Goal: Task Accomplishment & Management: Manage account settings

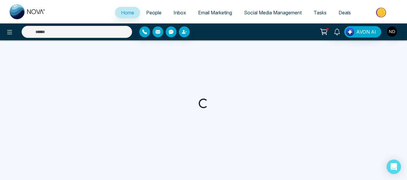
select select "*"
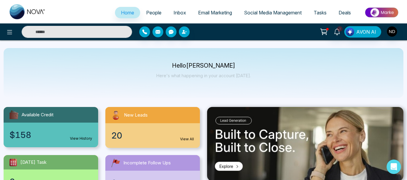
click at [156, 13] on span "People" at bounding box center [153, 13] width 15 height 6
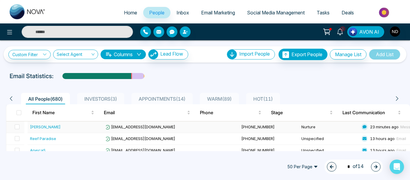
click at [70, 126] on div "[PERSON_NAME]" at bounding box center [67, 127] width 74 height 6
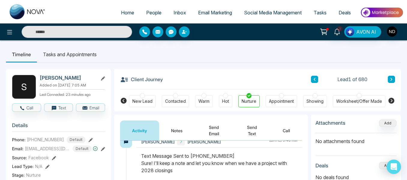
click at [393, 78] on button at bounding box center [391, 79] width 7 height 7
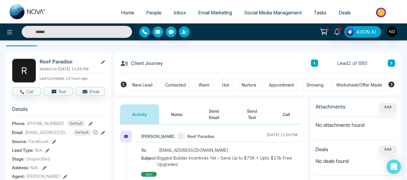
scroll to position [16, 0]
click at [190, 115] on button "Notes" at bounding box center [176, 114] width 35 height 20
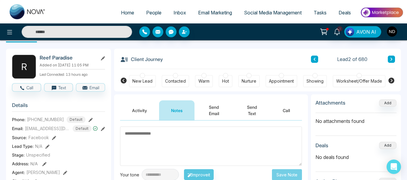
scroll to position [19, 0]
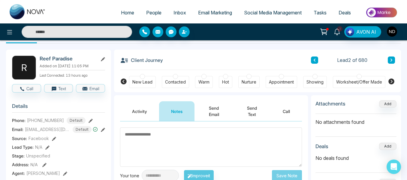
click at [337, 34] on icon at bounding box center [337, 32] width 7 height 7
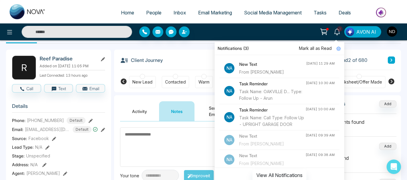
click at [326, 48] on span "Mark all as Read" at bounding box center [315, 48] width 33 height 7
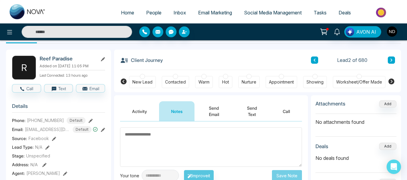
click at [294, 33] on div "Notifications [PERSON_NAME] all as Read Na New Text From [PERSON_NAME] [DATE] 1…" at bounding box center [322, 31] width 162 height 11
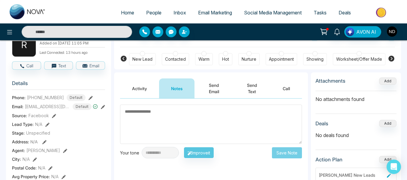
scroll to position [42, 0]
click at [150, 122] on textarea at bounding box center [211, 123] width 182 height 39
click at [136, 86] on button "Activity" at bounding box center [139, 88] width 39 height 20
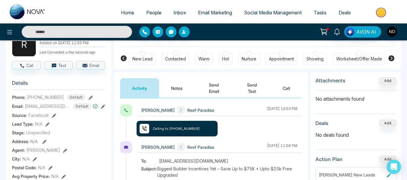
click at [183, 84] on button "Notes" at bounding box center [176, 88] width 35 height 20
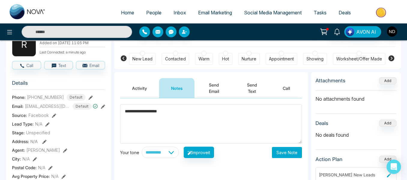
type textarea "**********"
click at [278, 151] on button "Save Note" at bounding box center [287, 152] width 30 height 11
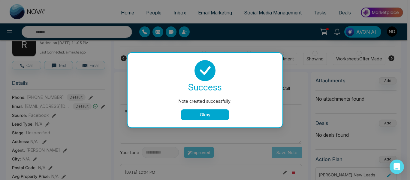
click at [224, 117] on button "Okay" at bounding box center [205, 114] width 48 height 11
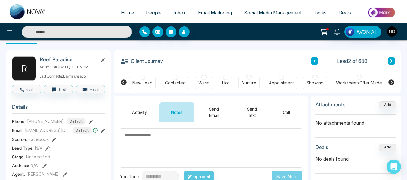
scroll to position [18, 0]
click at [182, 81] on div "Contacted" at bounding box center [175, 83] width 21 height 6
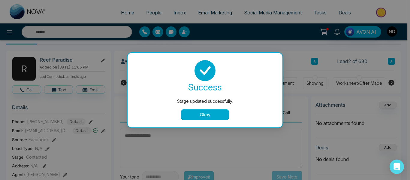
click at [223, 117] on button "Okay" at bounding box center [205, 114] width 48 height 11
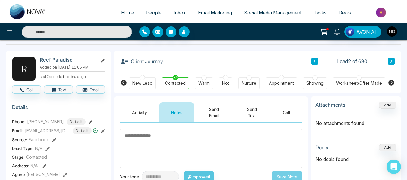
click at [393, 60] on icon at bounding box center [391, 61] width 3 height 4
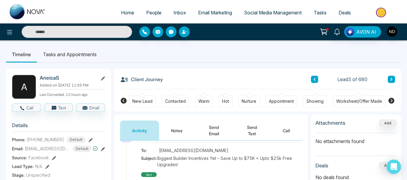
scroll to position [54, 0]
click at [175, 131] on button "Notes" at bounding box center [176, 130] width 35 height 20
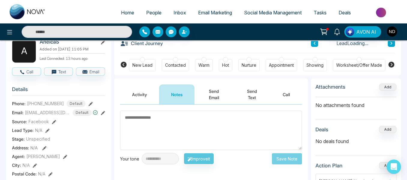
scroll to position [37, 0]
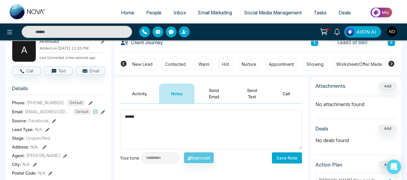
type textarea "******"
click at [288, 160] on button "Save Note" at bounding box center [287, 157] width 30 height 11
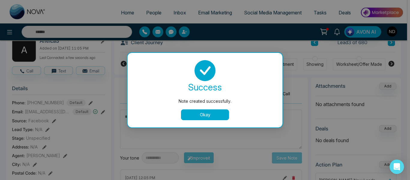
click at [204, 116] on button "Okay" at bounding box center [205, 114] width 48 height 11
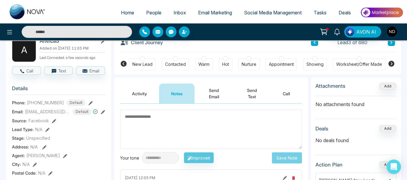
click at [147, 59] on div "New Lead" at bounding box center [142, 64] width 27 height 12
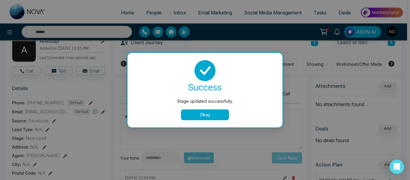
click at [212, 114] on button "Okay" at bounding box center [205, 114] width 48 height 11
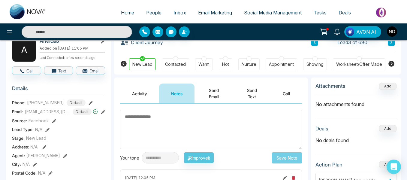
click at [392, 44] on icon at bounding box center [391, 43] width 3 height 4
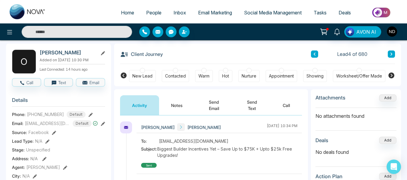
scroll to position [26, 0]
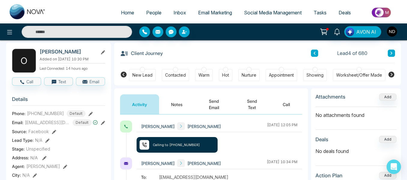
click at [178, 106] on button "Notes" at bounding box center [176, 104] width 35 height 20
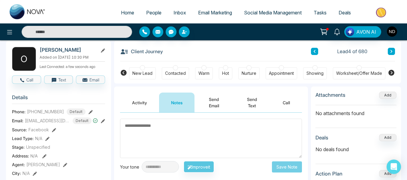
scroll to position [27, 0]
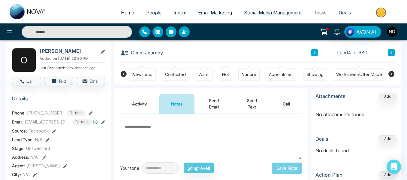
click at [390, 55] on button at bounding box center [391, 52] width 7 height 7
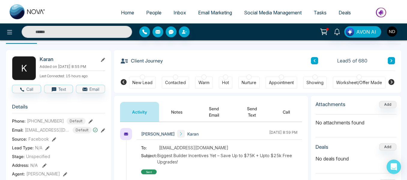
scroll to position [18, 0]
click at [314, 62] on icon at bounding box center [314, 61] width 3 height 4
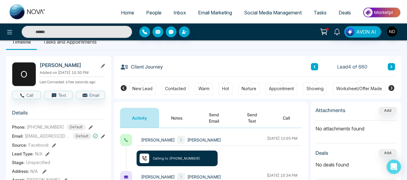
click at [174, 120] on button "Notes" at bounding box center [176, 118] width 35 height 20
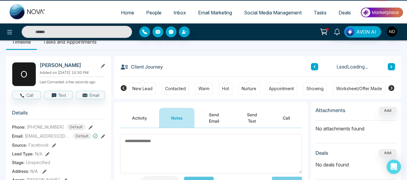
scroll to position [63, 0]
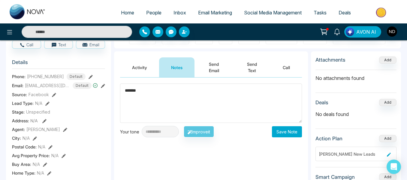
type textarea "******"
click at [277, 133] on button "Save Note" at bounding box center [287, 131] width 30 height 11
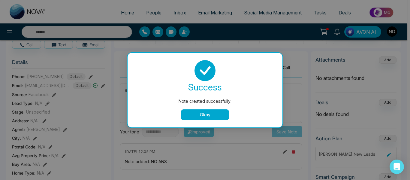
click at [212, 113] on button "Okay" at bounding box center [205, 114] width 48 height 11
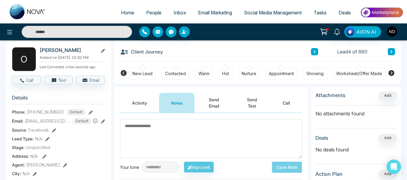
scroll to position [27, 0]
click at [151, 74] on div "New Lead" at bounding box center [142, 74] width 20 height 6
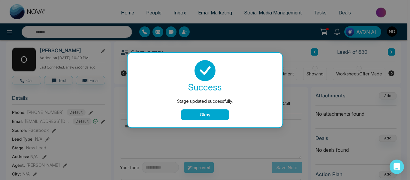
click at [202, 116] on button "Okay" at bounding box center [205, 114] width 48 height 11
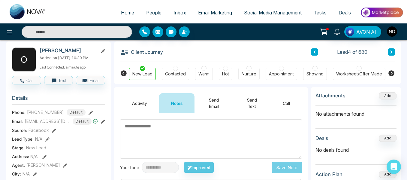
click at [391, 49] on button at bounding box center [391, 51] width 7 height 7
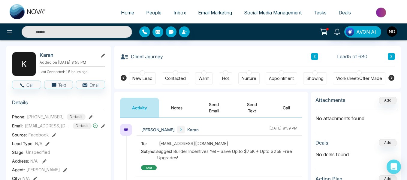
scroll to position [23, 0]
click at [181, 103] on button "Notes" at bounding box center [176, 107] width 35 height 20
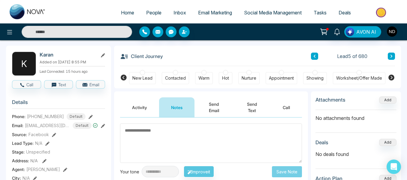
click at [102, 56] on icon at bounding box center [103, 55] width 4 height 4
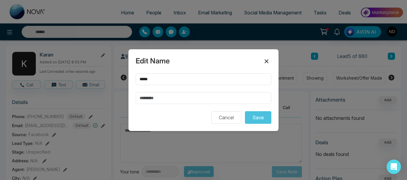
click at [267, 62] on icon at bounding box center [267, 61] width 4 height 4
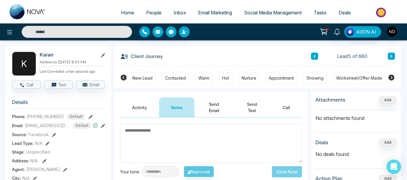
click at [89, 118] on icon at bounding box center [91, 117] width 4 height 4
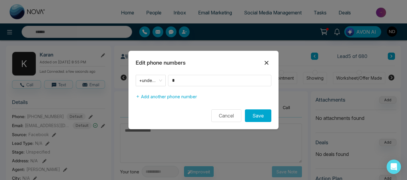
click at [266, 63] on icon at bounding box center [267, 63] width 4 height 4
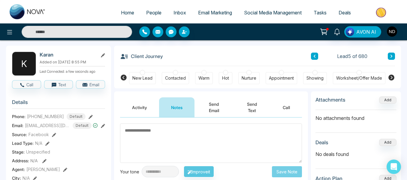
drag, startPoint x: 57, startPoint y: 116, endPoint x: 37, endPoint y: 116, distance: 20.1
click at [41, 115] on span "[PHONE_NUMBER]" at bounding box center [45, 116] width 37 height 6
click at [50, 118] on span "[PHONE_NUMBER]" at bounding box center [45, 116] width 37 height 6
drag, startPoint x: 30, startPoint y: 116, endPoint x: 63, endPoint y: 117, distance: 33.0
click at [63, 117] on div "[PHONE_NUMBER] Default" at bounding box center [56, 116] width 59 height 7
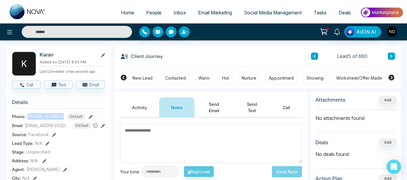
copy span "6479396868"
click at [89, 117] on icon at bounding box center [91, 117] width 4 height 4
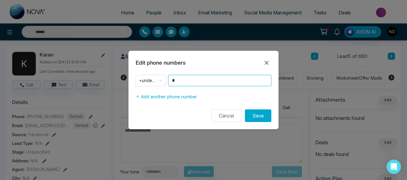
click at [180, 82] on input "*" at bounding box center [219, 80] width 103 height 11
paste input "*********"
click at [147, 79] on span "+undefined" at bounding box center [150, 80] width 23 height 8
type input "**********"
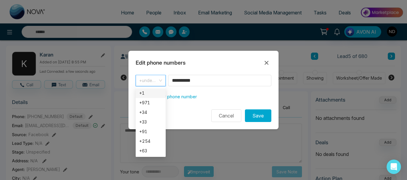
click at [153, 90] on div "+1" at bounding box center [150, 93] width 23 height 7
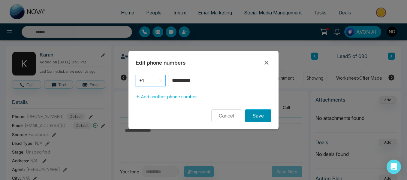
click at [259, 117] on button "Save" at bounding box center [258, 115] width 26 height 13
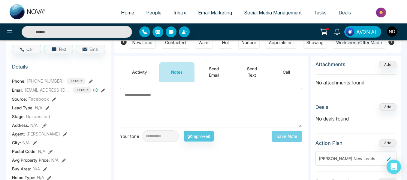
scroll to position [58, 0]
click at [189, 98] on textarea at bounding box center [211, 107] width 182 height 39
type textarea "******"
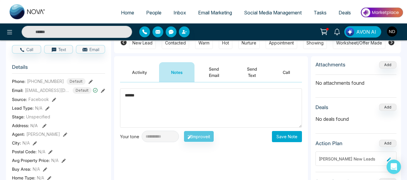
click at [290, 134] on button "Save Note" at bounding box center [287, 136] width 30 height 11
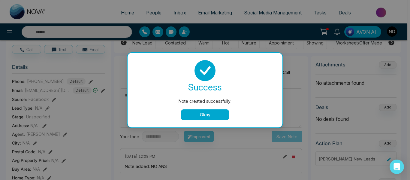
click at [213, 111] on button "Okay" at bounding box center [205, 114] width 48 height 11
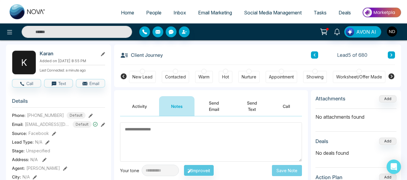
scroll to position [23, 0]
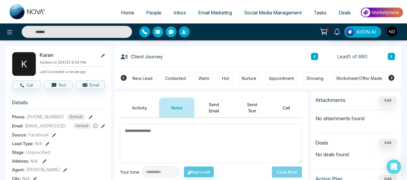
click at [156, 80] on div "New Lead Contacted Warm Hot Nurture Appointment Showing Worksheet/Offer Made Pe…" at bounding box center [257, 77] width 257 height 22
click at [156, 80] on div "New Lead" at bounding box center [142, 78] width 27 height 12
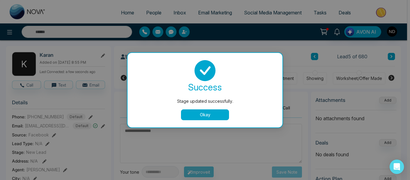
click at [208, 111] on button "Okay" at bounding box center [205, 114] width 48 height 11
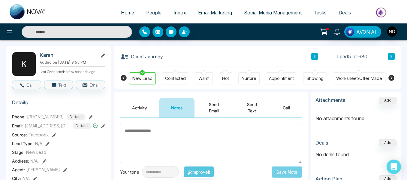
click at [389, 57] on button at bounding box center [391, 56] width 7 height 7
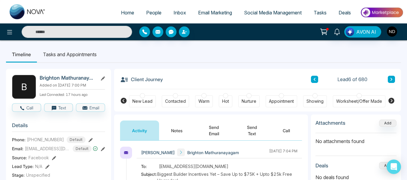
click at [178, 127] on button "Notes" at bounding box center [176, 130] width 35 height 20
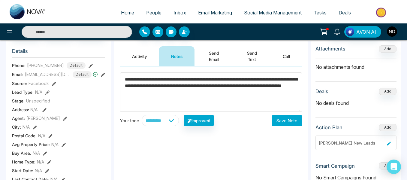
scroll to position [74, 0]
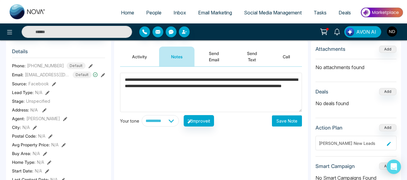
type textarea "**********"
click at [285, 121] on button "Save Note" at bounding box center [287, 120] width 30 height 11
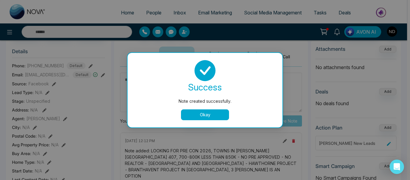
click at [194, 113] on button "Okay" at bounding box center [205, 114] width 48 height 11
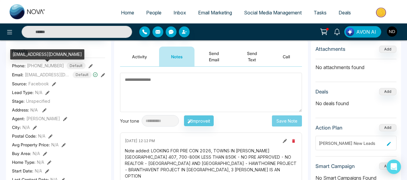
drag, startPoint x: 23, startPoint y: 63, endPoint x: 11, endPoint y: 54, distance: 14.8
click at [11, 54] on div "[EMAIL_ADDRESS][DOMAIN_NAME]" at bounding box center [47, 54] width 74 height 10
copy div "[EMAIL_ADDRESS][DOMAIN_NAME]"
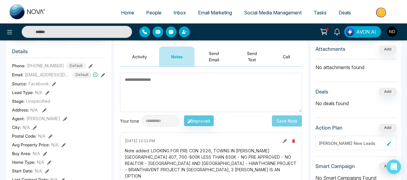
click at [259, 59] on button "Send Text" at bounding box center [252, 57] width 38 height 20
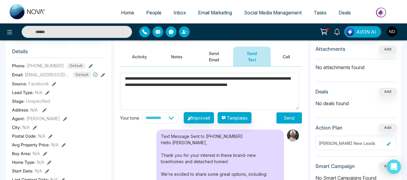
type textarea "**********"
click at [287, 121] on button "Send" at bounding box center [290, 117] width 26 height 11
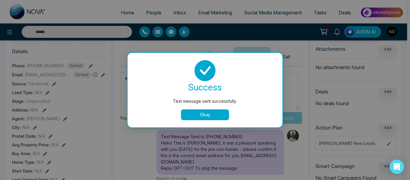
click at [212, 116] on button "Okay" at bounding box center [205, 114] width 48 height 11
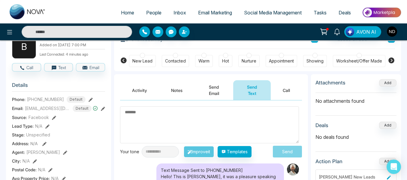
scroll to position [38, 0]
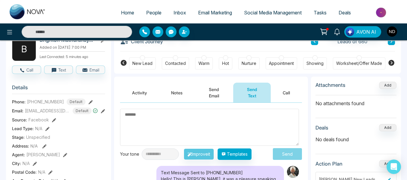
click at [225, 61] on div "Hot" at bounding box center [225, 63] width 7 height 6
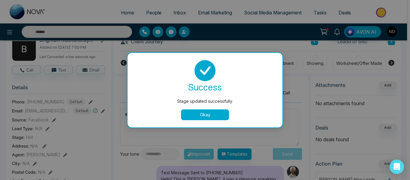
click at [210, 115] on button "Okay" at bounding box center [205, 114] width 48 height 11
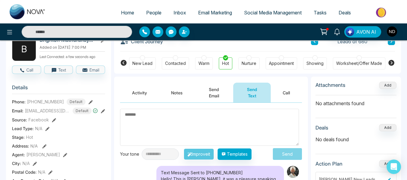
click at [180, 95] on button "Notes" at bounding box center [176, 93] width 35 height 20
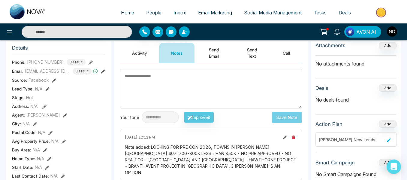
scroll to position [101, 0]
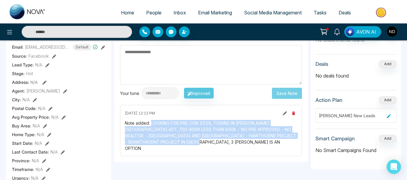
drag, startPoint x: 198, startPoint y: 144, endPoint x: 151, endPoint y: 126, distance: 50.8
click at [151, 126] on div "Note added: LOOKING FOR PRE CON 2026, TOWNS IN [PERSON_NAME][GEOGRAPHIC_DATA] 4…" at bounding box center [211, 136] width 172 height 32
copy div "LOOKING FOR PRE CON 2026, TOWNS IN [PERSON_NAME][GEOGRAPHIC_DATA] 407, 700-800K…"
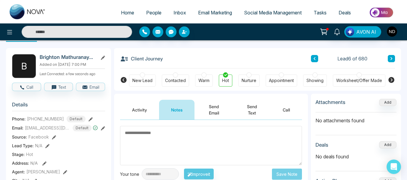
scroll to position [20, 0]
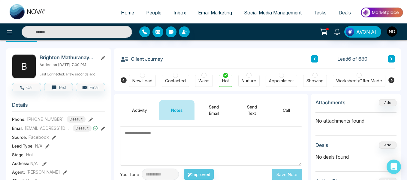
click at [390, 60] on icon at bounding box center [391, 59] width 3 height 4
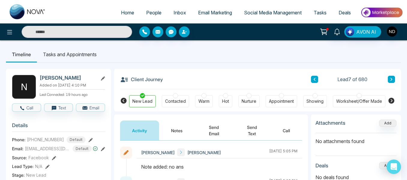
click at [150, 13] on span "People" at bounding box center [153, 13] width 15 height 6
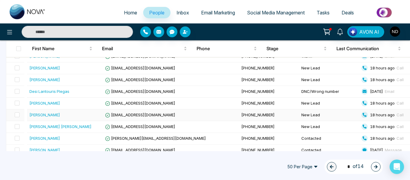
scroll to position [556, 0]
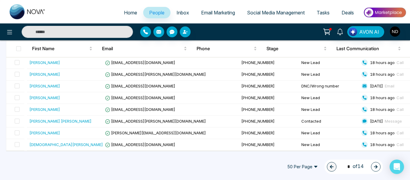
click at [377, 166] on icon "button" at bounding box center [376, 167] width 4 height 4
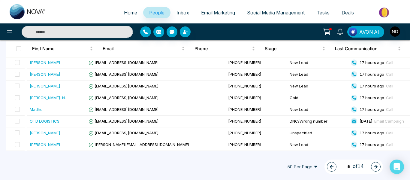
click at [374, 165] on icon "button" at bounding box center [376, 167] width 4 height 4
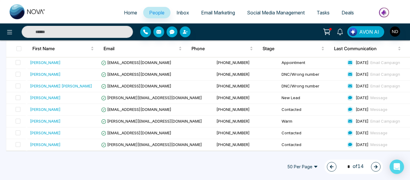
click at [313, 167] on span "50 Per Page" at bounding box center [302, 167] width 39 height 10
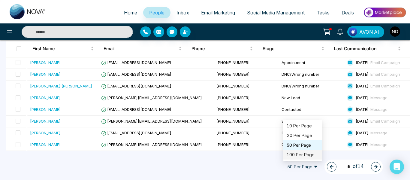
click at [304, 152] on div "100 Per Page" at bounding box center [303, 154] width 32 height 7
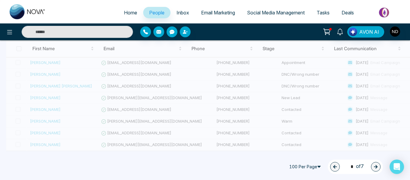
type input "*"
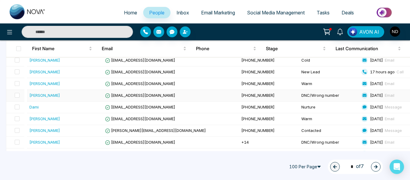
scroll to position [851, 0]
click at [305, 82] on td "Warm" at bounding box center [329, 84] width 60 height 12
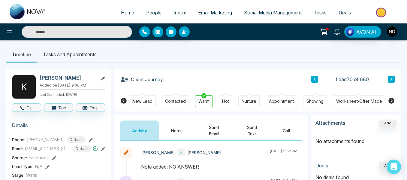
click at [143, 7] on link "People" at bounding box center [153, 12] width 27 height 11
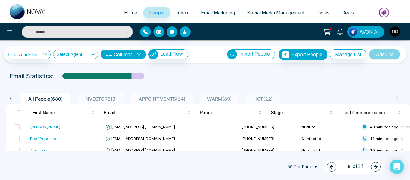
click at [313, 168] on span "50 Per Page" at bounding box center [302, 167] width 39 height 10
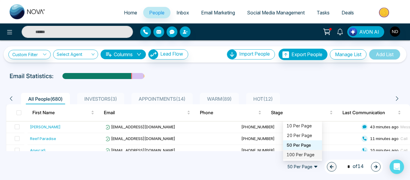
click at [303, 156] on div "100 Per Page" at bounding box center [303, 154] width 32 height 7
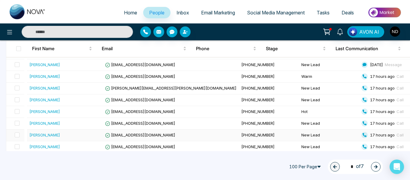
scroll to position [1142, 0]
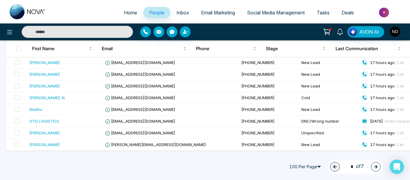
click at [372, 166] on button "button" at bounding box center [376, 167] width 10 height 10
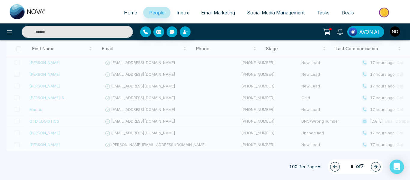
type input "*"
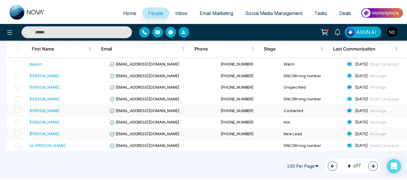
scroll to position [392, 0]
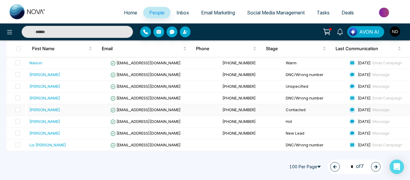
click at [310, 110] on td "Contacted" at bounding box center [314, 110] width 63 height 12
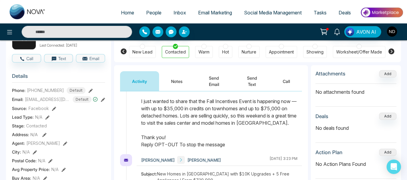
scroll to position [88, 0]
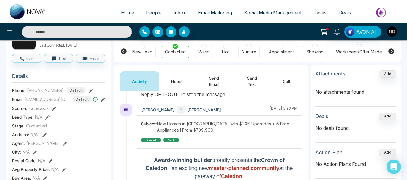
click at [182, 77] on button "Notes" at bounding box center [176, 81] width 35 height 20
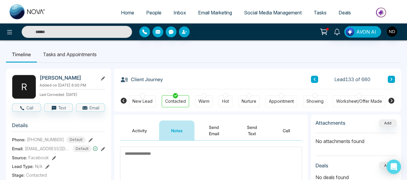
click at [316, 80] on button at bounding box center [314, 79] width 7 height 7
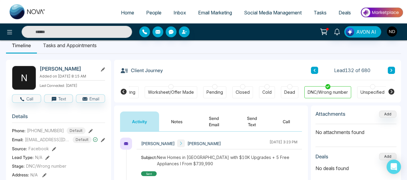
scroll to position [0, 189]
click at [311, 72] on button at bounding box center [314, 70] width 7 height 7
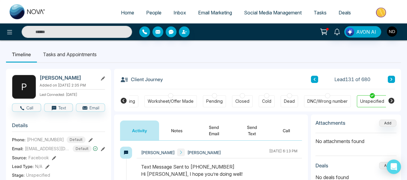
click at [313, 79] on button at bounding box center [314, 79] width 7 height 7
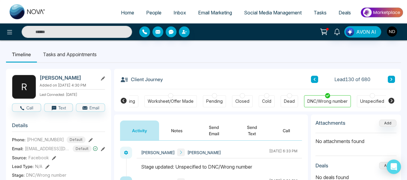
click at [316, 80] on icon at bounding box center [314, 79] width 3 height 4
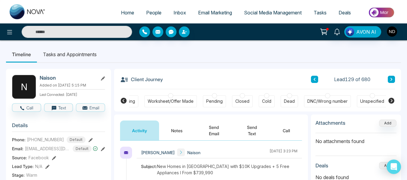
click at [172, 132] on button "Notes" at bounding box center [176, 130] width 35 height 20
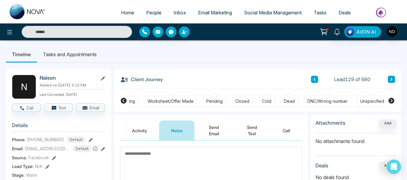
click at [315, 79] on icon at bounding box center [314, 79] width 3 height 4
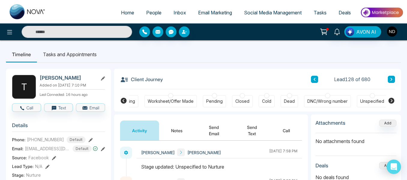
click at [391, 76] on button at bounding box center [391, 79] width 7 height 7
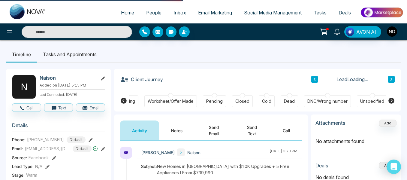
click at [391, 76] on button at bounding box center [391, 79] width 7 height 7
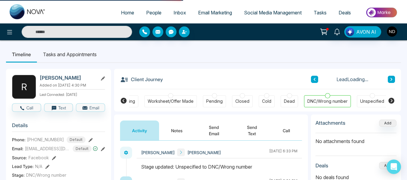
click at [391, 76] on button at bounding box center [391, 79] width 7 height 7
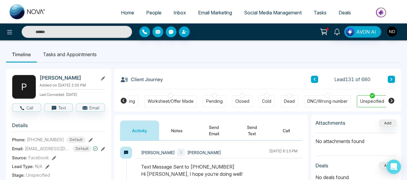
click at [186, 136] on button "Notes" at bounding box center [176, 130] width 35 height 20
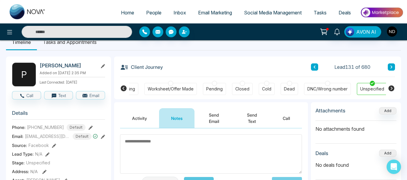
scroll to position [13, 0]
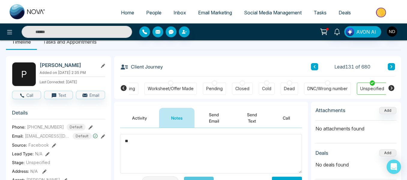
type textarea "*"
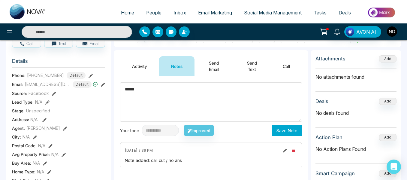
type textarea "******"
click at [276, 130] on button "Save Note" at bounding box center [287, 130] width 30 height 11
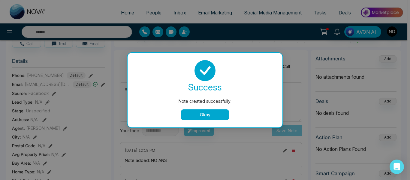
click at [201, 111] on button "Okay" at bounding box center [205, 114] width 48 height 11
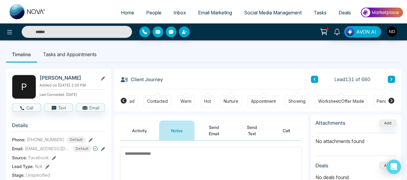
scroll to position [0, 0]
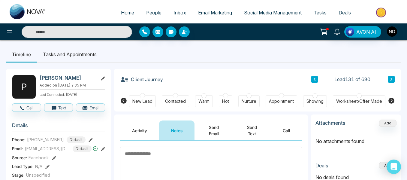
click at [138, 100] on div "New Lead" at bounding box center [142, 101] width 20 height 6
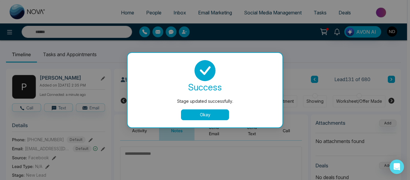
click at [192, 113] on button "Okay" at bounding box center [205, 114] width 48 height 11
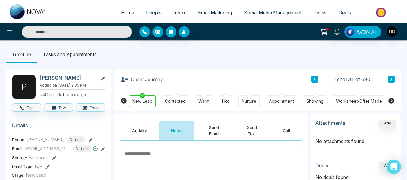
click at [391, 83] on button at bounding box center [391, 79] width 7 height 7
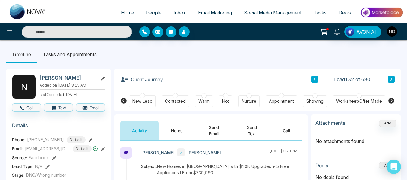
click at [176, 124] on button "Notes" at bounding box center [176, 130] width 35 height 20
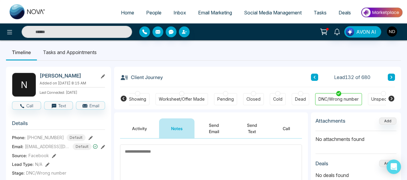
scroll to position [0, 189]
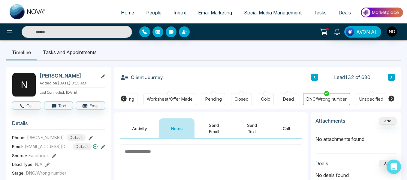
click at [391, 76] on icon at bounding box center [391, 77] width 3 height 4
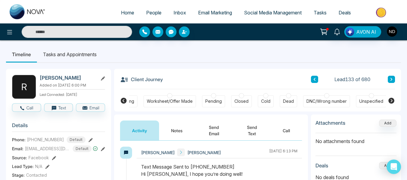
click at [177, 129] on button "Notes" at bounding box center [176, 130] width 35 height 20
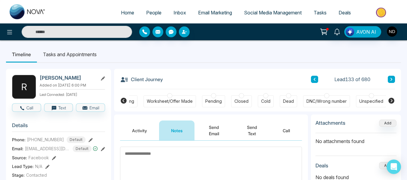
click at [392, 80] on icon at bounding box center [391, 79] width 3 height 4
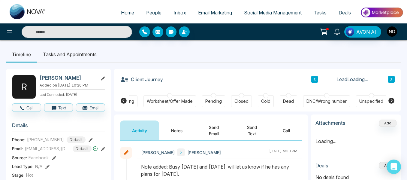
click at [176, 133] on button "Notes" at bounding box center [176, 130] width 35 height 20
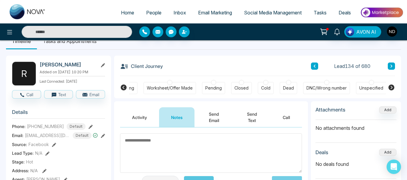
scroll to position [10, 0]
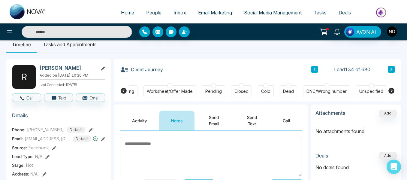
click at [391, 71] on icon at bounding box center [391, 70] width 3 height 4
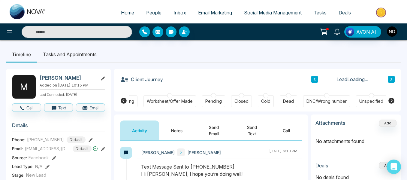
click at [177, 130] on button "Notes" at bounding box center [176, 130] width 35 height 20
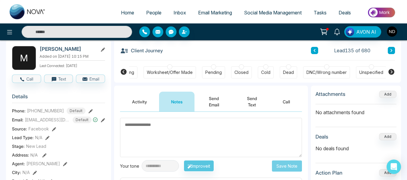
scroll to position [32, 0]
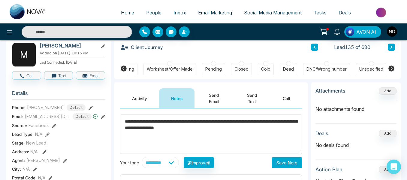
type textarea "**********"
click at [281, 160] on button "Save Note" at bounding box center [287, 162] width 30 height 11
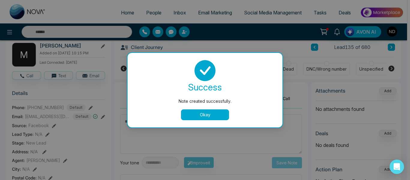
click at [209, 115] on button "Okay" at bounding box center [205, 114] width 48 height 11
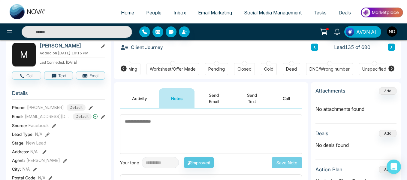
scroll to position [0, 0]
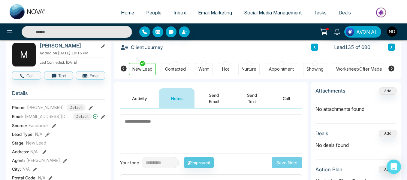
click at [228, 71] on div "Hot" at bounding box center [225, 69] width 7 height 6
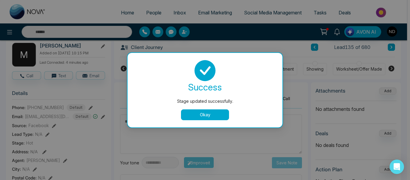
click at [196, 115] on button "Okay" at bounding box center [205, 114] width 48 height 11
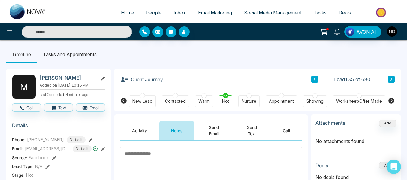
click at [86, 57] on li "Tasks and Appointments" at bounding box center [70, 54] width 66 height 16
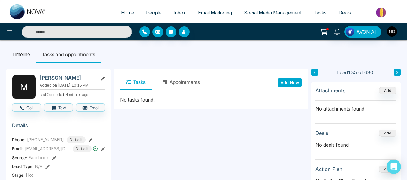
click at [290, 85] on button "Add New" at bounding box center [290, 82] width 24 height 9
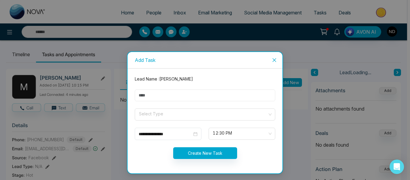
click at [194, 95] on input "text" at bounding box center [205, 95] width 141 height 12
type input "**********"
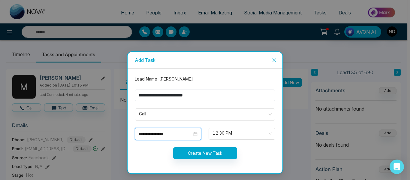
click at [183, 134] on input "**********" at bounding box center [165, 134] width 53 height 7
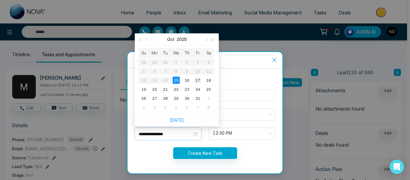
type input "**********"
click at [199, 81] on div "17" at bounding box center [197, 80] width 7 height 7
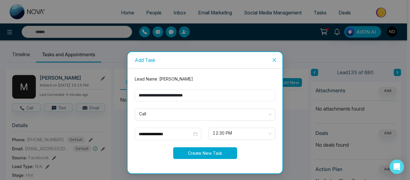
click at [219, 153] on button "Create New Task" at bounding box center [205, 153] width 64 height 12
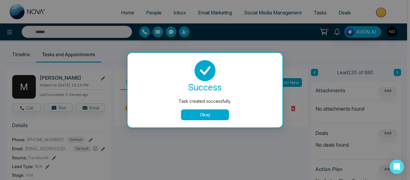
click at [204, 113] on button "Okay" at bounding box center [205, 114] width 48 height 11
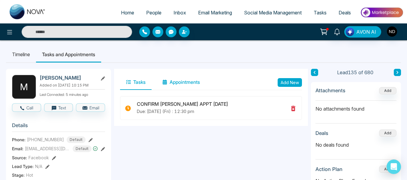
click at [179, 79] on button "Appointments" at bounding box center [181, 82] width 50 height 15
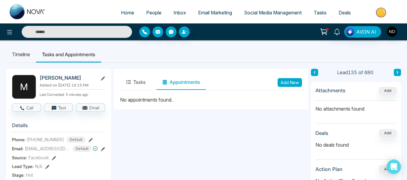
click at [283, 83] on button "Add New" at bounding box center [290, 82] width 24 height 9
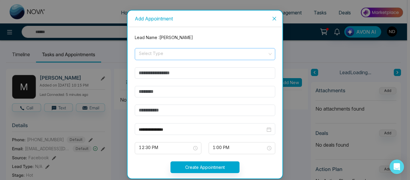
click at [194, 56] on input "search" at bounding box center [202, 52] width 129 height 9
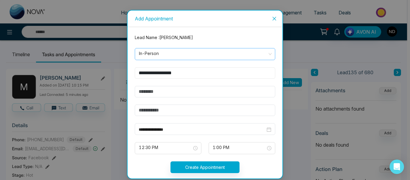
type input "**********"
type input "*********"
type input "****"
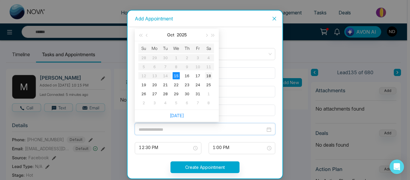
type input "**********"
click at [208, 76] on div "18" at bounding box center [208, 75] width 7 height 7
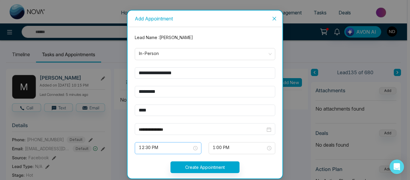
click at [184, 146] on span "12:30 PM" at bounding box center [168, 148] width 58 height 10
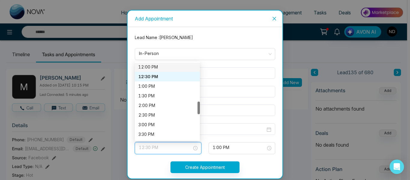
scroll to position [231, 0]
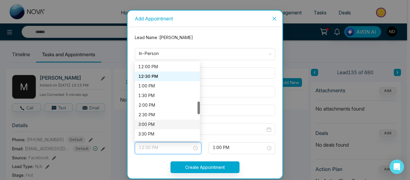
click at [159, 124] on div "3:00 PM" at bounding box center [167, 124] width 58 height 7
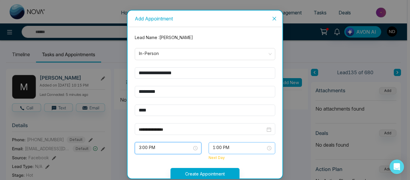
click at [231, 144] on span "1:00 PM" at bounding box center [242, 148] width 58 height 10
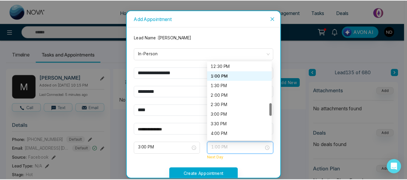
scroll to position [242, 0]
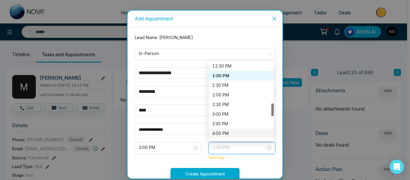
click at [230, 130] on div "4:00 PM" at bounding box center [241, 133] width 58 height 7
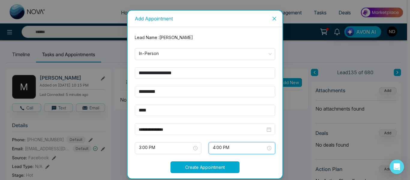
click at [211, 165] on button "Create Appointment" at bounding box center [205, 167] width 69 height 12
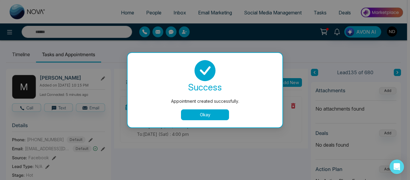
click at [211, 110] on button "Okay" at bounding box center [205, 114] width 48 height 11
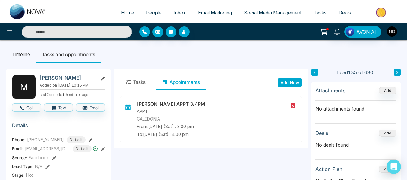
click at [395, 71] on button at bounding box center [397, 72] width 7 height 7
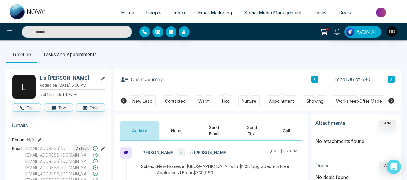
click at [313, 77] on button at bounding box center [314, 79] width 7 height 7
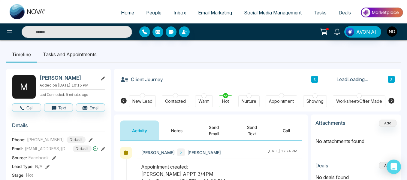
click at [248, 138] on button "Send Text" at bounding box center [252, 130] width 38 height 20
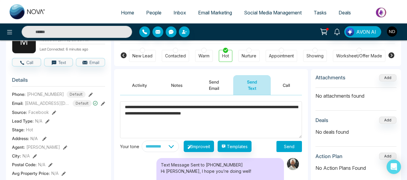
scroll to position [46, 0]
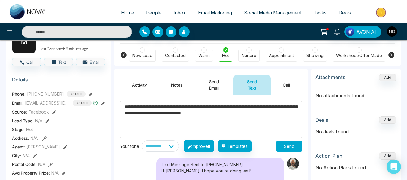
type textarea "**********"
click at [293, 141] on button "Send" at bounding box center [290, 146] width 26 height 11
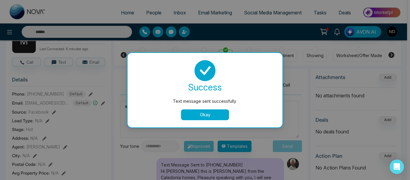
click at [210, 117] on button "Okay" at bounding box center [205, 114] width 48 height 11
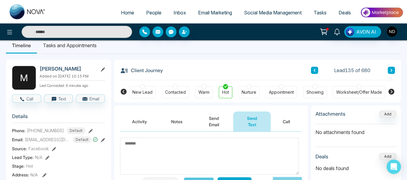
scroll to position [9, 0]
click at [392, 69] on icon at bounding box center [391, 71] width 3 height 4
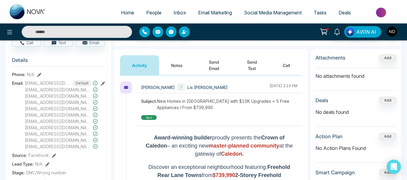
scroll to position [65, 0]
click at [180, 61] on button "Notes" at bounding box center [176, 65] width 35 height 20
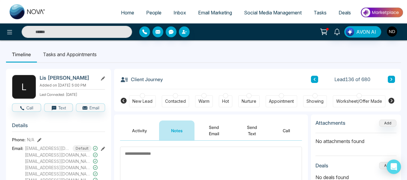
click at [392, 78] on icon at bounding box center [391, 79] width 3 height 4
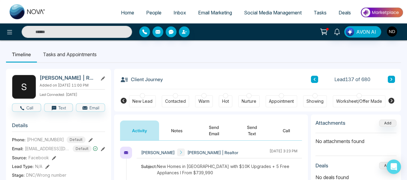
click at [393, 81] on icon at bounding box center [391, 79] width 3 height 4
click at [174, 126] on button "Notes" at bounding box center [176, 130] width 35 height 20
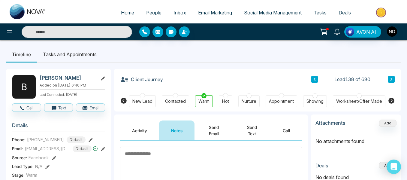
click at [141, 124] on button "Activity" at bounding box center [139, 130] width 39 height 20
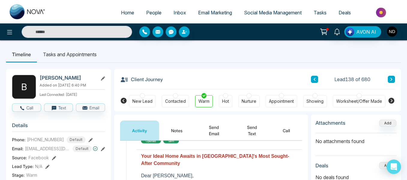
scroll to position [0, 189]
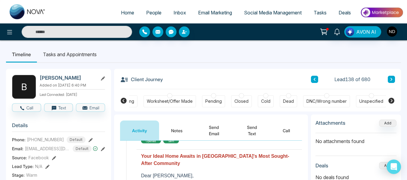
click at [325, 98] on div at bounding box center [326, 95] width 5 height 5
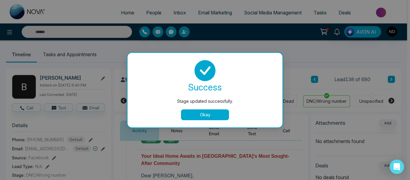
click at [220, 112] on button "Okay" at bounding box center [205, 114] width 48 height 11
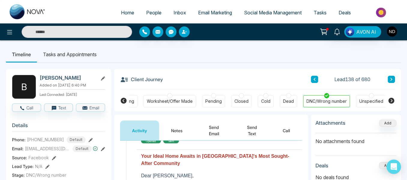
scroll to position [0, 186]
click at [393, 79] on icon at bounding box center [391, 79] width 3 height 4
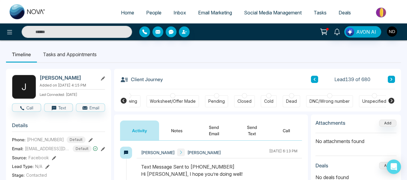
click at [179, 131] on button "Notes" at bounding box center [176, 130] width 35 height 20
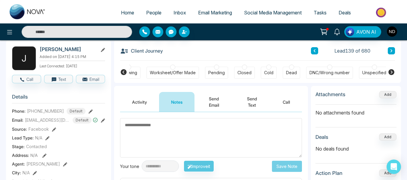
scroll to position [28, 0]
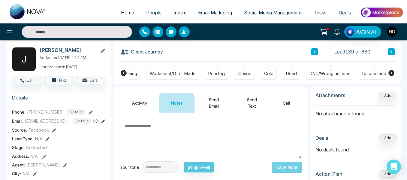
click at [264, 73] on div "Cold" at bounding box center [269, 74] width 16 height 12
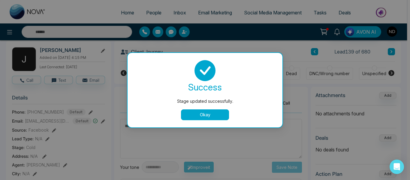
click at [221, 114] on button "Okay" at bounding box center [205, 114] width 48 height 11
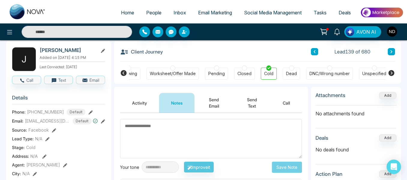
click at [392, 50] on icon at bounding box center [391, 52] width 3 height 4
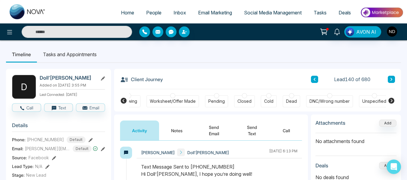
click at [186, 132] on button "Notes" at bounding box center [176, 130] width 35 height 20
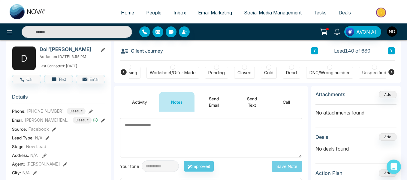
scroll to position [28, 0]
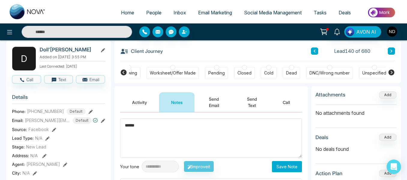
type textarea "******"
click at [284, 174] on div "**********" at bounding box center [211, 172] width 194 height 120
click at [279, 169] on button "Save Note" at bounding box center [287, 166] width 30 height 11
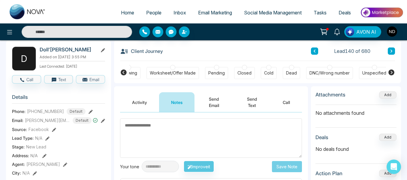
click at [191, 112] on button "Notes" at bounding box center [176, 102] width 35 height 20
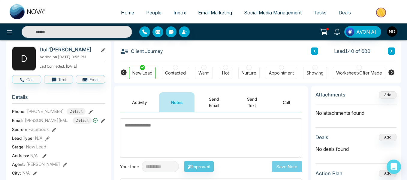
click at [390, 52] on button at bounding box center [391, 50] width 7 height 7
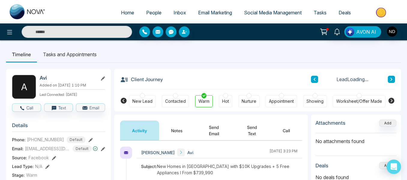
click at [177, 128] on button "Notes" at bounding box center [176, 130] width 35 height 20
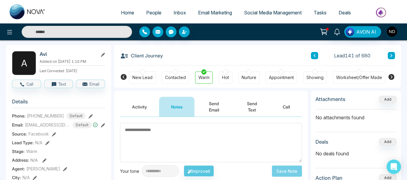
scroll to position [23, 0]
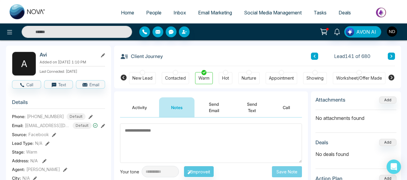
click at [393, 54] on button at bounding box center [391, 56] width 7 height 7
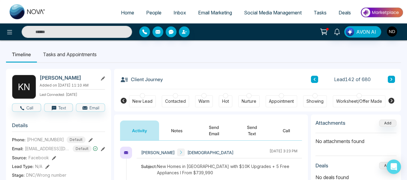
click at [182, 125] on button "Notes" at bounding box center [176, 130] width 35 height 20
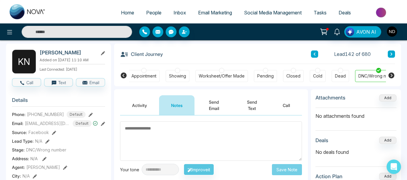
scroll to position [0, 189]
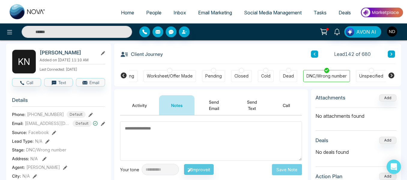
click at [391, 52] on button at bounding box center [391, 53] width 7 height 7
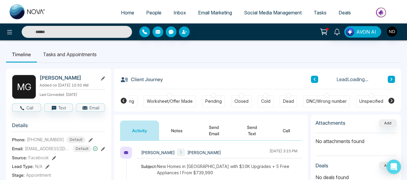
click at [183, 128] on button "Notes" at bounding box center [176, 130] width 35 height 20
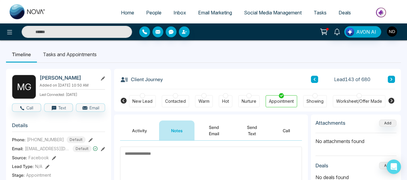
click at [147, 128] on button "Activity" at bounding box center [139, 130] width 39 height 20
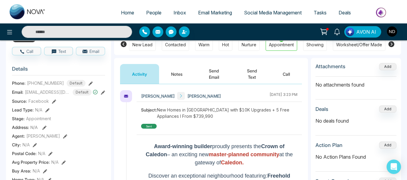
scroll to position [57, 0]
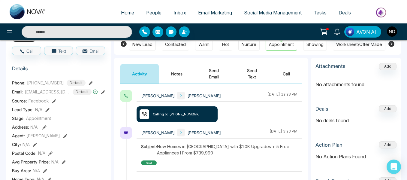
click at [172, 74] on button "Notes" at bounding box center [176, 74] width 35 height 20
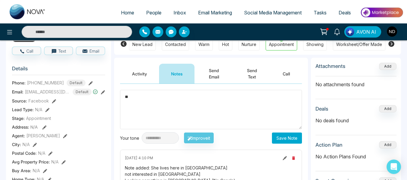
type textarea "*"
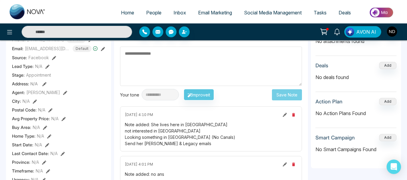
scroll to position [101, 0]
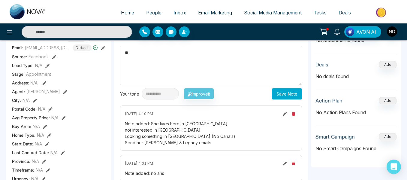
type textarea "*"
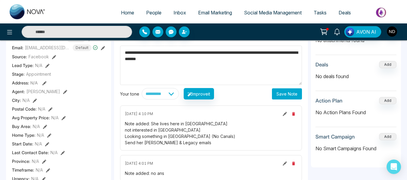
type textarea "**********"
click at [282, 94] on button "Save Note" at bounding box center [287, 93] width 30 height 11
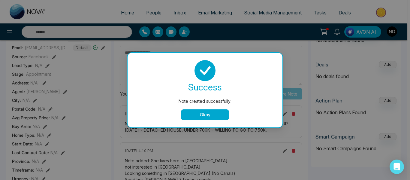
click at [203, 113] on button "Okay" at bounding box center [205, 114] width 48 height 11
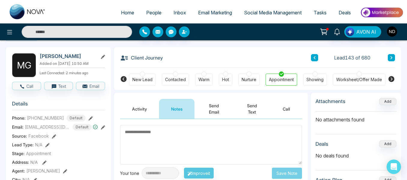
scroll to position [21, 0]
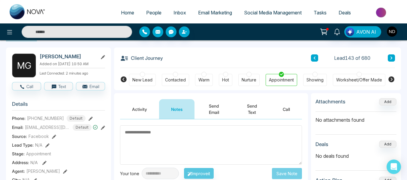
click at [395, 58] on button at bounding box center [391, 57] width 7 height 7
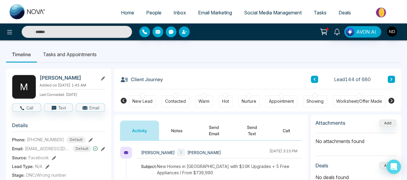
click at [176, 122] on button "Notes" at bounding box center [176, 130] width 35 height 20
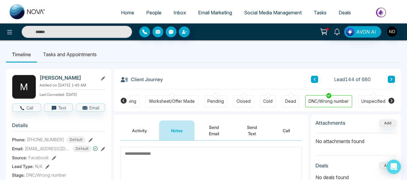
scroll to position [0, 188]
click at [389, 81] on button at bounding box center [391, 79] width 7 height 7
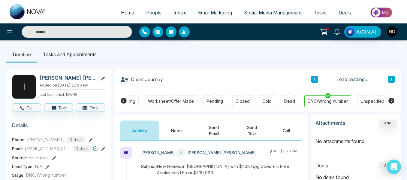
click at [178, 126] on button "Notes" at bounding box center [176, 130] width 35 height 20
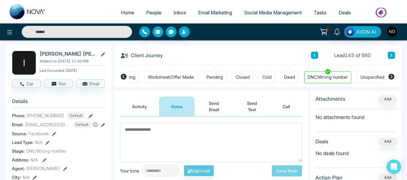
scroll to position [23, 0]
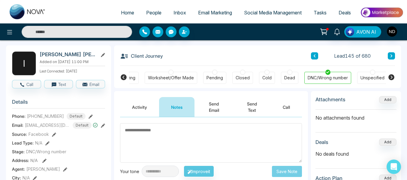
click at [390, 55] on icon at bounding box center [391, 56] width 3 height 4
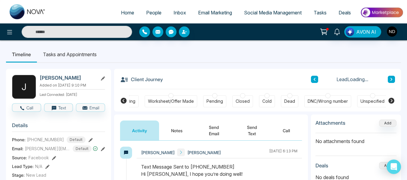
click at [168, 133] on button "Notes" at bounding box center [176, 130] width 35 height 20
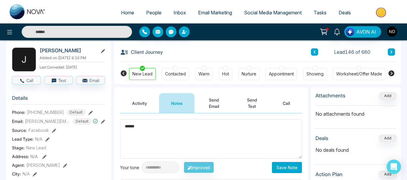
type textarea "******"
click at [278, 163] on button "Save Note" at bounding box center [287, 167] width 30 height 11
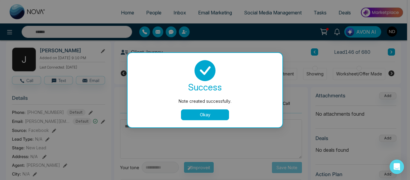
click at [220, 114] on button "Okay" at bounding box center [205, 114] width 48 height 11
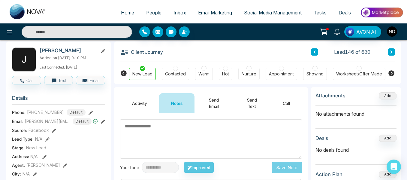
click at [392, 51] on icon at bounding box center [391, 52] width 3 height 4
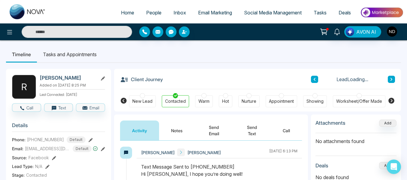
click at [175, 127] on button "Notes" at bounding box center [176, 130] width 35 height 20
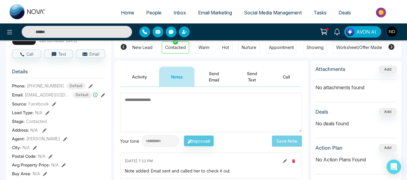
scroll to position [53, 0]
click at [143, 85] on button "Activity" at bounding box center [139, 77] width 39 height 20
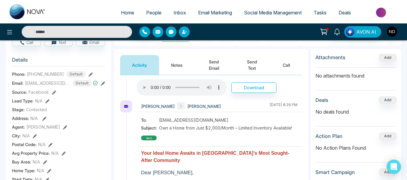
scroll to position [1109, 0]
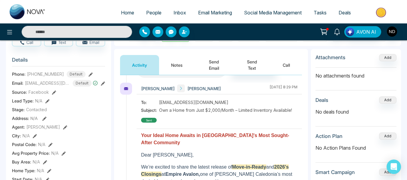
click at [173, 70] on button "Notes" at bounding box center [176, 65] width 35 height 20
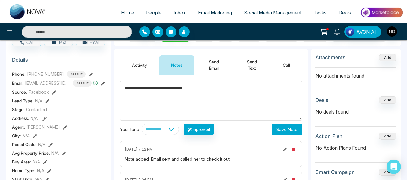
type textarea "**********"
click at [286, 128] on button "Save Note" at bounding box center [287, 129] width 30 height 11
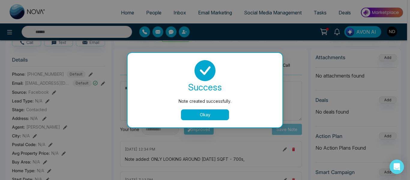
click at [205, 116] on button "Okay" at bounding box center [205, 114] width 48 height 11
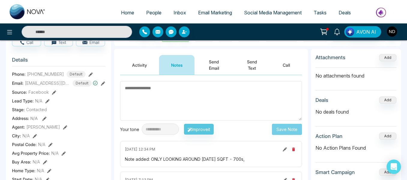
click at [149, 65] on button "Activity" at bounding box center [139, 65] width 39 height 20
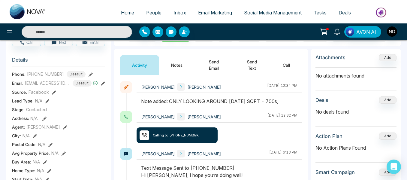
click at [215, 68] on button "Send Email" at bounding box center [214, 65] width 39 height 20
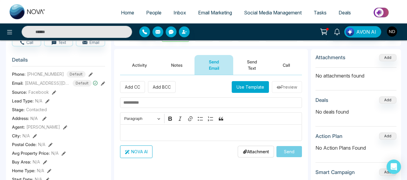
click at [252, 88] on button "Use Template" at bounding box center [250, 87] width 37 height 12
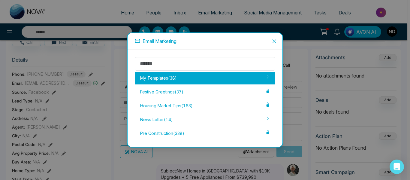
click at [212, 78] on div "My Templates ( 38 )" at bounding box center [205, 78] width 141 height 13
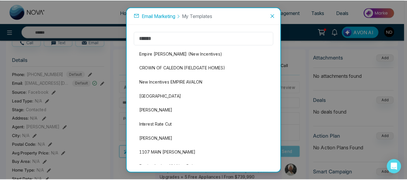
scroll to position [98, 0]
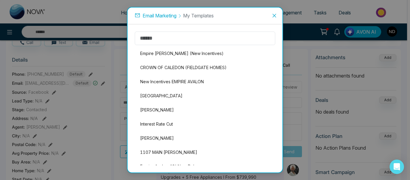
click at [170, 83] on li "New Incentives EMPIRE AVALON" at bounding box center [205, 81] width 141 height 13
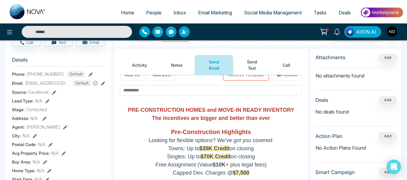
scroll to position [12, 0]
click at [164, 92] on input "text" at bounding box center [211, 90] width 182 height 11
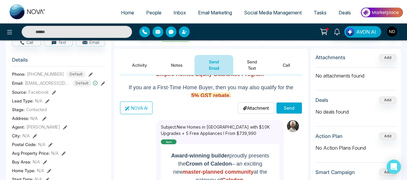
scroll to position [53, 0]
type input "**********"
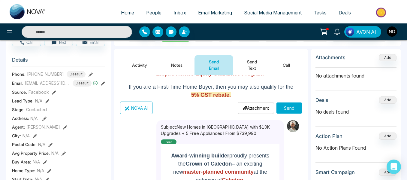
click at [291, 108] on button "Send" at bounding box center [290, 107] width 26 height 11
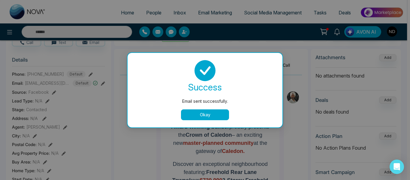
click at [195, 114] on button "Okay" at bounding box center [205, 114] width 48 height 11
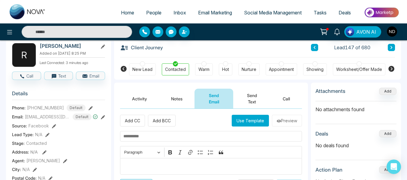
scroll to position [32, 0]
click at [227, 70] on div "Hot" at bounding box center [225, 70] width 7 height 6
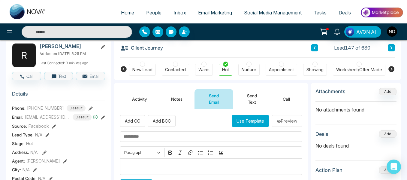
click at [136, 138] on input "text" at bounding box center [211, 136] width 182 height 11
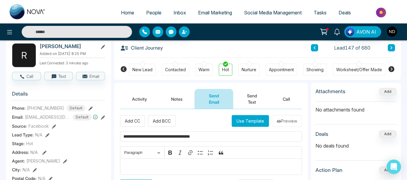
type input "**********"
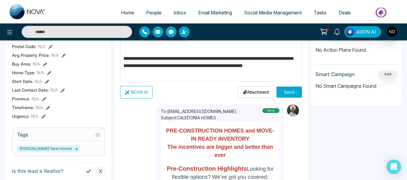
scroll to position [165, 0]
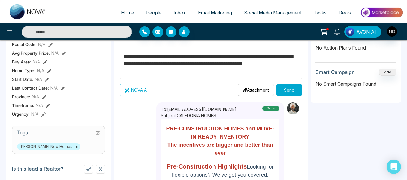
click at [155, 71] on p "**********" at bounding box center [209, 64] width 173 height 22
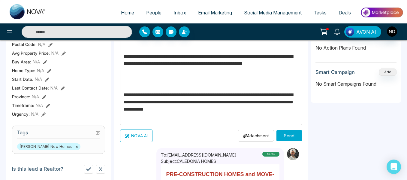
click at [278, 133] on button "Send" at bounding box center [290, 135] width 26 height 11
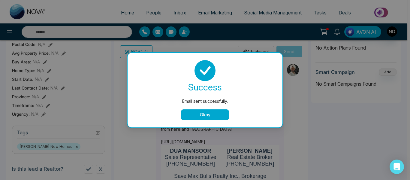
click at [207, 117] on button "Okay" at bounding box center [205, 114] width 48 height 11
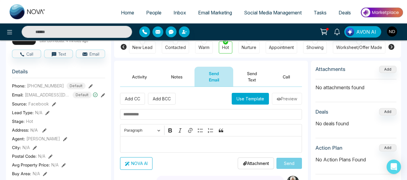
scroll to position [53, 0]
click at [254, 80] on button "Send Text" at bounding box center [252, 77] width 38 height 20
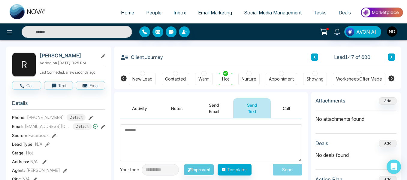
scroll to position [22, 0]
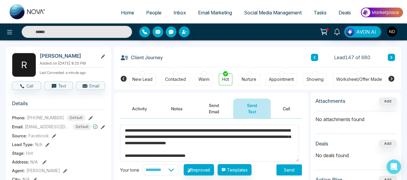
type textarea "**********"
click at [280, 171] on button "Send" at bounding box center [290, 169] width 26 height 11
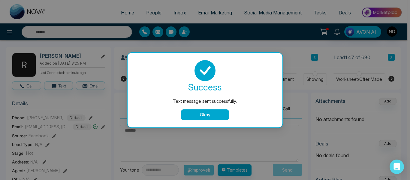
click at [206, 116] on button "Okay" at bounding box center [205, 114] width 48 height 11
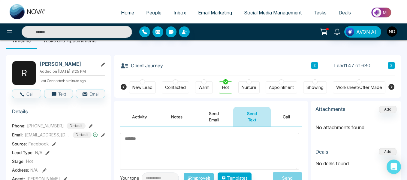
scroll to position [14, 0]
click at [393, 64] on icon at bounding box center [391, 66] width 3 height 4
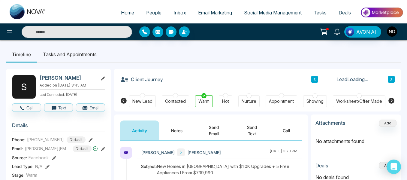
click at [183, 127] on button "Notes" at bounding box center [176, 130] width 35 height 20
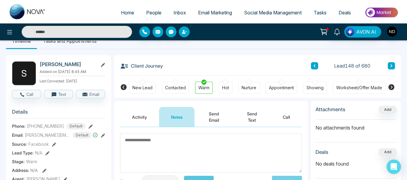
scroll to position [11, 0]
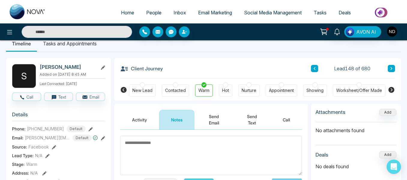
click at [139, 122] on button "Activity" at bounding box center [139, 120] width 39 height 20
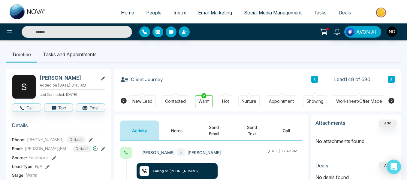
click at [164, 126] on button "Notes" at bounding box center [176, 130] width 35 height 20
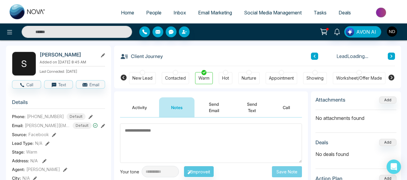
scroll to position [24, 0]
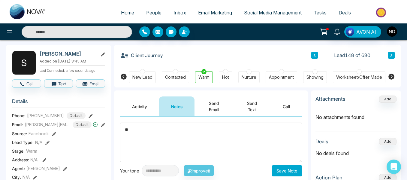
type textarea "*"
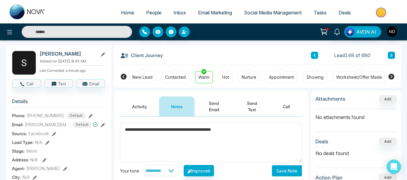
type textarea "**********"
click at [285, 172] on button "Save Note" at bounding box center [287, 170] width 30 height 11
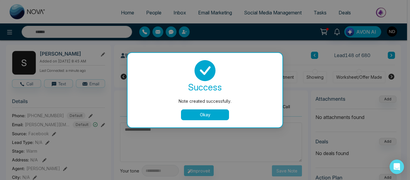
click at [206, 114] on button "Okay" at bounding box center [205, 114] width 48 height 11
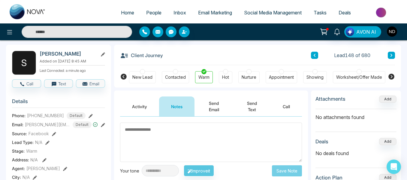
scroll to position [0, 0]
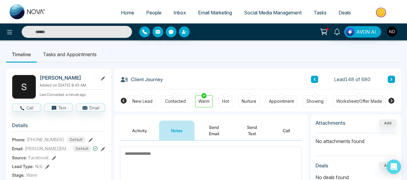
click at [64, 56] on li "Tasks and Appointments" at bounding box center [70, 54] width 66 height 16
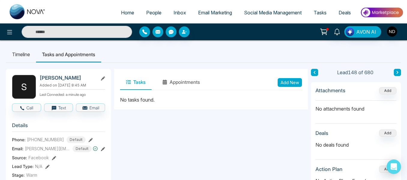
click at [288, 84] on button "Add New" at bounding box center [290, 82] width 24 height 9
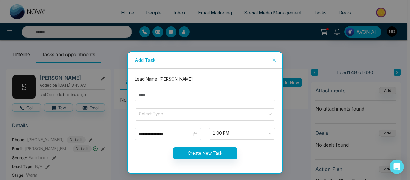
click at [219, 93] on input "text" at bounding box center [205, 95] width 141 height 12
type input "**********"
click at [201, 111] on input "search" at bounding box center [202, 113] width 129 height 9
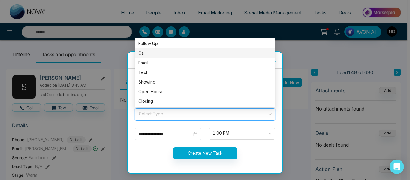
click at [160, 53] on div "Call" at bounding box center [204, 53] width 133 height 7
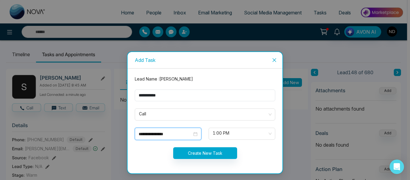
click at [180, 135] on input "**********" at bounding box center [165, 134] width 53 height 7
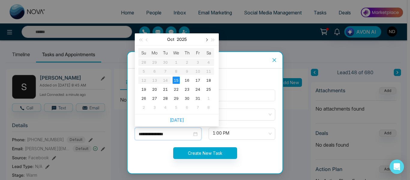
click at [207, 39] on span "button" at bounding box center [206, 39] width 3 height 3
type input "**********"
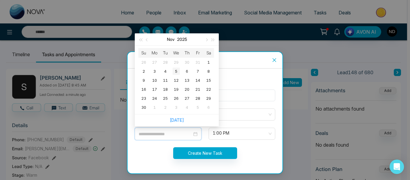
click at [174, 72] on div "5" at bounding box center [176, 71] width 7 height 7
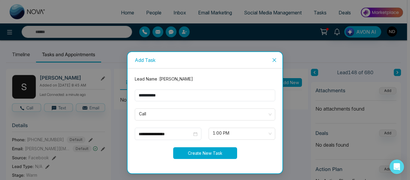
click at [196, 154] on button "Create New Task" at bounding box center [205, 153] width 64 height 12
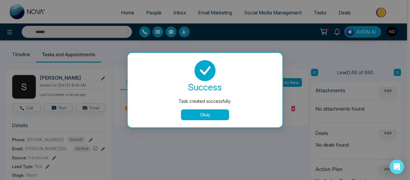
click at [210, 113] on button "Okay" at bounding box center [205, 114] width 48 height 11
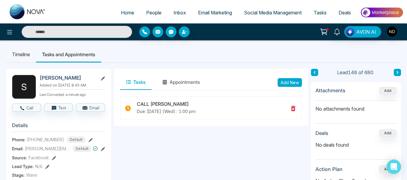
click at [396, 71] on icon at bounding box center [397, 73] width 3 height 4
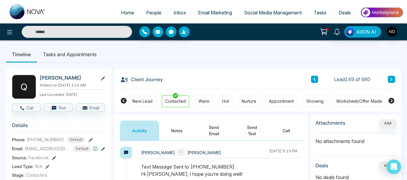
click at [179, 122] on button "Notes" at bounding box center [176, 130] width 35 height 20
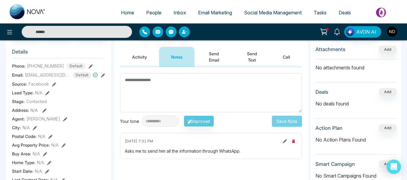
scroll to position [73, 0]
click at [143, 54] on button "Activity" at bounding box center [139, 57] width 39 height 20
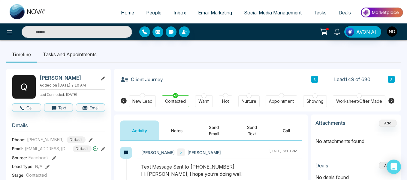
click at [182, 126] on button "Notes" at bounding box center [176, 130] width 35 height 20
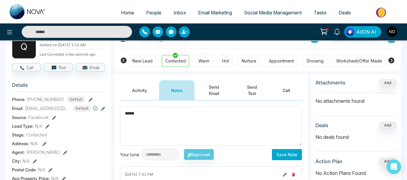
scroll to position [41, 0]
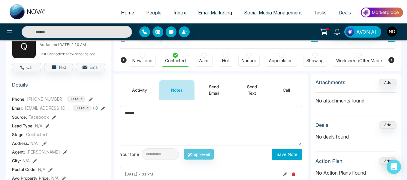
type textarea "******"
click at [281, 159] on div "**********" at bounding box center [211, 153] width 182 height 11
click at [280, 157] on button "Save Note" at bounding box center [287, 154] width 30 height 11
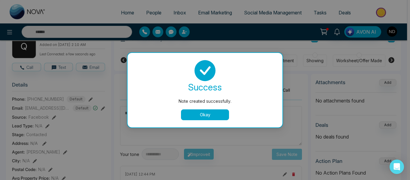
click at [204, 116] on button "Okay" at bounding box center [205, 114] width 48 height 11
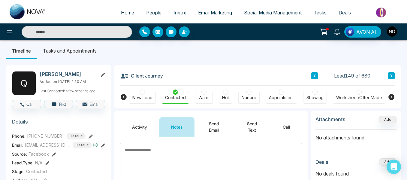
scroll to position [3, 0]
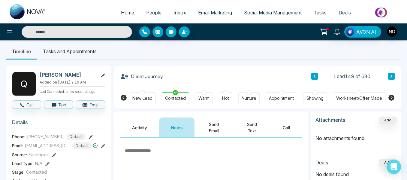
click at [390, 74] on icon at bounding box center [391, 76] width 3 height 4
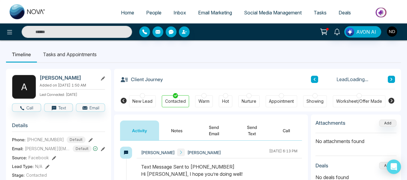
click at [170, 132] on button "Notes" at bounding box center [176, 130] width 35 height 20
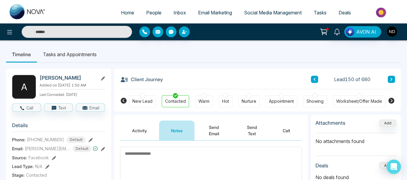
click at [393, 79] on icon at bounding box center [391, 79] width 3 height 4
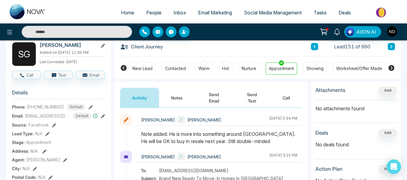
scroll to position [0, 5]
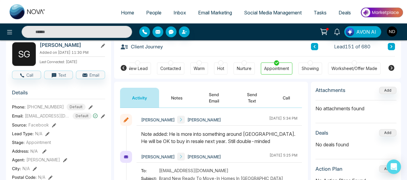
click at [389, 47] on button at bounding box center [391, 46] width 7 height 7
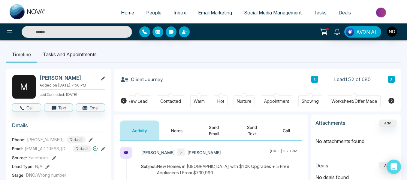
click at [175, 131] on button "Notes" at bounding box center [176, 130] width 35 height 20
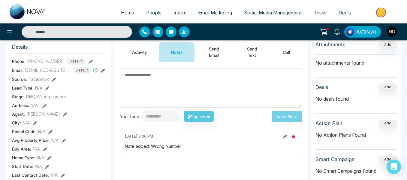
scroll to position [7, 0]
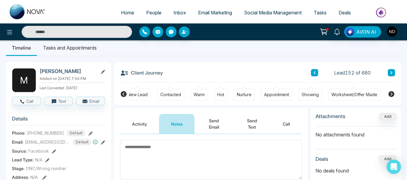
click at [391, 74] on icon at bounding box center [391, 73] width 3 height 4
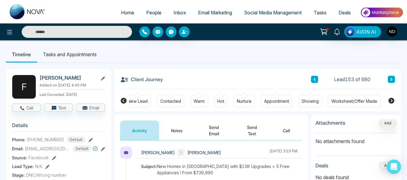
click at [395, 82] on div "Client Journey Lead 153 of 680 New Lead Contacted Warm Hot Nurture Appointment …" at bounding box center [257, 90] width 287 height 43
click at [393, 81] on button at bounding box center [391, 79] width 7 height 7
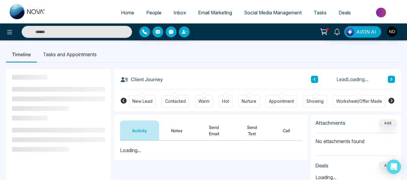
scroll to position [0, 5]
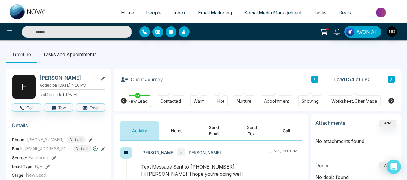
click at [165, 127] on button "Notes" at bounding box center [176, 130] width 35 height 20
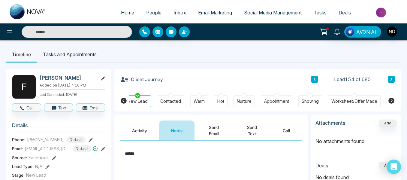
scroll to position [79, 0]
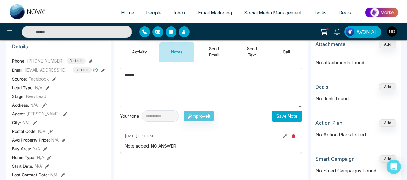
type textarea "******"
click at [281, 116] on button "Save Note" at bounding box center [287, 115] width 30 height 11
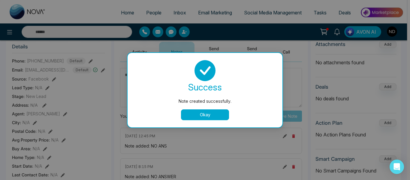
click at [207, 114] on button "Okay" at bounding box center [205, 114] width 48 height 11
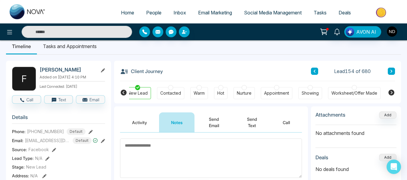
scroll to position [5, 0]
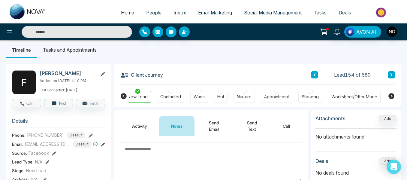
click at [391, 72] on button at bounding box center [391, 74] width 7 height 7
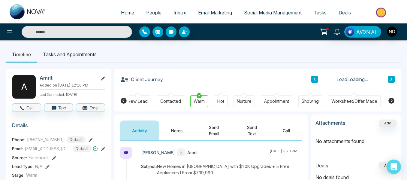
click at [178, 131] on button "Notes" at bounding box center [176, 130] width 35 height 20
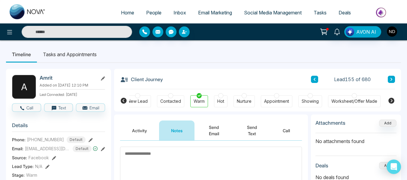
click at [389, 81] on button at bounding box center [391, 79] width 7 height 7
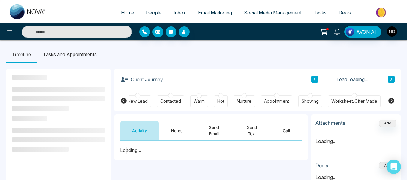
click at [181, 125] on button "Notes" at bounding box center [176, 130] width 35 height 20
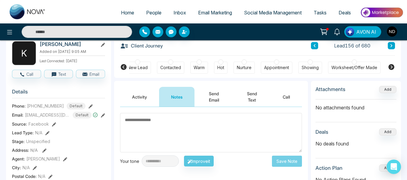
scroll to position [32, 0]
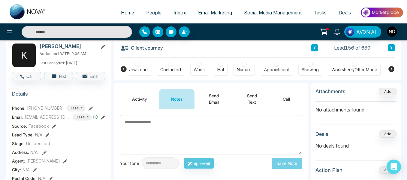
click at [142, 99] on button "Activity" at bounding box center [139, 99] width 39 height 20
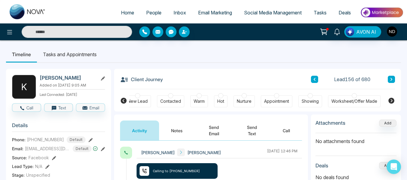
click at [164, 133] on button "Notes" at bounding box center [176, 130] width 35 height 20
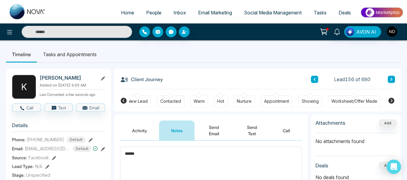
scroll to position [62, 0]
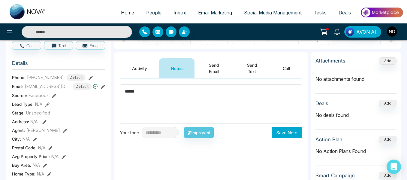
type textarea "******"
click at [294, 127] on button "Save Note" at bounding box center [287, 132] width 30 height 11
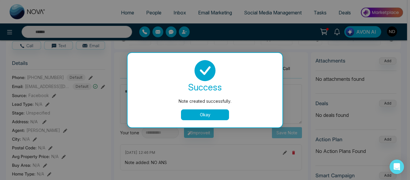
click at [214, 118] on button "Okay" at bounding box center [205, 114] width 48 height 11
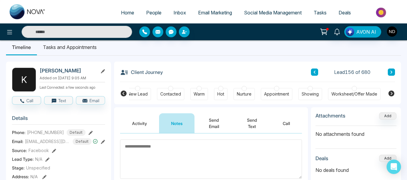
scroll to position [7, 0]
click at [393, 71] on button at bounding box center [391, 72] width 7 height 7
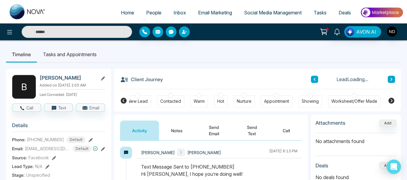
click at [392, 80] on icon at bounding box center [391, 79] width 3 height 4
click at [186, 124] on button "Notes" at bounding box center [176, 130] width 35 height 20
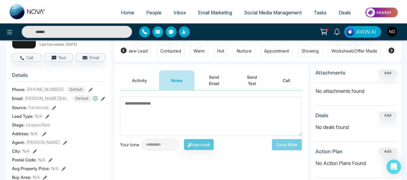
scroll to position [24, 0]
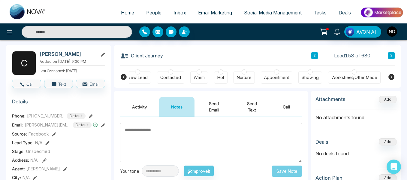
click at [315, 59] on div "Client Journey Lead 158 of 680" at bounding box center [257, 55] width 275 height 20
click at [315, 59] on button at bounding box center [314, 55] width 7 height 7
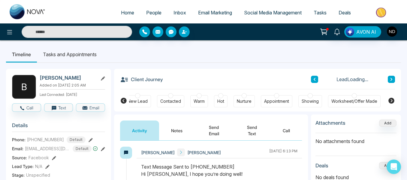
click at [315, 78] on icon at bounding box center [314, 79] width 3 height 4
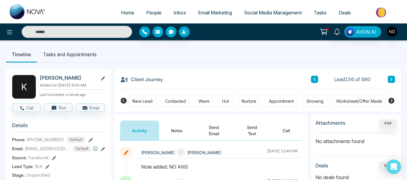
click at [140, 102] on div "New Lead" at bounding box center [142, 101] width 20 height 6
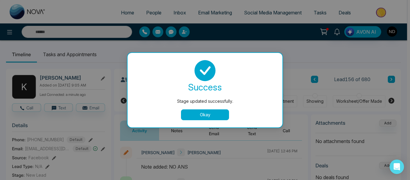
click at [214, 118] on button "Okay" at bounding box center [205, 114] width 48 height 11
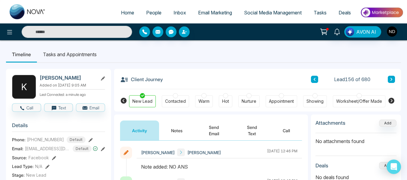
click at [391, 78] on icon at bounding box center [392, 79] width 2 height 3
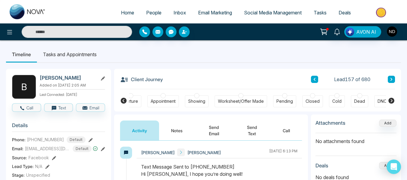
scroll to position [0, 123]
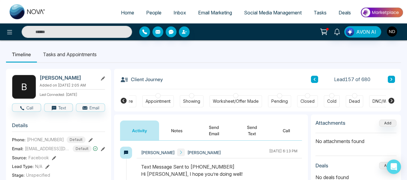
click at [376, 100] on div "DNC/Wrong number" at bounding box center [393, 101] width 40 height 6
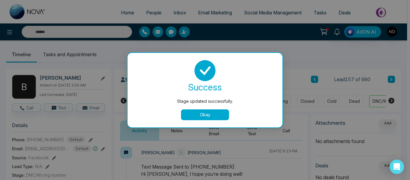
drag, startPoint x: 217, startPoint y: 113, endPoint x: 238, endPoint y: 116, distance: 21.8
click at [217, 113] on button "Okay" at bounding box center [205, 114] width 48 height 11
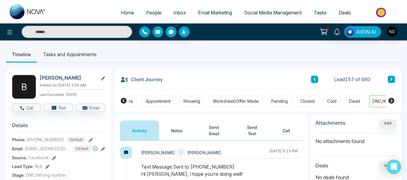
click at [393, 80] on button at bounding box center [391, 79] width 7 height 7
click at [185, 135] on button "Notes" at bounding box center [176, 130] width 35 height 20
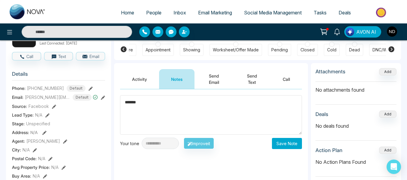
scroll to position [52, 0]
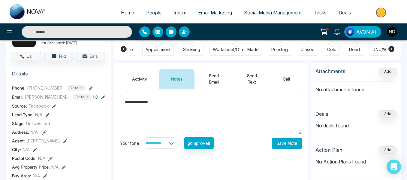
type textarea "**********"
click at [274, 142] on button "Save Note" at bounding box center [287, 143] width 30 height 11
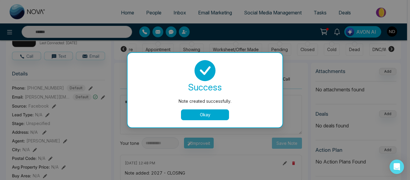
click at [195, 110] on button "Okay" at bounding box center [205, 114] width 48 height 11
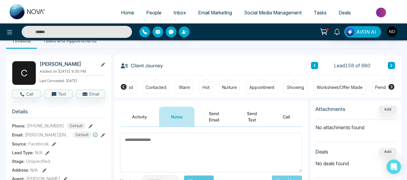
scroll to position [0, 19]
click at [228, 89] on div "Nurture" at bounding box center [229, 87] width 15 height 6
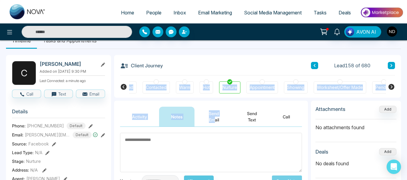
drag, startPoint x: 215, startPoint y: 121, endPoint x: 391, endPoint y: 62, distance: 185.7
click at [391, 62] on button at bounding box center [391, 65] width 7 height 7
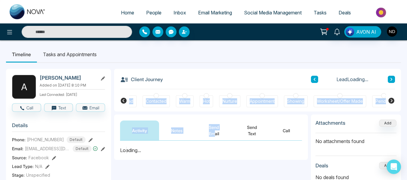
click at [186, 119] on div "Activity Notes Send Email Send Text Call" at bounding box center [211, 127] width 194 height 26
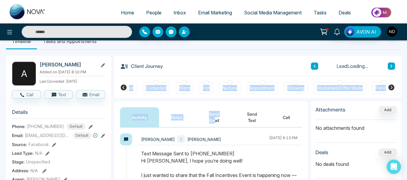
scroll to position [14, 0]
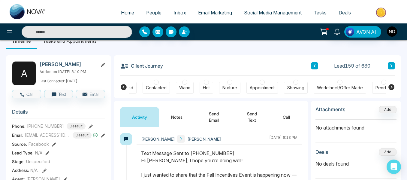
click at [171, 65] on div "Client Journey Lead 159 of 680" at bounding box center [257, 65] width 275 height 20
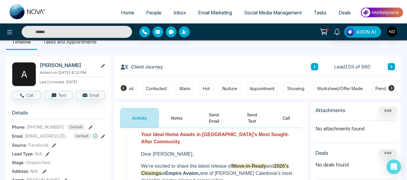
scroll to position [0, 0]
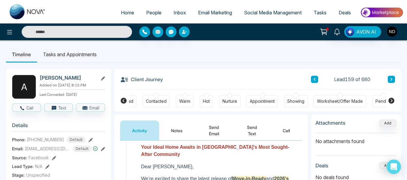
click at [163, 132] on button "Notes" at bounding box center [176, 130] width 35 height 20
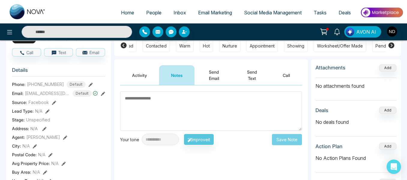
scroll to position [56, 0]
type textarea "******"
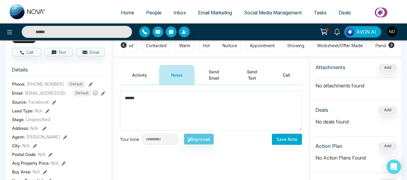
click at [275, 142] on button "Save Note" at bounding box center [287, 139] width 30 height 11
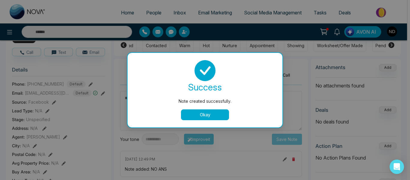
click at [203, 115] on button "Okay" at bounding box center [205, 114] width 48 height 11
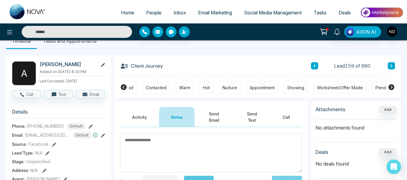
scroll to position [0, 0]
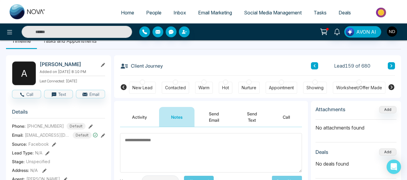
click at [139, 86] on div "New Lead" at bounding box center [142, 88] width 20 height 6
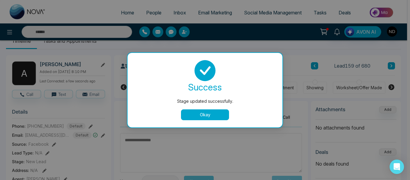
click at [193, 117] on button "Okay" at bounding box center [205, 114] width 48 height 11
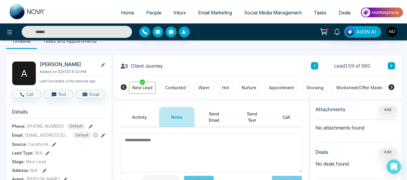
click at [392, 66] on icon at bounding box center [392, 65] width 2 height 3
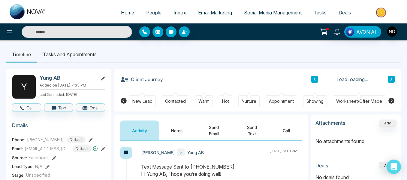
click at [167, 121] on button "Notes" at bounding box center [176, 130] width 35 height 20
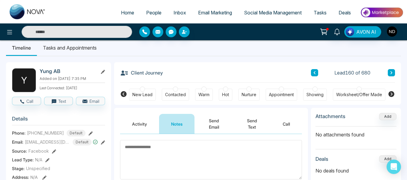
scroll to position [6, 0]
click at [150, 124] on button "Activity" at bounding box center [139, 124] width 39 height 20
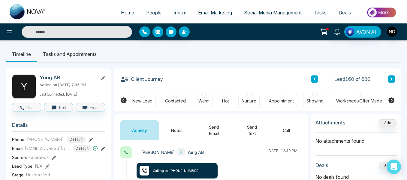
scroll to position [0, 189]
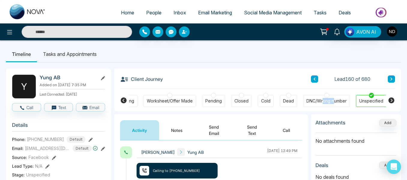
drag, startPoint x: 333, startPoint y: 107, endPoint x: 322, endPoint y: 102, distance: 12.1
click at [322, 102] on div "New Lead Contacted Warm Hot Nurture Appointment Showing Worksheet/Offer Made Pe…" at bounding box center [257, 100] width 257 height 22
click at [322, 102] on div "DNC/Wrong number" at bounding box center [327, 101] width 40 height 6
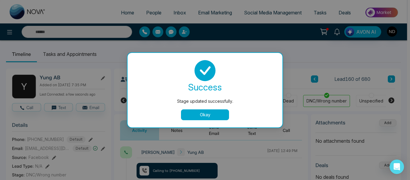
click at [221, 113] on button "Okay" at bounding box center [205, 114] width 48 height 11
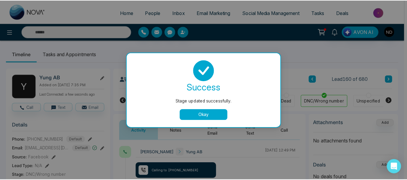
scroll to position [0, 186]
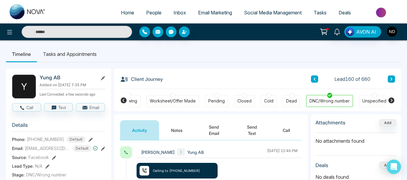
click at [390, 78] on icon at bounding box center [391, 79] width 3 height 4
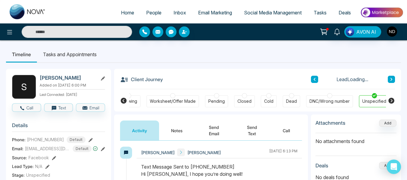
click at [179, 132] on button "Notes" at bounding box center [176, 130] width 35 height 20
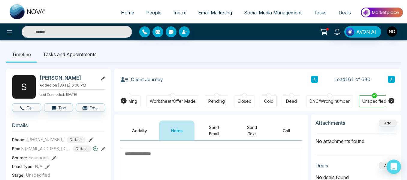
click at [148, 131] on button "Activity" at bounding box center [139, 130] width 39 height 20
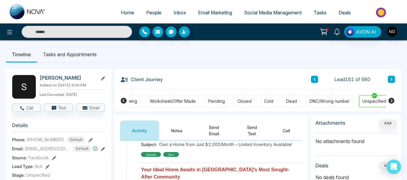
click at [175, 129] on button "Notes" at bounding box center [176, 130] width 35 height 20
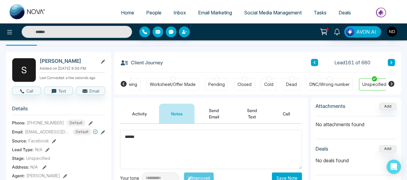
scroll to position [54, 0]
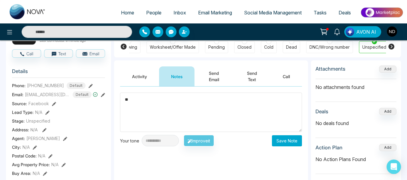
type textarea "*"
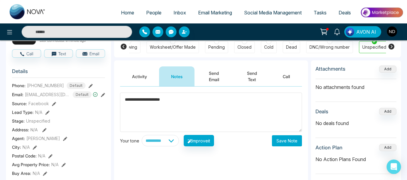
type textarea "**********"
click at [279, 143] on button "Save Note" at bounding box center [287, 140] width 30 height 11
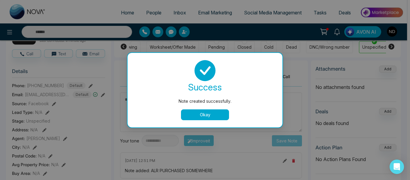
click at [199, 111] on button "Okay" at bounding box center [205, 114] width 48 height 11
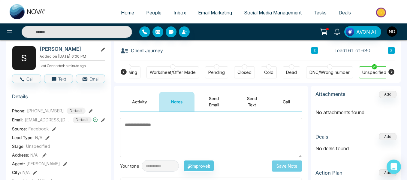
scroll to position [28, 0]
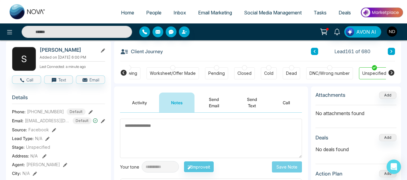
click at [289, 73] on div "Dead" at bounding box center [291, 73] width 11 height 6
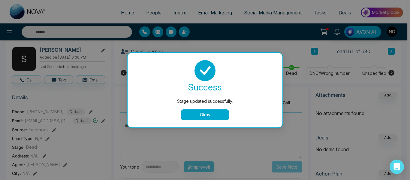
click at [213, 115] on button "Okay" at bounding box center [205, 114] width 48 height 11
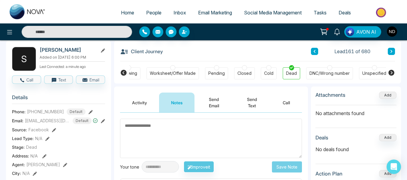
click at [392, 51] on icon at bounding box center [391, 52] width 3 height 4
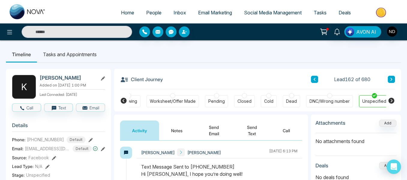
click at [184, 135] on button "Notes" at bounding box center [176, 130] width 35 height 20
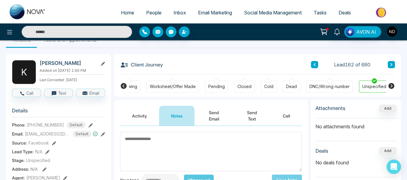
scroll to position [14, 0]
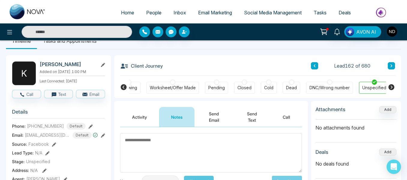
click at [312, 88] on div "DNC/Wrong number" at bounding box center [330, 88] width 40 height 6
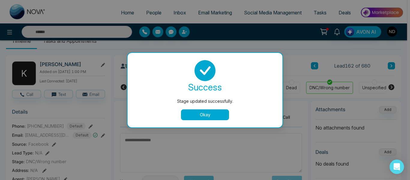
click at [221, 113] on button "Okay" at bounding box center [205, 114] width 48 height 11
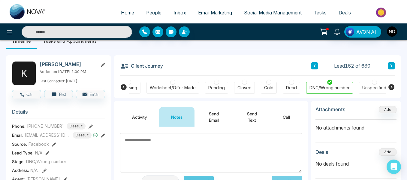
click at [389, 67] on button at bounding box center [391, 65] width 7 height 7
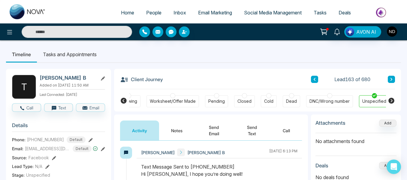
click at [175, 131] on button "Notes" at bounding box center [176, 130] width 35 height 20
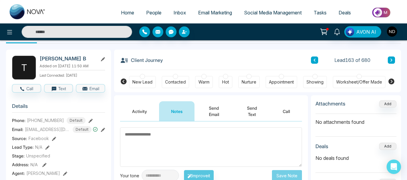
click at [150, 103] on button "Activity" at bounding box center [139, 111] width 39 height 20
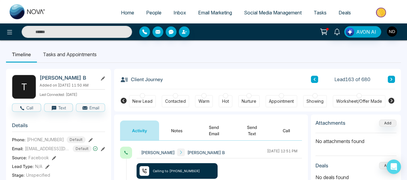
click at [170, 138] on button "Notes" at bounding box center [176, 130] width 35 height 20
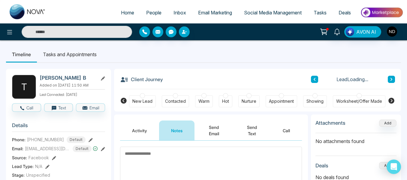
click at [145, 106] on div "New Lead" at bounding box center [142, 101] width 27 height 12
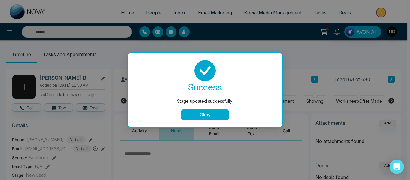
drag, startPoint x: 189, startPoint y: 111, endPoint x: 186, endPoint y: 156, distance: 44.2
click at [186, 156] on div "Stage updated successfully. success Stage updated successfully. Okay" at bounding box center [205, 90] width 410 height 180
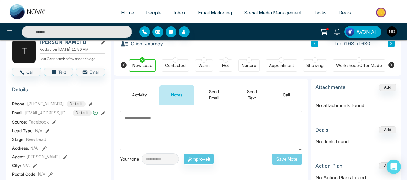
scroll to position [36, 0]
click at [167, 140] on textarea at bounding box center [211, 129] width 182 height 39
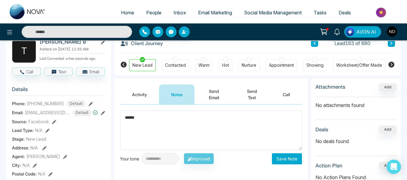
type textarea "******"
click at [277, 158] on button "Save Note" at bounding box center [287, 158] width 30 height 11
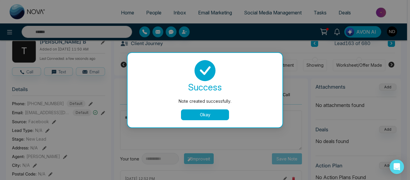
drag, startPoint x: 207, startPoint y: 120, endPoint x: 195, endPoint y: 109, distance: 16.2
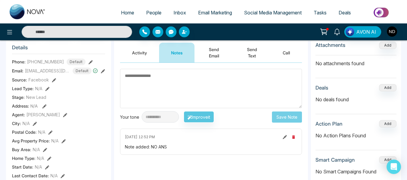
scroll to position [0, 0]
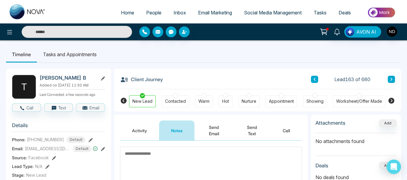
click at [392, 80] on icon at bounding box center [392, 79] width 2 height 3
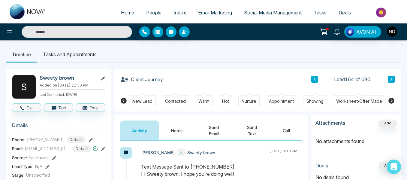
click at [171, 130] on button "Notes" at bounding box center [176, 130] width 35 height 20
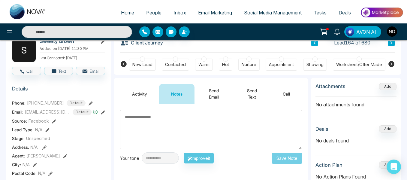
scroll to position [36, 0]
click at [143, 93] on button "Activity" at bounding box center [139, 94] width 39 height 20
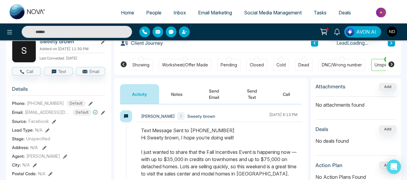
scroll to position [0, 189]
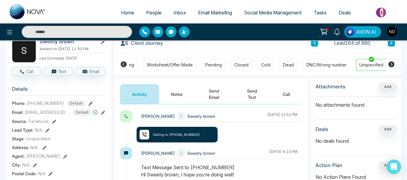
click at [189, 95] on button "Notes" at bounding box center [176, 94] width 35 height 20
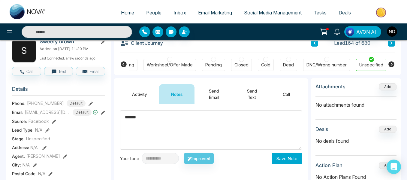
type textarea "******"
click at [280, 153] on button "Save Note" at bounding box center [287, 158] width 30 height 11
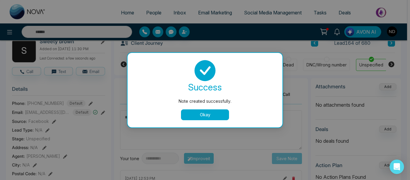
click at [206, 116] on button "Okay" at bounding box center [205, 114] width 48 height 11
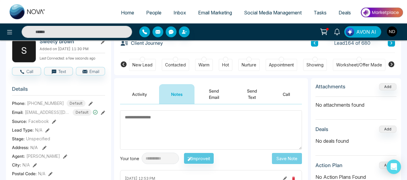
click at [139, 67] on div "New Lead" at bounding box center [142, 65] width 20 height 6
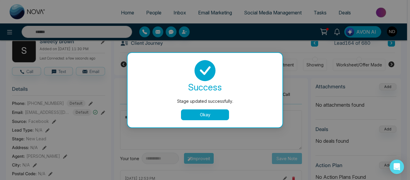
click at [195, 111] on button "Okay" at bounding box center [205, 114] width 48 height 11
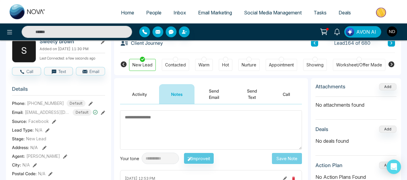
click at [393, 46] on button at bounding box center [391, 42] width 7 height 7
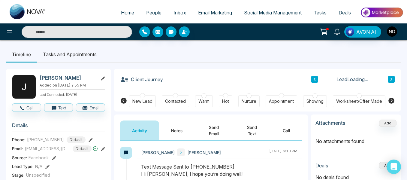
click at [178, 127] on button "Notes" at bounding box center [176, 130] width 35 height 20
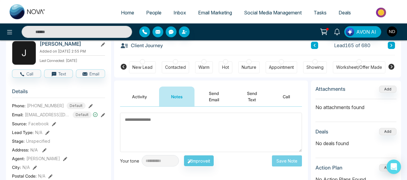
scroll to position [24, 0]
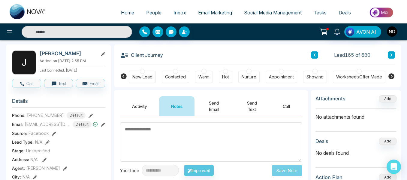
click at [140, 107] on button "Activity" at bounding box center [139, 106] width 39 height 20
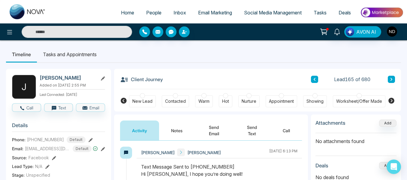
click at [178, 123] on button "Notes" at bounding box center [176, 130] width 35 height 20
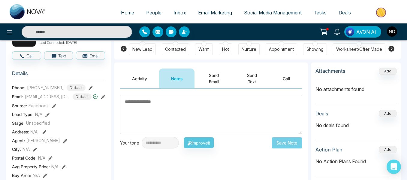
scroll to position [51, 0]
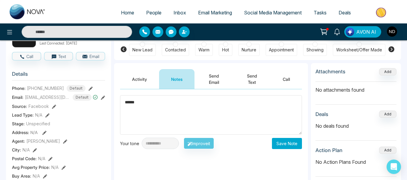
type textarea "******"
click at [279, 146] on button "Save Note" at bounding box center [287, 143] width 30 height 11
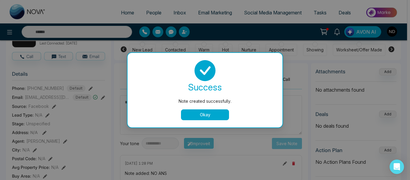
click at [210, 118] on button "Okay" at bounding box center [205, 114] width 48 height 11
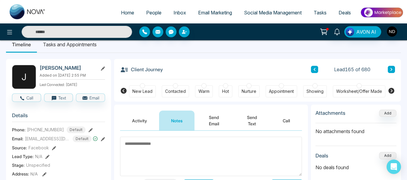
scroll to position [10, 0]
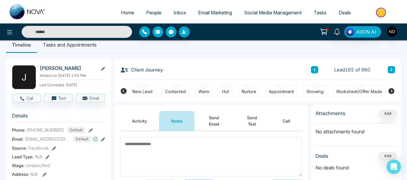
click at [392, 70] on icon at bounding box center [392, 69] width 2 height 3
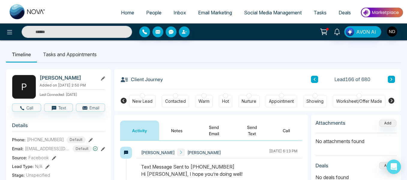
click at [312, 79] on button at bounding box center [314, 79] width 7 height 7
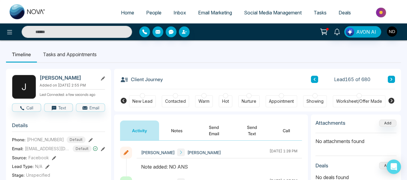
click at [176, 127] on button "Notes" at bounding box center [176, 130] width 35 height 20
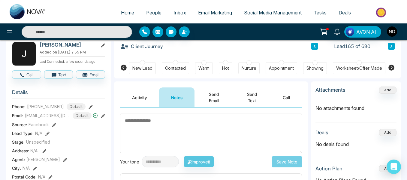
scroll to position [34, 0]
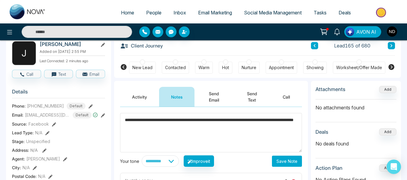
type textarea "**********"
click at [280, 156] on button "Save Note" at bounding box center [287, 161] width 30 height 11
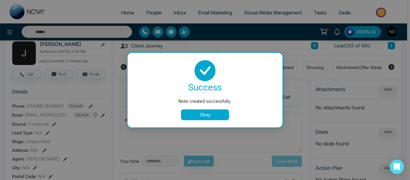
click at [208, 110] on button "Okay" at bounding box center [205, 114] width 48 height 11
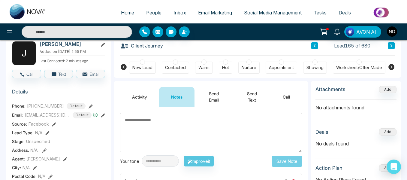
click at [174, 63] on div at bounding box center [175, 61] width 5 height 5
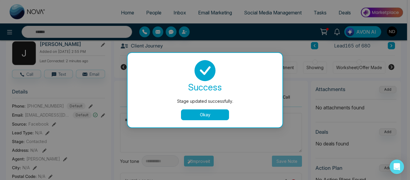
click at [206, 117] on button "Okay" at bounding box center [205, 114] width 48 height 11
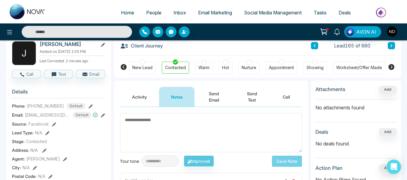
click at [392, 47] on icon at bounding box center [391, 46] width 3 height 4
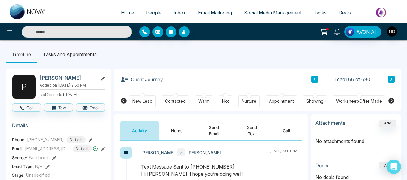
click at [174, 131] on button "Notes" at bounding box center [176, 130] width 35 height 20
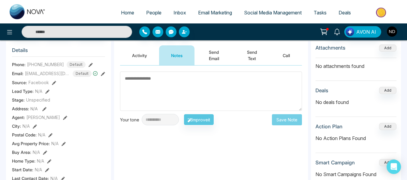
scroll to position [76, 0]
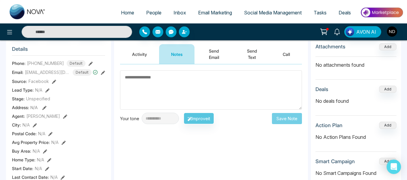
click at [141, 53] on button "Activity" at bounding box center [139, 54] width 39 height 20
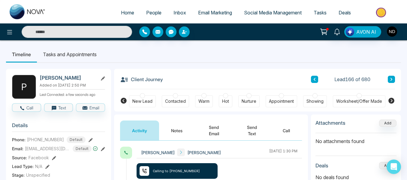
click at [182, 131] on button "Notes" at bounding box center [176, 130] width 35 height 20
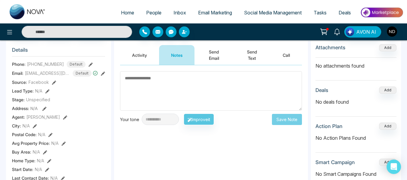
scroll to position [74, 0]
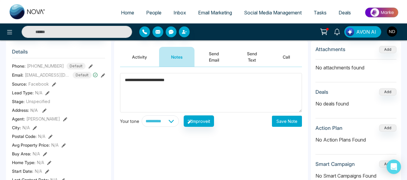
type textarea "**********"
click at [283, 118] on button "Save Note" at bounding box center [287, 121] width 30 height 11
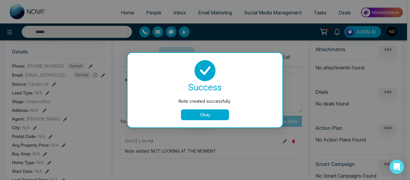
click at [214, 112] on button "Okay" at bounding box center [205, 114] width 48 height 11
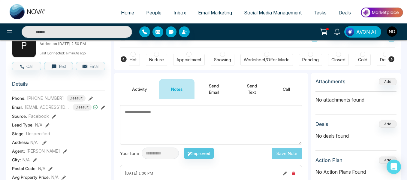
scroll to position [0, 0]
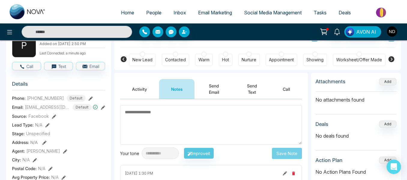
click at [165, 59] on div "Contacted" at bounding box center [175, 60] width 21 height 6
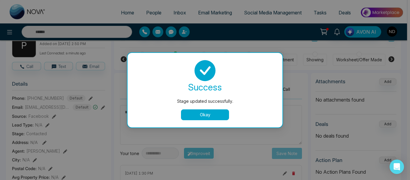
click at [205, 117] on button "Okay" at bounding box center [205, 114] width 48 height 11
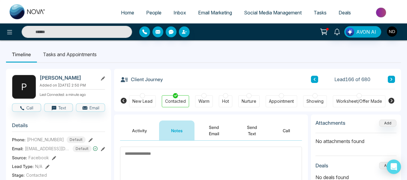
click at [393, 78] on icon at bounding box center [391, 79] width 3 height 4
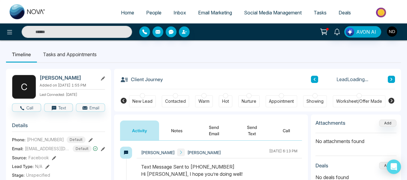
click at [185, 126] on button "Notes" at bounding box center [176, 130] width 35 height 20
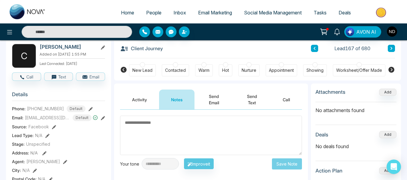
scroll to position [21, 0]
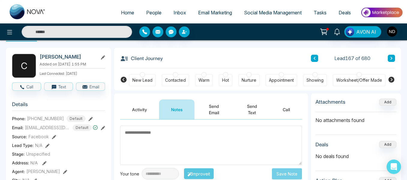
click at [143, 110] on button "Activity" at bounding box center [139, 109] width 39 height 20
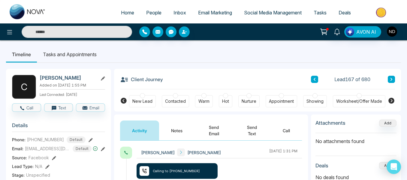
click at [168, 134] on button "Notes" at bounding box center [176, 130] width 35 height 20
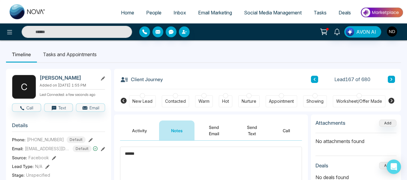
scroll to position [14, 0]
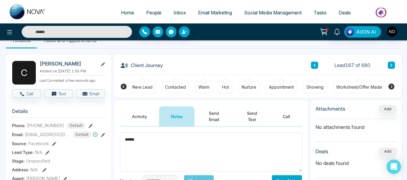
type textarea "******"
click at [282, 177] on button "Save Note" at bounding box center [287, 180] width 30 height 11
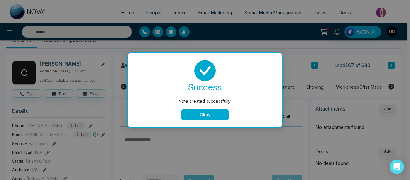
click at [189, 116] on button "Okay" at bounding box center [205, 114] width 48 height 11
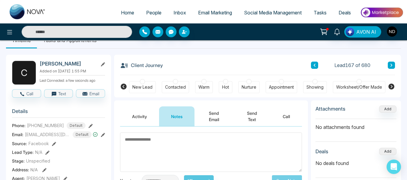
click at [149, 88] on div "New Lead" at bounding box center [142, 87] width 20 height 6
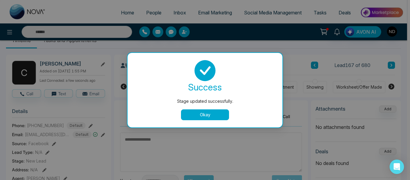
click at [222, 113] on button "Okay" at bounding box center [205, 114] width 48 height 11
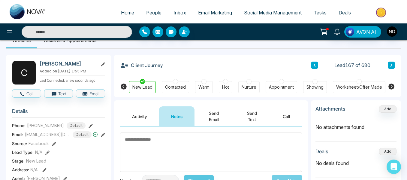
click at [392, 63] on icon at bounding box center [391, 65] width 3 height 4
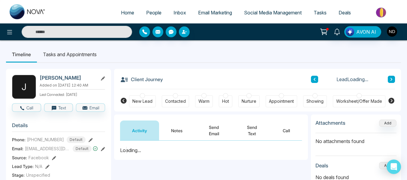
click at [171, 129] on button "Notes" at bounding box center [176, 130] width 35 height 20
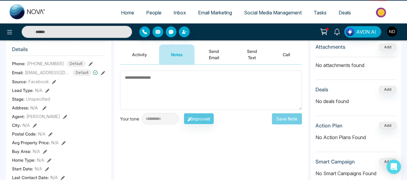
scroll to position [76, 0]
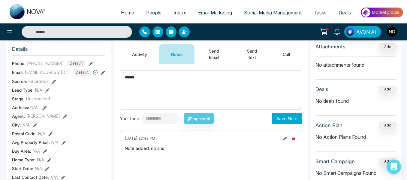
type textarea "******"
click at [280, 121] on button "Save Note" at bounding box center [287, 118] width 30 height 11
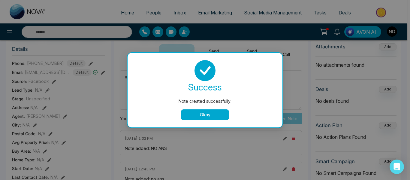
click at [210, 118] on button "Okay" at bounding box center [205, 114] width 48 height 11
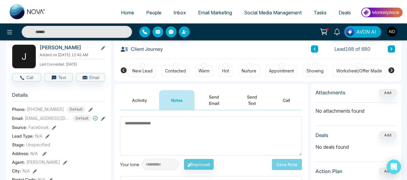
scroll to position [30, 0]
click at [138, 68] on div "New Lead" at bounding box center [142, 71] width 27 height 12
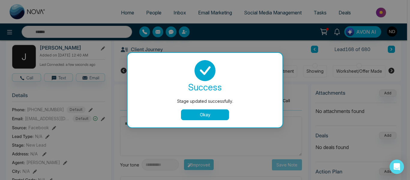
click at [203, 111] on button "Okay" at bounding box center [205, 114] width 48 height 11
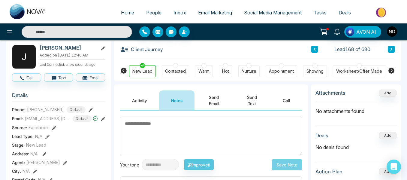
click at [393, 50] on icon at bounding box center [391, 49] width 3 height 4
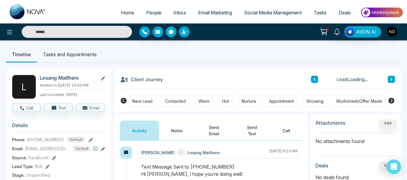
click at [181, 125] on button "Notes" at bounding box center [176, 130] width 35 height 20
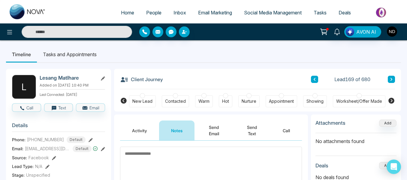
click at [316, 77] on button at bounding box center [314, 79] width 7 height 7
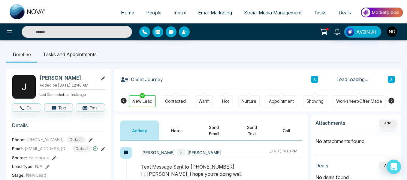
click at [316, 77] on button at bounding box center [314, 79] width 7 height 7
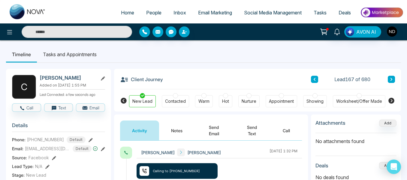
click at [174, 131] on button "Notes" at bounding box center [176, 130] width 35 height 20
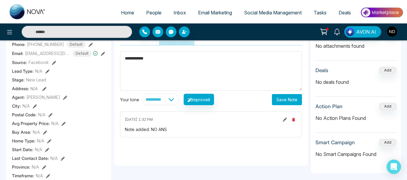
scroll to position [95, 0]
type textarea "**********"
click at [278, 103] on button "Save Note" at bounding box center [287, 99] width 30 height 11
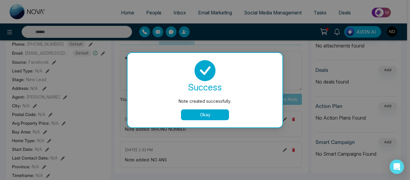
click at [216, 114] on button "Okay" at bounding box center [205, 114] width 48 height 11
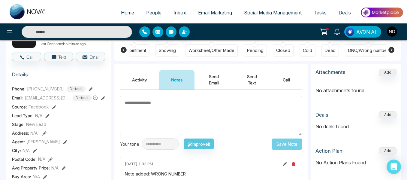
scroll to position [0, 148]
click at [354, 49] on div "DNC/Wrong number" at bounding box center [368, 50] width 40 height 6
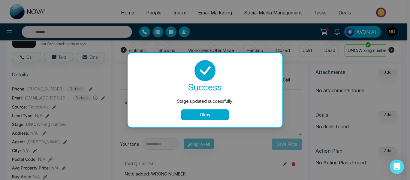
click at [214, 115] on button "Okay" at bounding box center [205, 114] width 48 height 11
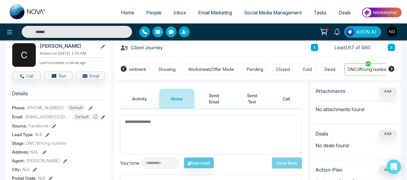
scroll to position [32, 0]
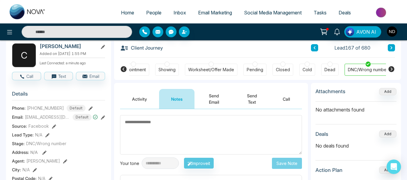
click at [390, 47] on button at bounding box center [391, 47] width 7 height 7
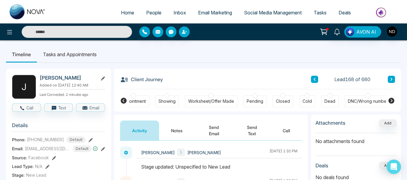
click at [390, 80] on icon at bounding box center [391, 79] width 3 height 4
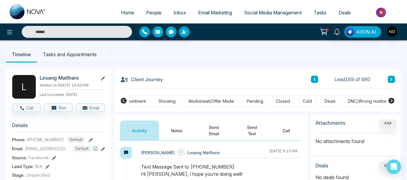
click at [181, 124] on button "Notes" at bounding box center [176, 130] width 35 height 20
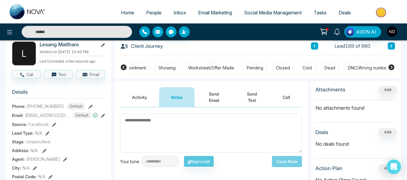
scroll to position [33, 0]
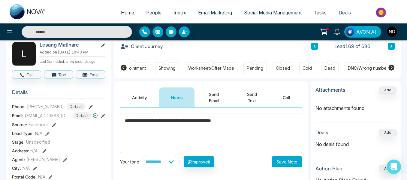
type textarea "**********"
click at [286, 161] on button "Save Note" at bounding box center [287, 161] width 30 height 11
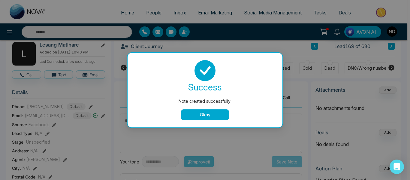
click at [210, 115] on button "Okay" at bounding box center [205, 114] width 48 height 11
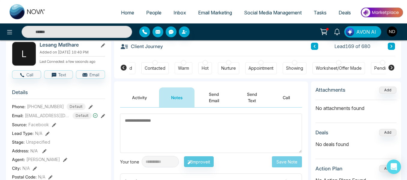
scroll to position [0, 0]
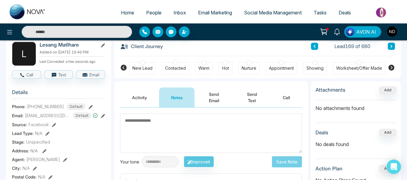
click at [144, 65] on div at bounding box center [142, 62] width 5 height 5
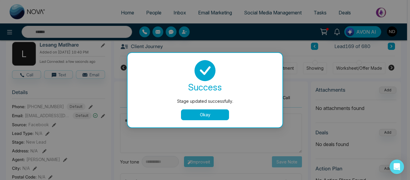
click at [189, 116] on button "Okay" at bounding box center [205, 114] width 48 height 11
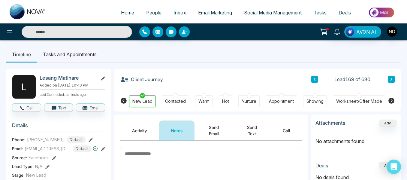
click at [391, 79] on icon at bounding box center [391, 79] width 3 height 4
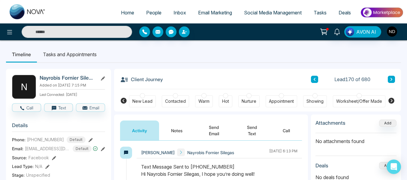
click at [169, 131] on button "Notes" at bounding box center [176, 130] width 35 height 20
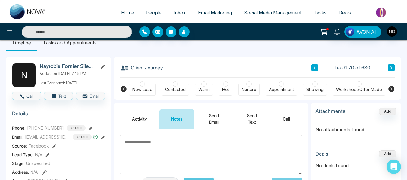
click at [138, 119] on button "Activity" at bounding box center [139, 119] width 39 height 20
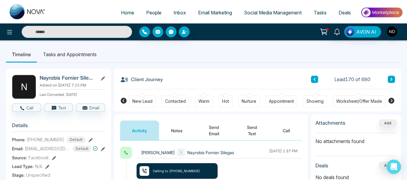
scroll to position [0, 147]
click at [349, 98] on div "DNC/Wrong number" at bounding box center [369, 101] width 40 height 6
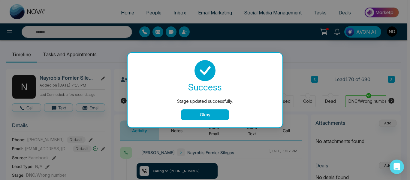
click at [188, 118] on button "Okay" at bounding box center [205, 114] width 48 height 11
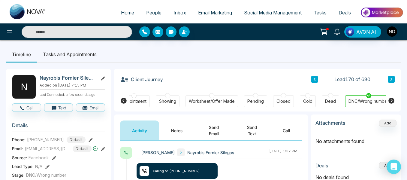
click at [175, 125] on button "Notes" at bounding box center [176, 130] width 35 height 20
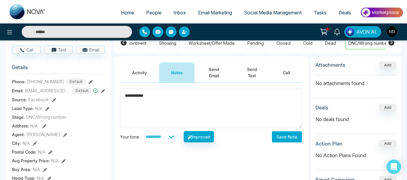
scroll to position [58, 0]
type textarea "**********"
click at [277, 137] on button "Save Note" at bounding box center [287, 136] width 30 height 11
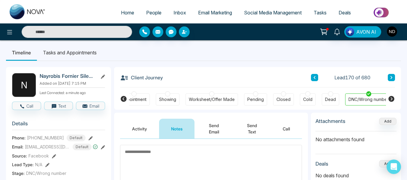
scroll to position [2, 0]
click at [387, 79] on div "Lead 170 of 680" at bounding box center [353, 77] width 84 height 7
click at [391, 79] on icon at bounding box center [392, 77] width 2 height 3
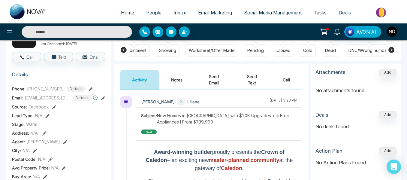
scroll to position [58, 0]
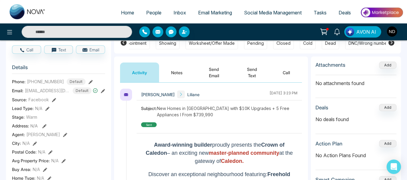
click at [184, 67] on button "Notes" at bounding box center [176, 72] width 35 height 20
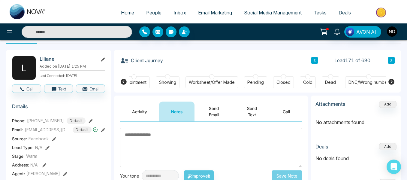
scroll to position [19, 0]
click at [142, 115] on button "Activity" at bounding box center [139, 112] width 39 height 20
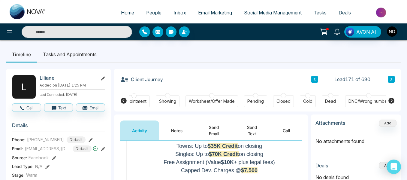
click at [173, 131] on button "Notes" at bounding box center [176, 130] width 35 height 20
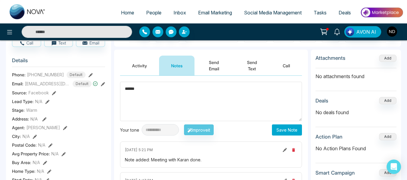
scroll to position [67, 0]
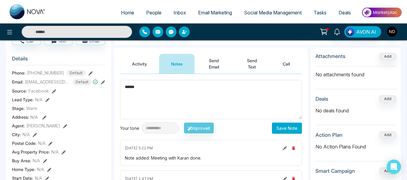
type textarea "******"
click at [280, 128] on button "Save Note" at bounding box center [287, 127] width 30 height 11
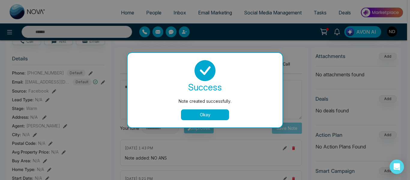
click at [203, 113] on button "Okay" at bounding box center [205, 114] width 48 height 11
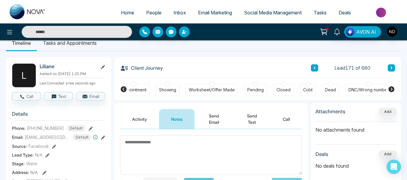
scroll to position [0, 0]
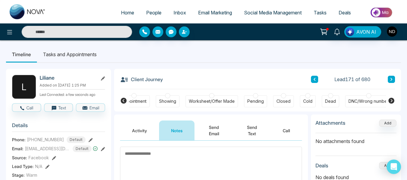
click at [392, 80] on icon at bounding box center [391, 79] width 3 height 4
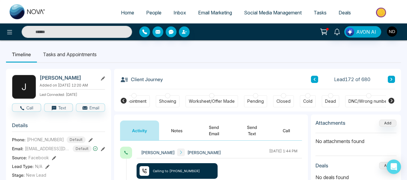
click at [175, 125] on button "Notes" at bounding box center [176, 130] width 35 height 20
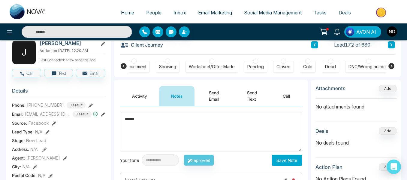
scroll to position [35, 0]
type textarea "******"
click at [289, 162] on button "Save Note" at bounding box center [287, 159] width 30 height 11
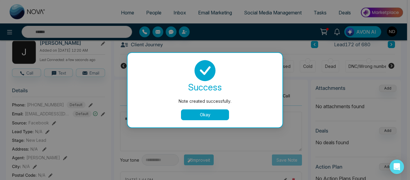
click at [204, 115] on button "Okay" at bounding box center [205, 114] width 48 height 11
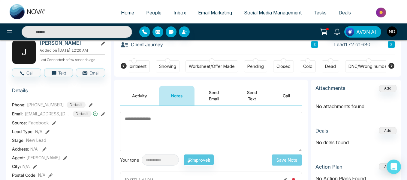
scroll to position [0, 0]
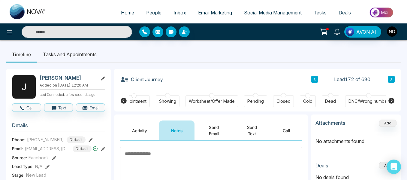
click at [389, 80] on button at bounding box center [391, 79] width 7 height 7
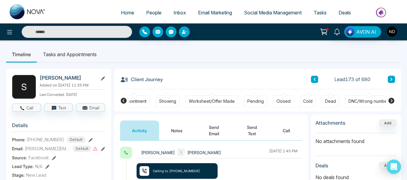
click at [357, 98] on div "DNC/Wrong number" at bounding box center [368, 101] width 47 height 12
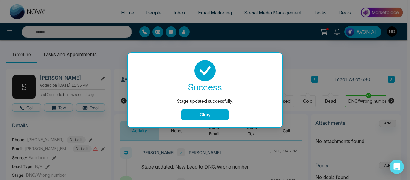
click at [201, 119] on button "Okay" at bounding box center [205, 114] width 48 height 11
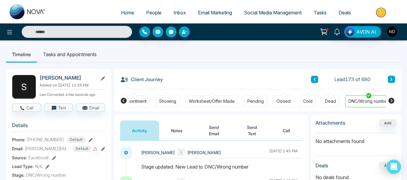
click at [390, 81] on icon at bounding box center [391, 79] width 3 height 4
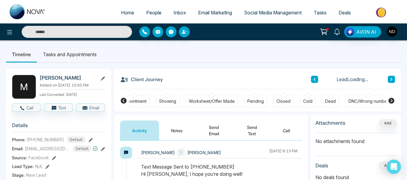
click at [170, 129] on button "Notes" at bounding box center [176, 130] width 35 height 20
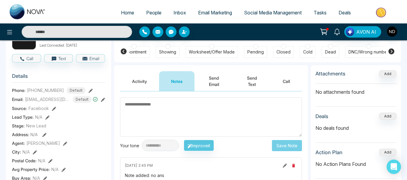
scroll to position [48, 0]
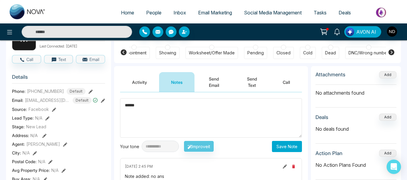
type textarea "******"
click at [292, 149] on button "Save Note" at bounding box center [287, 146] width 30 height 11
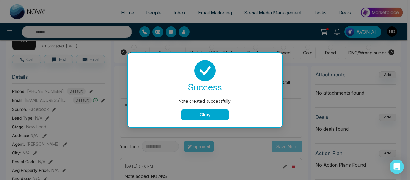
click at [195, 113] on button "Okay" at bounding box center [205, 114] width 48 height 11
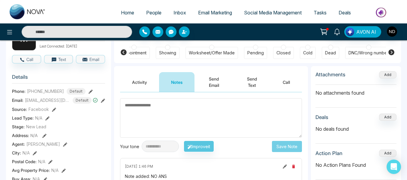
scroll to position [2, 0]
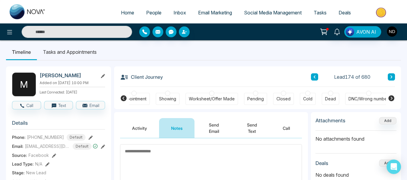
click at [388, 77] on button at bounding box center [391, 76] width 7 height 7
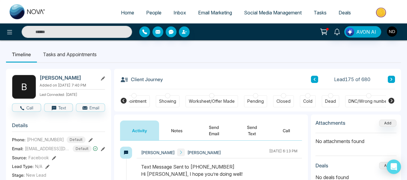
click at [181, 127] on button "Notes" at bounding box center [176, 130] width 35 height 20
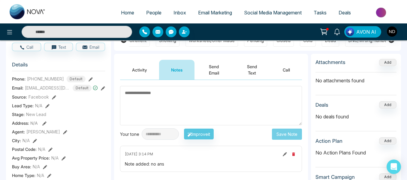
scroll to position [25, 0]
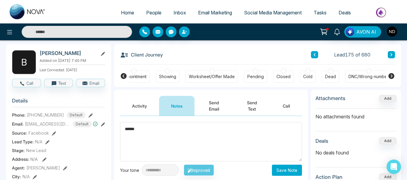
type textarea "******"
click at [285, 172] on button "Save Note" at bounding box center [287, 170] width 30 height 11
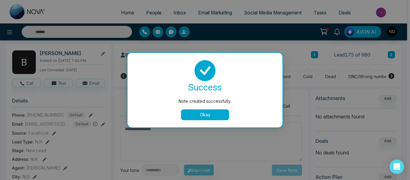
click at [205, 111] on button "Okay" at bounding box center [205, 114] width 48 height 11
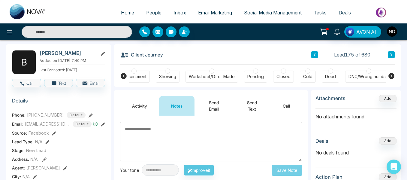
click at [393, 54] on icon at bounding box center [391, 55] width 3 height 4
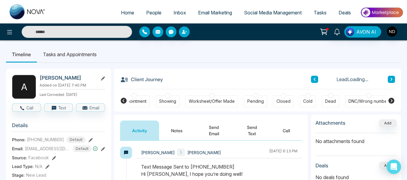
scroll to position [31, 0]
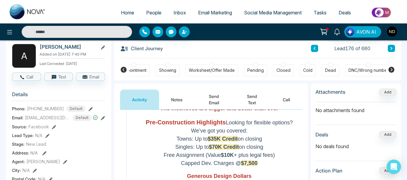
click at [172, 101] on button "Notes" at bounding box center [176, 99] width 35 height 20
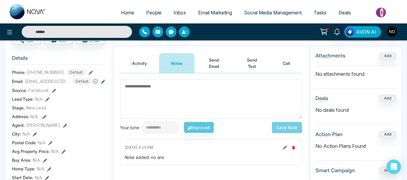
scroll to position [67, 0]
click at [141, 65] on button "Activity" at bounding box center [139, 63] width 39 height 20
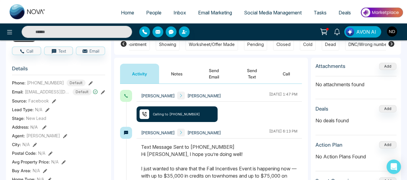
scroll to position [56, 0]
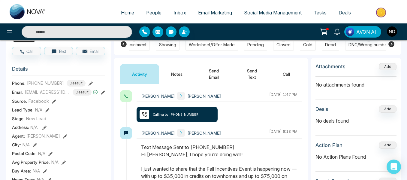
click at [178, 66] on button "Notes" at bounding box center [176, 74] width 35 height 20
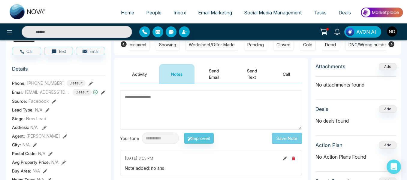
click at [211, 77] on button "Send Email" at bounding box center [214, 74] width 39 height 20
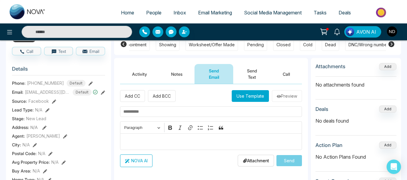
scroll to position [86, 0]
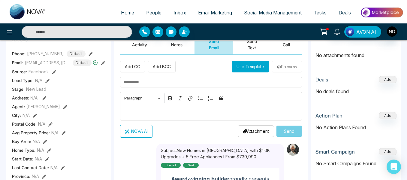
click at [240, 70] on button "Use Template" at bounding box center [250, 67] width 37 height 12
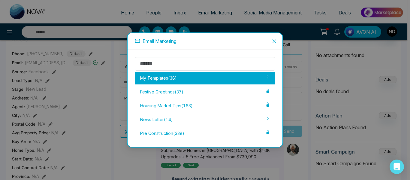
click at [205, 79] on div "My Templates ( 38 )" at bounding box center [205, 78] width 141 height 13
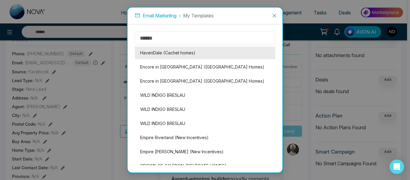
click at [191, 55] on li "HavenDale (Cachet homes)" at bounding box center [205, 53] width 141 height 13
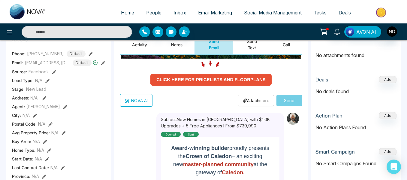
scroll to position [134, 0]
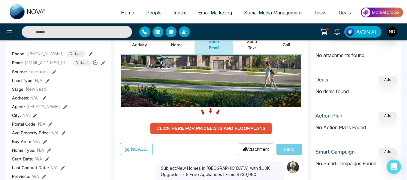
click at [197, 126] on strong "CLICK HERE FOR PRICELISTS AND FLOORPLANS" at bounding box center [210, 128] width 109 height 5
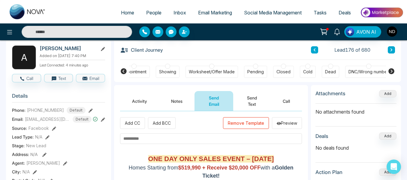
scroll to position [29, 0]
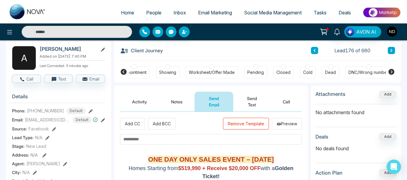
click at [146, 134] on input "text" at bounding box center [211, 139] width 182 height 11
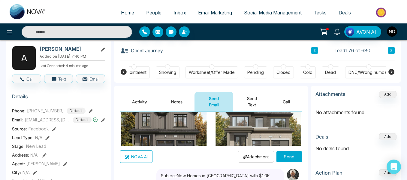
scroll to position [199, 0]
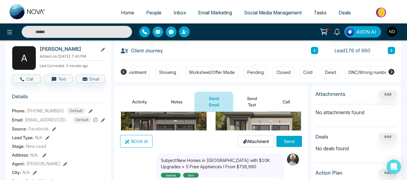
type input "**********"
click at [291, 144] on button "Send" at bounding box center [290, 141] width 26 height 11
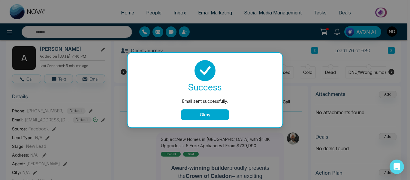
click at [195, 113] on button "Okay" at bounding box center [205, 114] width 48 height 11
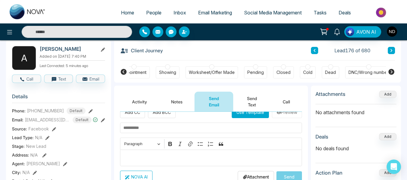
scroll to position [0, 0]
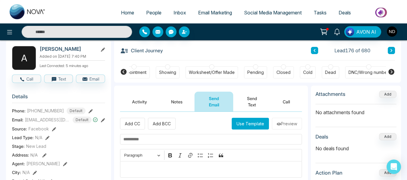
click at [249, 101] on button "Send Text" at bounding box center [252, 102] width 38 height 20
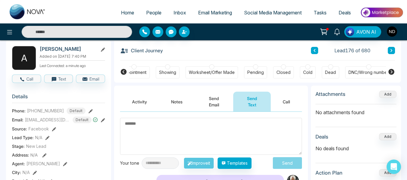
click at [173, 106] on button "Notes" at bounding box center [176, 102] width 35 height 20
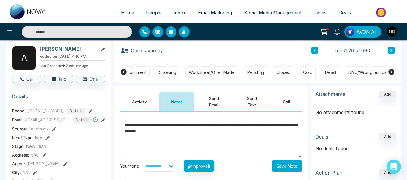
type textarea "**********"
click at [285, 164] on button "Save Note" at bounding box center [287, 165] width 30 height 11
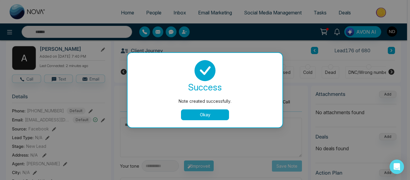
click at [201, 114] on button "Okay" at bounding box center [205, 114] width 48 height 11
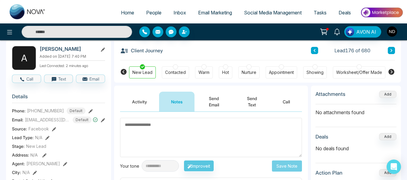
click at [232, 72] on div "Hot" at bounding box center [226, 72] width 14 height 12
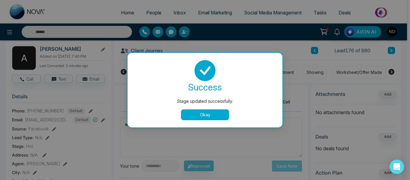
click at [187, 110] on button "Okay" at bounding box center [205, 114] width 48 height 11
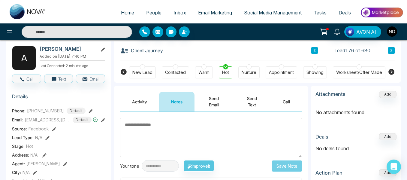
click at [256, 104] on button "Send Text" at bounding box center [252, 102] width 38 height 20
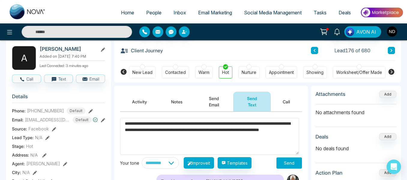
type textarea "**********"
click at [287, 162] on button "Send" at bounding box center [290, 162] width 26 height 11
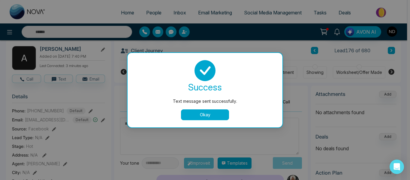
click at [190, 113] on button "Okay" at bounding box center [205, 114] width 48 height 11
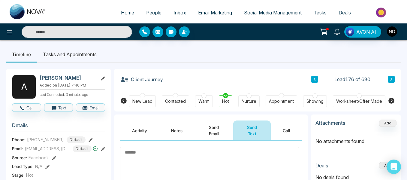
click at [62, 48] on li "Tasks and Appointments" at bounding box center [70, 54] width 66 height 16
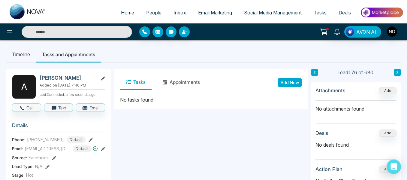
click at [292, 83] on button "Add New" at bounding box center [290, 82] width 24 height 9
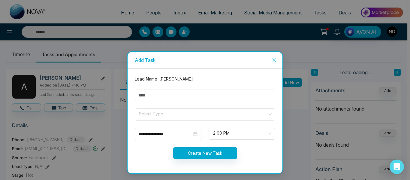
click at [193, 93] on input "text" at bounding box center [205, 95] width 141 height 12
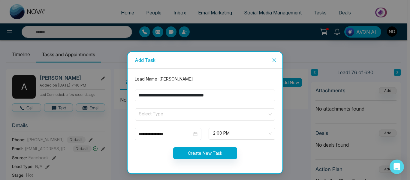
type input "**********"
click at [188, 137] on div "**********" at bounding box center [168, 134] width 67 height 12
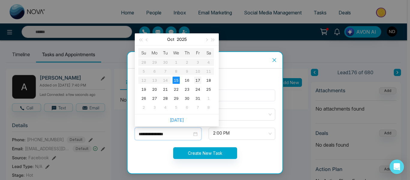
type input "**********"
click at [200, 82] on div "17" at bounding box center [197, 80] width 7 height 7
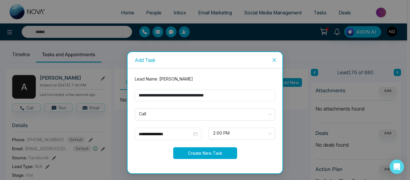
click at [224, 156] on button "Create New Task" at bounding box center [205, 153] width 64 height 12
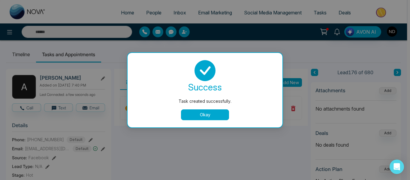
click at [205, 113] on button "Okay" at bounding box center [205, 114] width 48 height 11
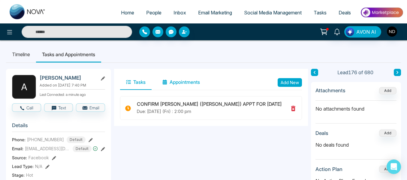
click at [176, 83] on button "Appointments" at bounding box center [181, 82] width 50 height 15
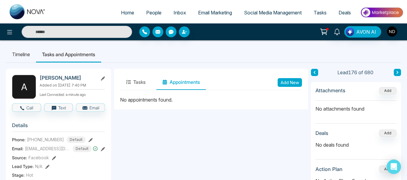
click at [282, 82] on button "Add New" at bounding box center [290, 82] width 24 height 9
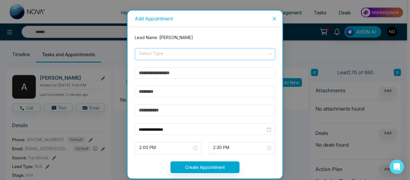
click at [206, 56] on input "search" at bounding box center [202, 52] width 129 height 9
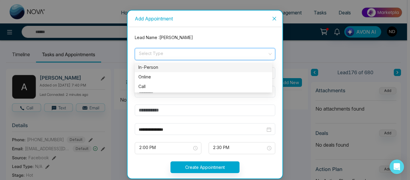
click at [197, 66] on div "In-Person" at bounding box center [203, 67] width 130 height 7
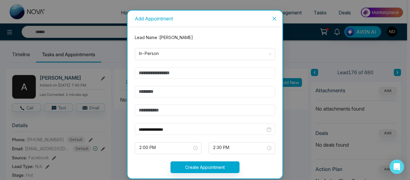
click at [166, 74] on input "text" at bounding box center [205, 72] width 141 height 11
type input "**********"
type input "*********"
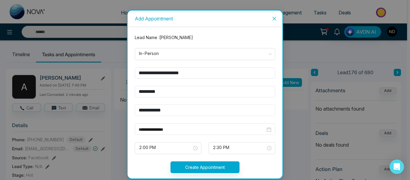
type input "**********"
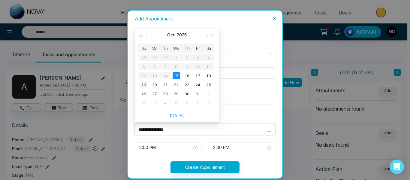
type input "**********"
click at [145, 83] on div "19" at bounding box center [143, 84] width 7 height 7
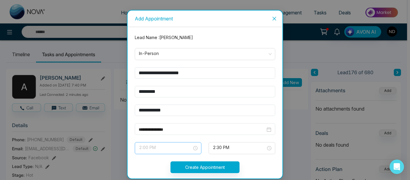
click at [179, 148] on span "2:00 PM" at bounding box center [168, 148] width 58 height 10
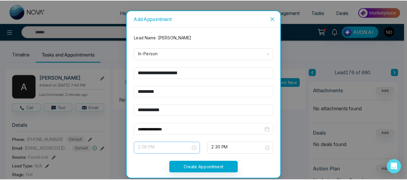
scroll to position [202, 0]
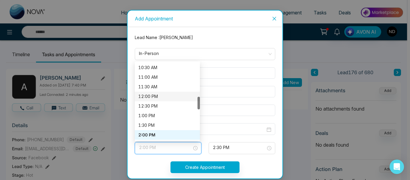
click at [152, 95] on div "12:00 PM" at bounding box center [167, 96] width 58 height 7
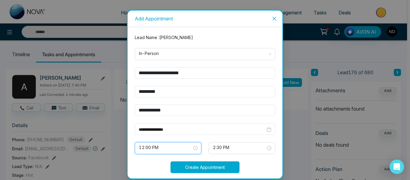
click at [201, 166] on button "Create Appointment" at bounding box center [205, 167] width 69 height 12
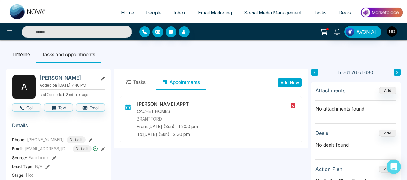
click at [397, 71] on icon at bounding box center [397, 73] width 3 height 4
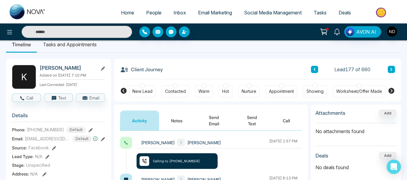
scroll to position [10, 0]
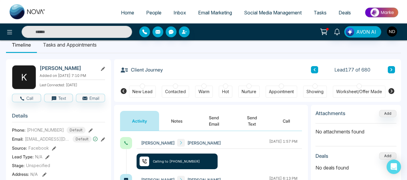
click at [168, 122] on button "Notes" at bounding box center [176, 121] width 35 height 20
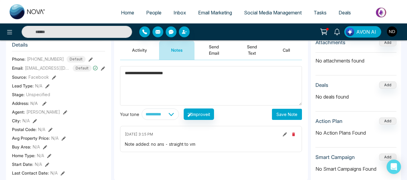
scroll to position [82, 0]
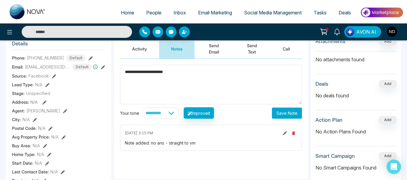
type textarea "**********"
click at [287, 112] on button "Save Note" at bounding box center [287, 112] width 30 height 11
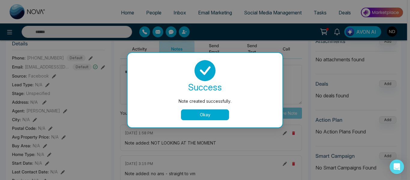
click at [197, 113] on button "Okay" at bounding box center [205, 114] width 48 height 11
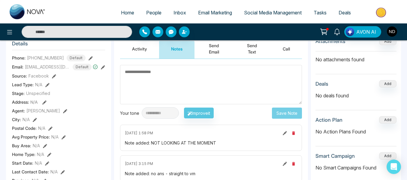
scroll to position [0, 0]
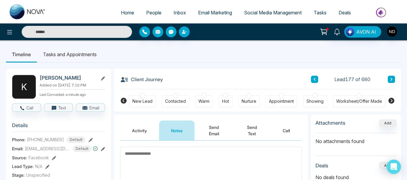
click at [175, 101] on div "Contacted" at bounding box center [175, 101] width 21 height 6
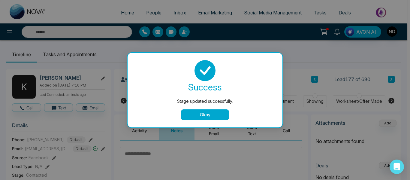
click at [214, 114] on button "Okay" at bounding box center [205, 114] width 48 height 11
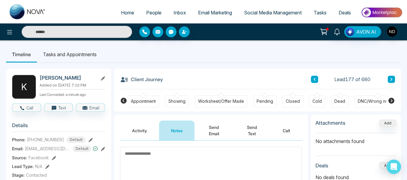
scroll to position [0, 138]
click at [338, 101] on div "Dead" at bounding box center [339, 101] width 11 height 6
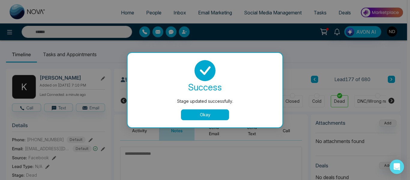
click at [215, 112] on button "Okay" at bounding box center [205, 114] width 48 height 11
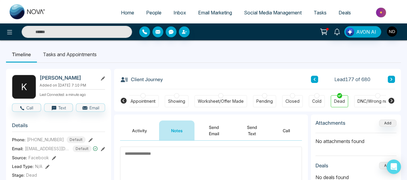
click at [392, 78] on icon at bounding box center [391, 79] width 3 height 4
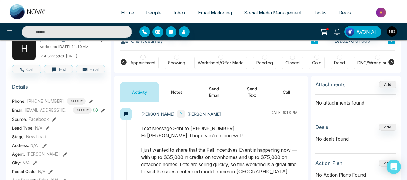
scroll to position [39, 0]
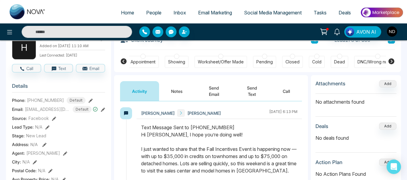
click at [168, 98] on button "Notes" at bounding box center [176, 91] width 35 height 20
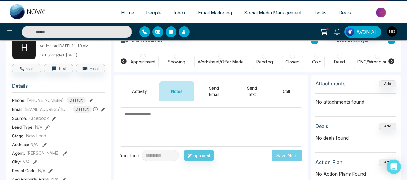
click at [143, 92] on button "Activity" at bounding box center [139, 91] width 39 height 20
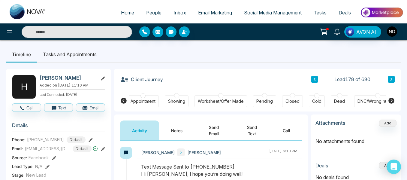
click at [389, 80] on button at bounding box center [391, 79] width 7 height 7
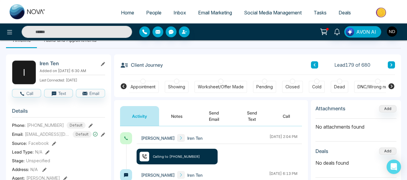
scroll to position [15, 0]
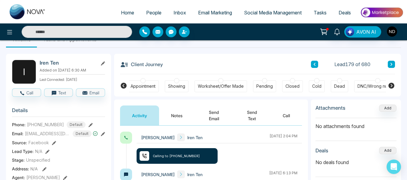
click at [168, 123] on button "Notes" at bounding box center [176, 115] width 35 height 20
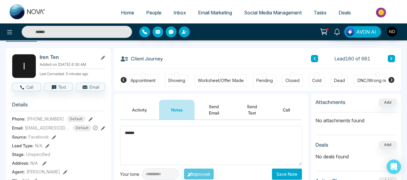
scroll to position [21, 0]
type textarea "******"
click at [281, 173] on button "Save Note" at bounding box center [287, 173] width 30 height 11
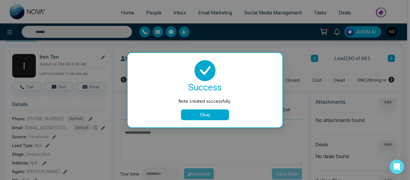
click at [208, 116] on button "Okay" at bounding box center [205, 114] width 48 height 11
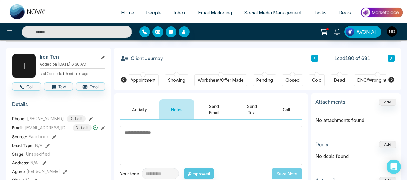
click at [392, 59] on icon at bounding box center [391, 58] width 3 height 4
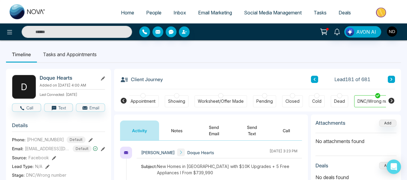
click at [389, 81] on button at bounding box center [391, 79] width 7 height 7
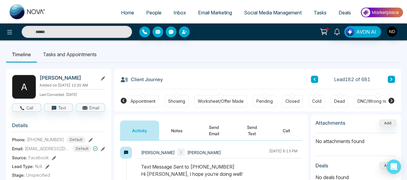
click at [169, 137] on button "Notes" at bounding box center [176, 130] width 35 height 20
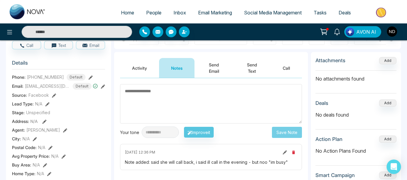
scroll to position [63, 0]
click at [139, 73] on button "Activity" at bounding box center [139, 68] width 39 height 20
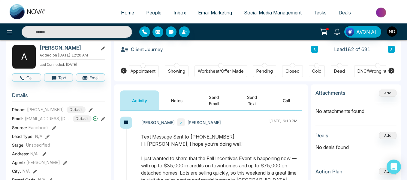
scroll to position [31, 0]
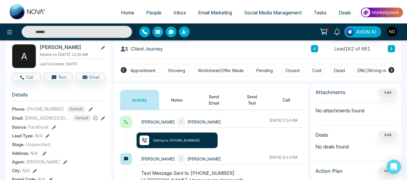
click at [176, 97] on button "Notes" at bounding box center [176, 100] width 35 height 20
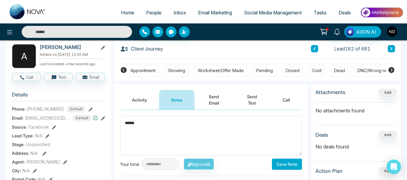
type textarea "******"
click at [286, 164] on button "Save Note" at bounding box center [287, 164] width 30 height 11
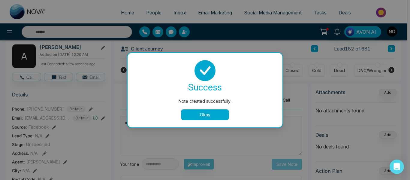
click at [196, 116] on button "Okay" at bounding box center [205, 114] width 48 height 11
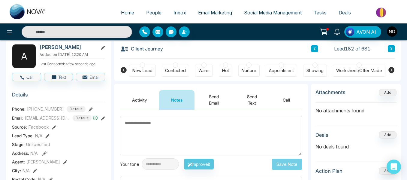
click at [144, 66] on div at bounding box center [142, 64] width 5 height 5
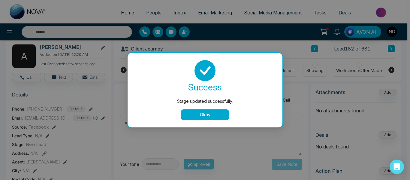
click at [201, 114] on button "Okay" at bounding box center [205, 114] width 48 height 11
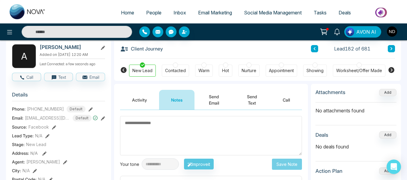
click at [390, 50] on button at bounding box center [391, 48] width 7 height 7
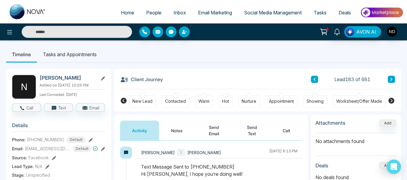
click at [180, 127] on button "Notes" at bounding box center [176, 130] width 35 height 20
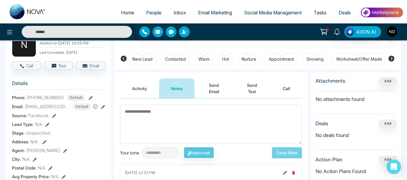
scroll to position [43, 0]
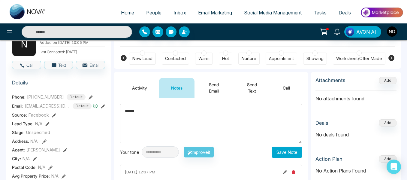
type textarea "******"
click at [279, 157] on button "Save Note" at bounding box center [287, 152] width 30 height 11
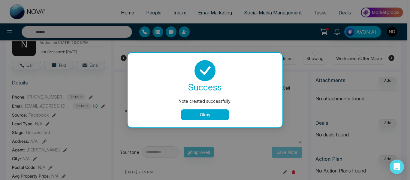
click at [185, 114] on button "Okay" at bounding box center [205, 114] width 48 height 11
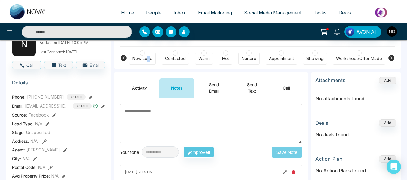
drag, startPoint x: 148, startPoint y: 50, endPoint x: 150, endPoint y: 57, distance: 7.4
click at [150, 57] on div "New Lead Contacted Warm Hot Nurture Appointment Showing Worksheet/Offer Made Pe…" at bounding box center [257, 58] width 257 height 22
click at [150, 57] on div "New Lead" at bounding box center [142, 59] width 20 height 6
click at [201, 113] on textarea at bounding box center [211, 123] width 182 height 39
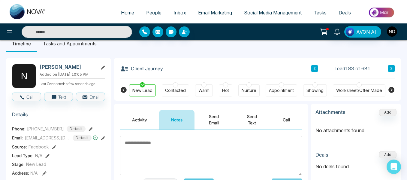
scroll to position [10, 0]
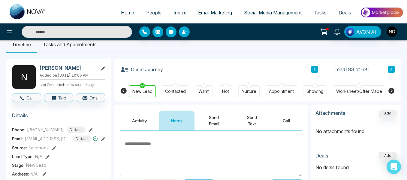
click at [389, 70] on button at bounding box center [391, 69] width 7 height 7
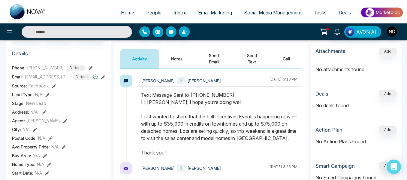
scroll to position [73, 0]
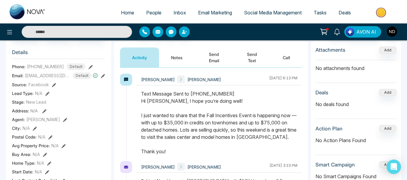
click at [178, 47] on button "Notes" at bounding box center [176, 57] width 35 height 20
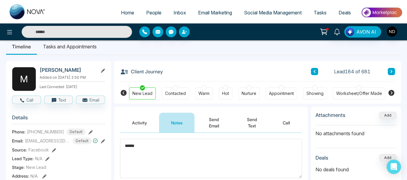
scroll to position [22, 0]
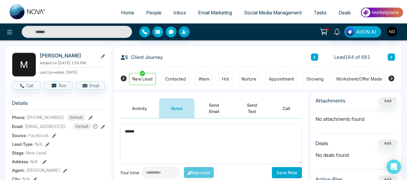
type textarea "******"
click at [280, 168] on button "Save Note" at bounding box center [287, 172] width 30 height 11
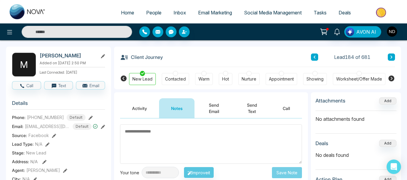
click at [391, 59] on button at bounding box center [391, 56] width 7 height 7
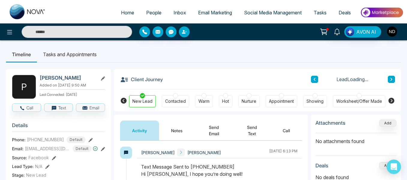
click at [176, 133] on button "Notes" at bounding box center [176, 130] width 35 height 20
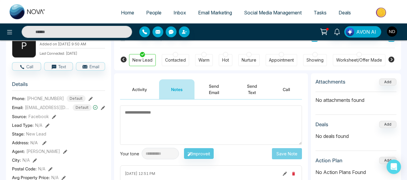
scroll to position [36, 0]
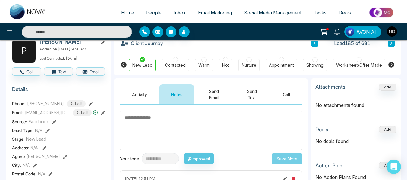
click at [160, 131] on textarea at bounding box center [211, 129] width 182 height 39
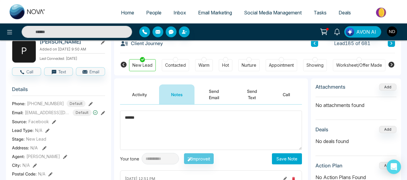
type textarea "******"
click at [289, 157] on button "Save Note" at bounding box center [287, 158] width 30 height 11
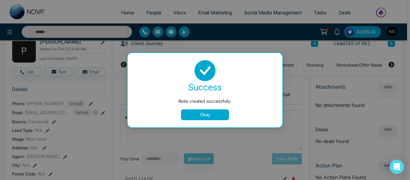
click at [207, 116] on button "Okay" at bounding box center [205, 114] width 48 height 11
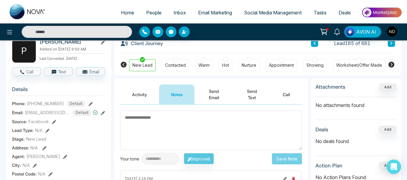
click at [391, 45] on button at bounding box center [391, 43] width 7 height 7
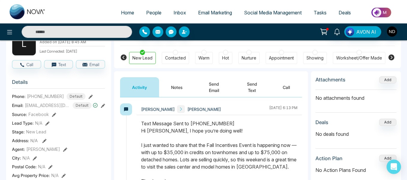
scroll to position [44, 0]
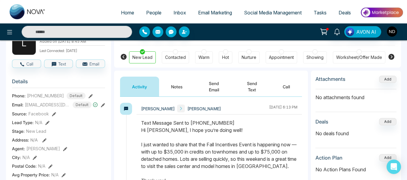
click at [177, 83] on button "Notes" at bounding box center [176, 87] width 35 height 20
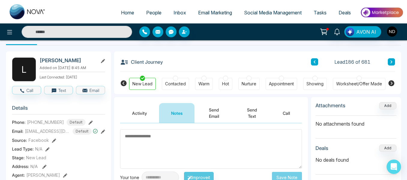
scroll to position [17, 0]
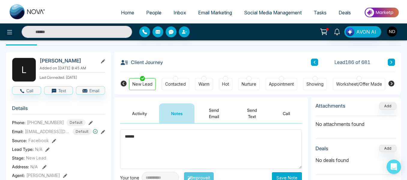
type textarea "******"
click at [299, 175] on button "Save Note" at bounding box center [287, 177] width 30 height 11
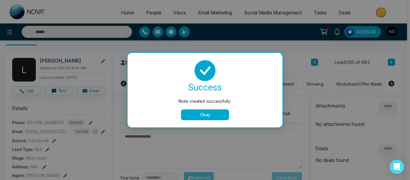
click at [192, 116] on button "Okay" at bounding box center [205, 114] width 48 height 11
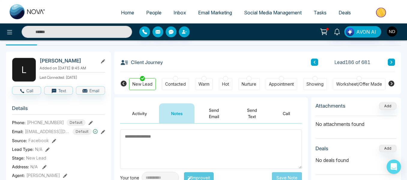
click at [391, 65] on button at bounding box center [391, 62] width 7 height 7
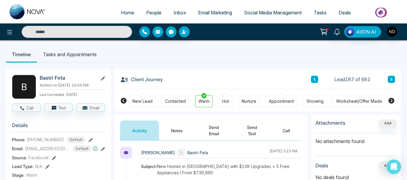
click at [174, 124] on button "Notes" at bounding box center [176, 130] width 35 height 20
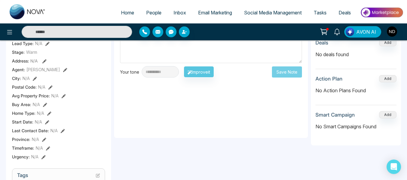
scroll to position [123, 0]
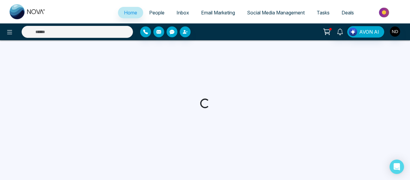
select select "*"
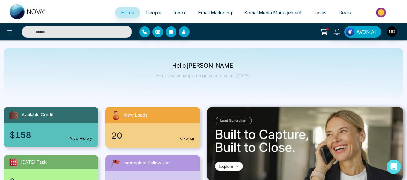
click at [324, 14] on span "Tasks" at bounding box center [320, 13] width 13 height 6
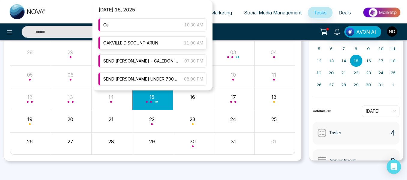
scroll to position [1, 0]
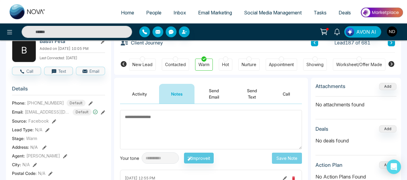
scroll to position [36, 0]
type textarea "******"
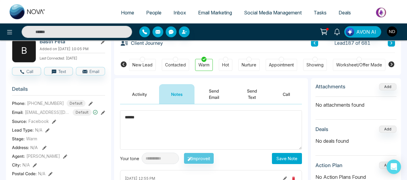
click at [278, 162] on button "Save Note" at bounding box center [287, 158] width 30 height 11
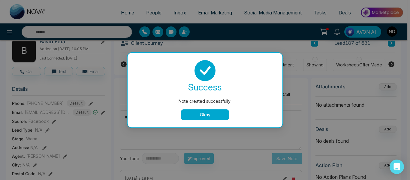
click at [198, 118] on button "Okay" at bounding box center [205, 114] width 48 height 11
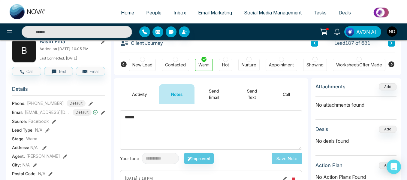
scroll to position [0, 0]
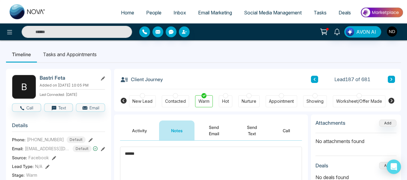
click at [390, 80] on icon at bounding box center [391, 79] width 3 height 4
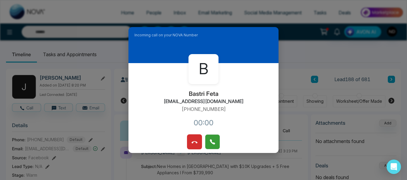
click at [215, 141] on button at bounding box center [212, 141] width 15 height 15
click at [196, 139] on button at bounding box center [194, 141] width 15 height 15
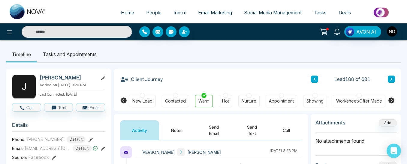
click at [313, 77] on button at bounding box center [314, 79] width 7 height 7
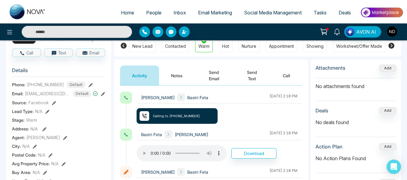
scroll to position [55, 0]
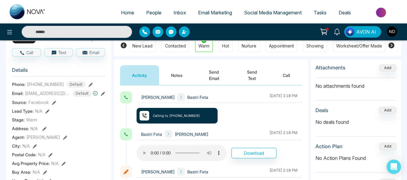
click at [183, 80] on button "Notes" at bounding box center [176, 75] width 35 height 20
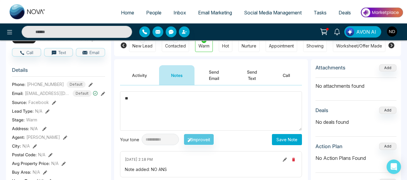
type textarea "*"
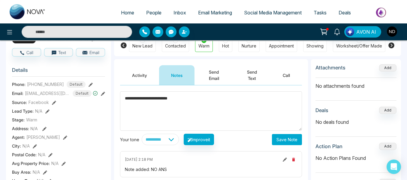
type textarea "**********"
click at [281, 140] on button "Save Note" at bounding box center [287, 139] width 30 height 11
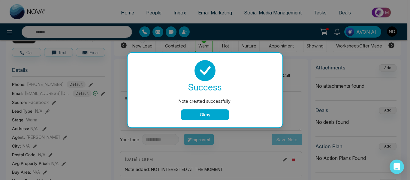
click at [189, 116] on button "Okay" at bounding box center [205, 114] width 48 height 11
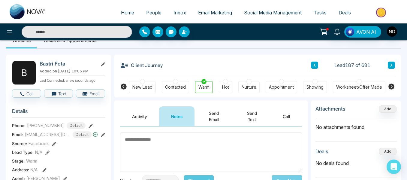
scroll to position [12, 0]
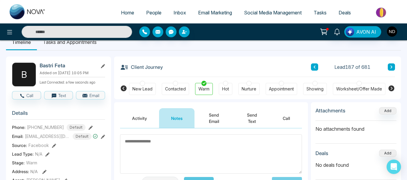
click at [250, 84] on div at bounding box center [249, 83] width 5 height 5
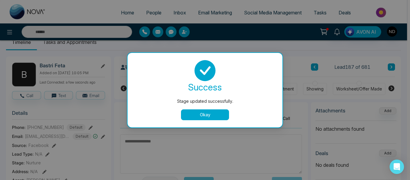
click at [193, 112] on button "Okay" at bounding box center [205, 114] width 48 height 11
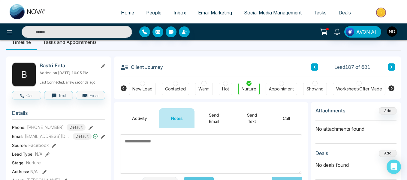
click at [390, 66] on icon at bounding box center [391, 67] width 3 height 4
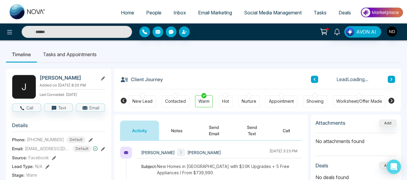
click at [315, 80] on icon at bounding box center [315, 79] width 2 height 3
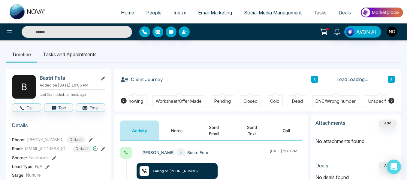
scroll to position [0, 181]
click at [271, 101] on div "Cold" at bounding box center [274, 101] width 9 height 6
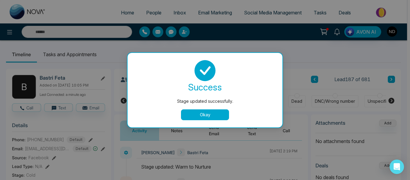
click at [216, 116] on button "Okay" at bounding box center [205, 114] width 48 height 11
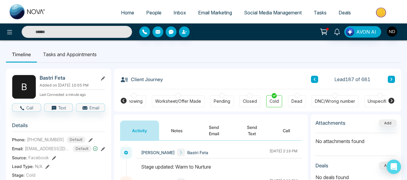
click at [393, 80] on button at bounding box center [391, 79] width 7 height 7
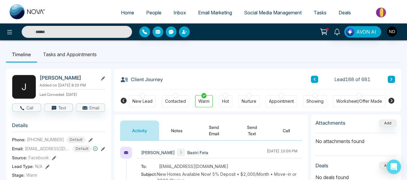
click at [177, 126] on button "Notes" at bounding box center [176, 130] width 35 height 20
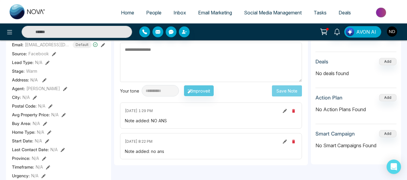
scroll to position [58, 0]
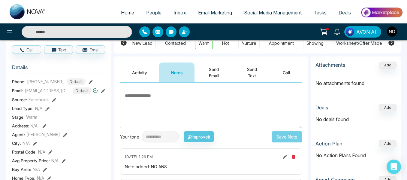
click at [133, 73] on button "Activity" at bounding box center [139, 72] width 39 height 20
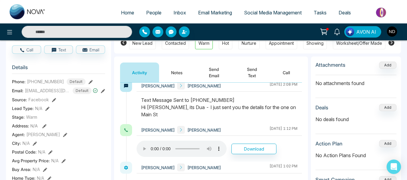
scroll to position [1585, 0]
click at [203, 71] on button "Send Email" at bounding box center [214, 72] width 39 height 20
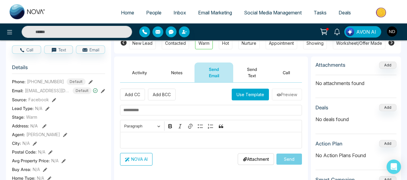
click at [238, 97] on button "Use Template" at bounding box center [250, 95] width 37 height 12
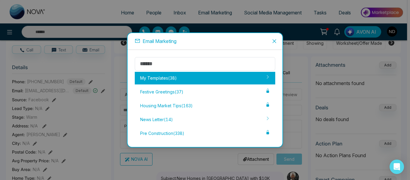
click at [198, 77] on div "My Templates ( 38 )" at bounding box center [205, 78] width 141 height 13
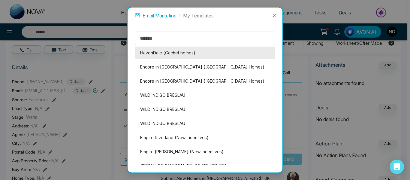
click at [186, 53] on li "HavenDale (Cachet homes)" at bounding box center [205, 53] width 141 height 13
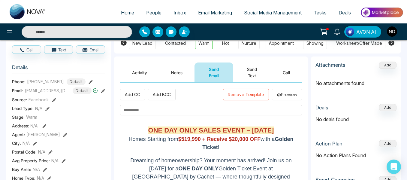
click at [149, 113] on input "text" at bounding box center [211, 110] width 182 height 11
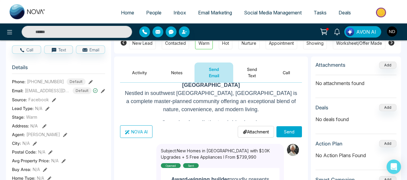
scroll to position [178, 0]
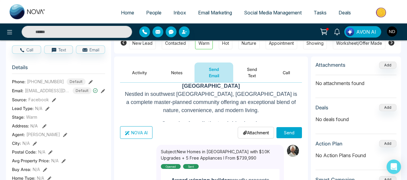
type input "*********"
click at [286, 131] on button "Send" at bounding box center [290, 132] width 26 height 11
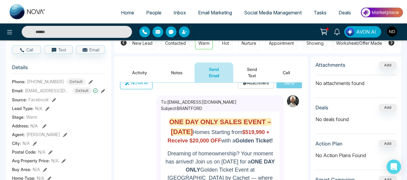
scroll to position [0, 0]
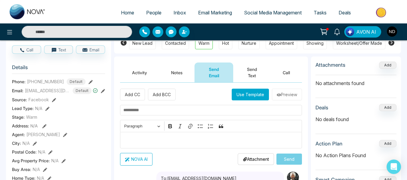
click at [240, 80] on button "Send Text" at bounding box center [252, 72] width 38 height 20
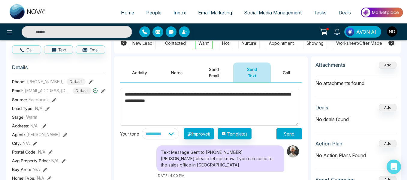
type textarea "**********"
click at [286, 132] on button "Send" at bounding box center [290, 133] width 26 height 11
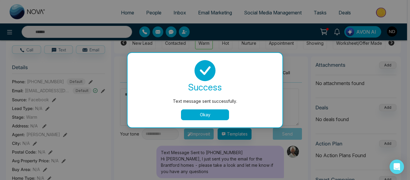
click at [192, 114] on button "Okay" at bounding box center [205, 114] width 48 height 11
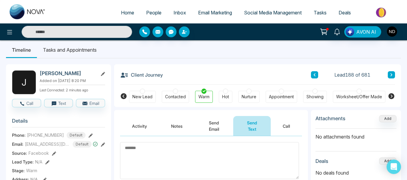
scroll to position [3, 0]
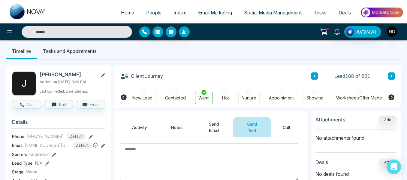
click at [392, 76] on icon at bounding box center [392, 75] width 2 height 3
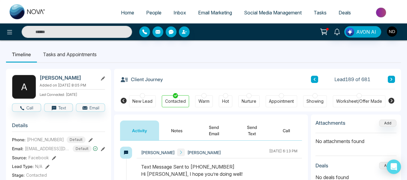
click at [177, 128] on button "Notes" at bounding box center [176, 130] width 35 height 20
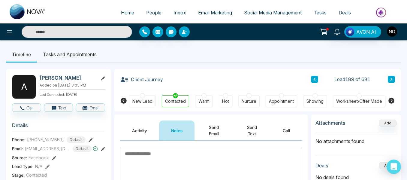
click at [390, 77] on icon at bounding box center [391, 79] width 3 height 4
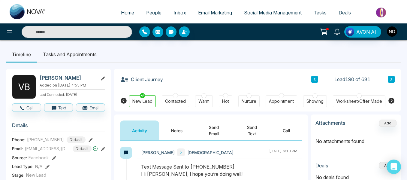
click at [172, 129] on button "Notes" at bounding box center [176, 130] width 35 height 20
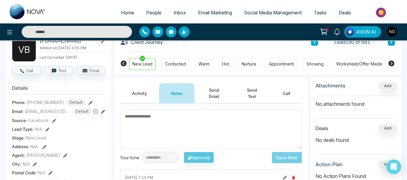
scroll to position [37, 0]
click at [185, 63] on div "Contacted" at bounding box center [175, 64] width 21 height 6
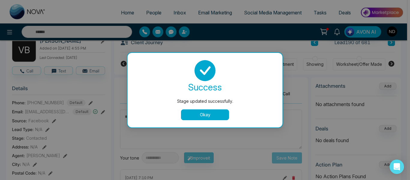
click at [191, 111] on button "Okay" at bounding box center [205, 114] width 48 height 11
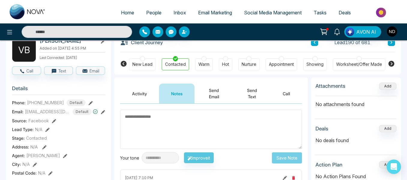
click at [390, 44] on button at bounding box center [391, 42] width 7 height 7
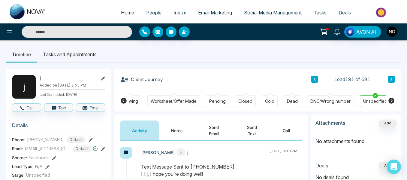
scroll to position [0, 189]
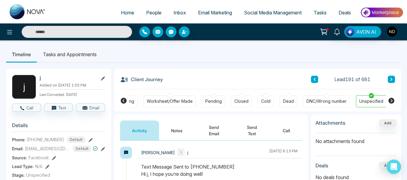
click at [337, 101] on div "DNC/Wrong number" at bounding box center [327, 101] width 40 height 6
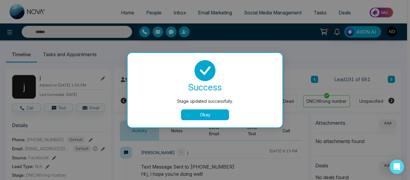
click at [209, 114] on button "Okay" at bounding box center [205, 114] width 48 height 11
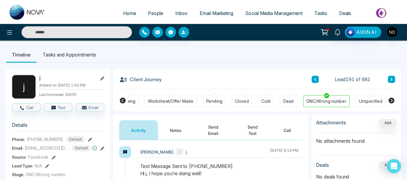
scroll to position [0, 186]
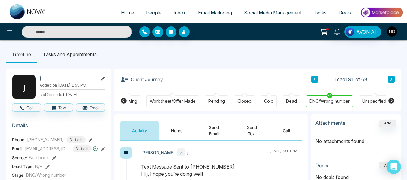
click at [392, 81] on icon at bounding box center [391, 79] width 3 height 4
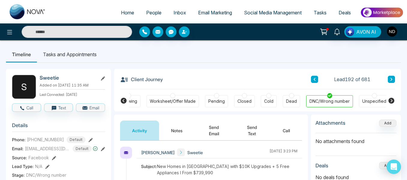
click at [388, 78] on button at bounding box center [391, 79] width 7 height 7
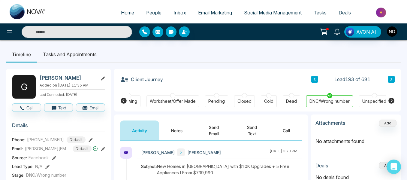
click at [390, 79] on icon at bounding box center [391, 79] width 3 height 4
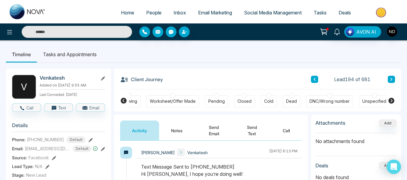
click at [179, 132] on button "Notes" at bounding box center [176, 130] width 35 height 20
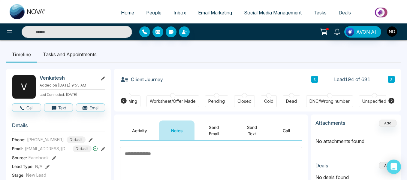
click at [387, 81] on div "Lead 194 of 681" at bounding box center [353, 79] width 84 height 7
click at [390, 80] on icon at bounding box center [391, 79] width 3 height 4
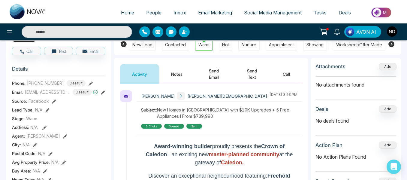
scroll to position [56, 0]
click at [172, 69] on button "Notes" at bounding box center [176, 74] width 35 height 20
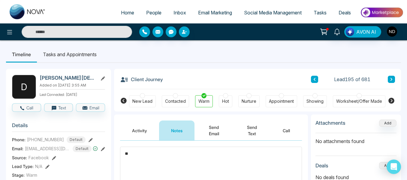
type textarea "*"
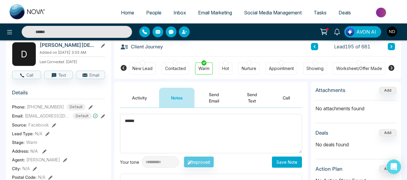
scroll to position [33, 0]
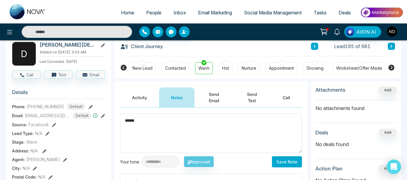
type textarea "******"
click at [285, 166] on button "Save Note" at bounding box center [287, 161] width 30 height 11
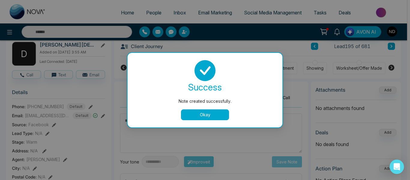
click at [199, 113] on button "Okay" at bounding box center [205, 114] width 48 height 11
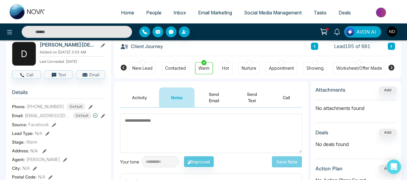
click at [390, 49] on button at bounding box center [391, 46] width 7 height 7
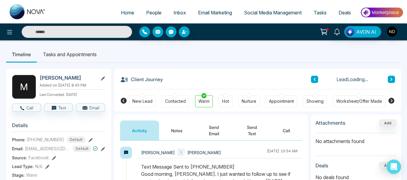
click at [169, 123] on button "Notes" at bounding box center [176, 130] width 35 height 20
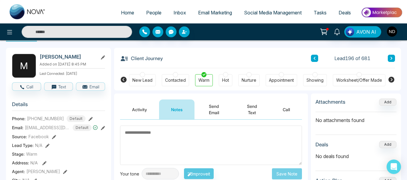
scroll to position [21, 0]
click at [140, 106] on button "Activity" at bounding box center [139, 110] width 39 height 20
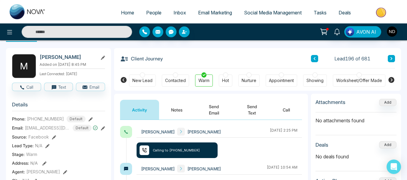
click at [180, 107] on button "Notes" at bounding box center [176, 110] width 35 height 20
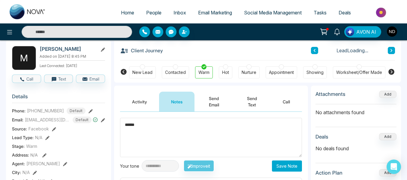
scroll to position [36, 0]
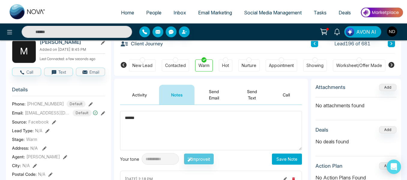
type textarea "******"
click at [287, 157] on button "Save Note" at bounding box center [287, 158] width 30 height 11
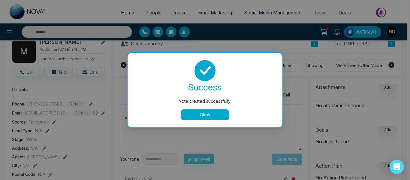
click at [203, 111] on button "Okay" at bounding box center [205, 114] width 48 height 11
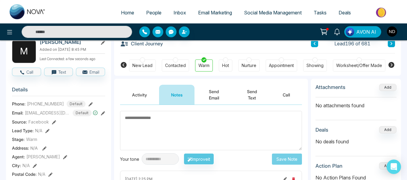
scroll to position [0, 0]
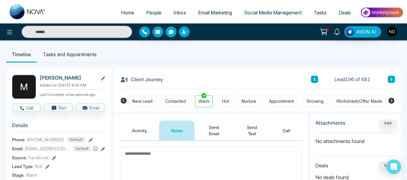
click at [390, 79] on icon at bounding box center [391, 79] width 3 height 4
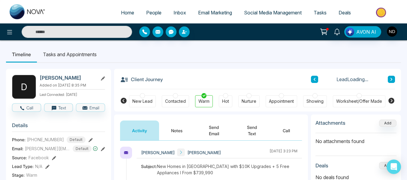
click at [171, 129] on button "Notes" at bounding box center [176, 130] width 35 height 20
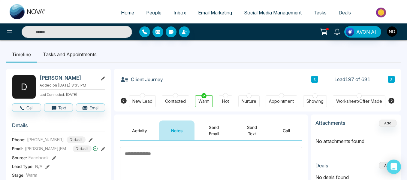
click at [59, 53] on li "Tasks and Appointments" at bounding box center [70, 54] width 66 height 16
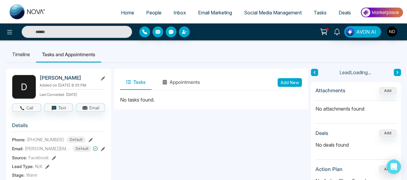
click at [285, 83] on button "Add New" at bounding box center [290, 82] width 24 height 9
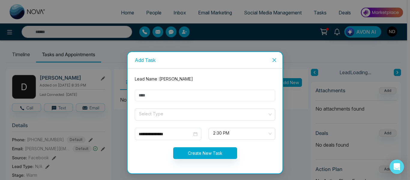
click at [198, 94] on input "text" at bounding box center [205, 95] width 141 height 12
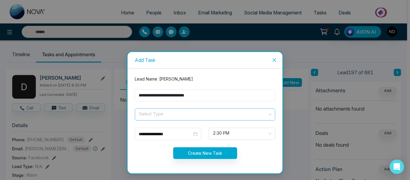
type input "**********"
click at [185, 110] on input "search" at bounding box center [202, 113] width 129 height 9
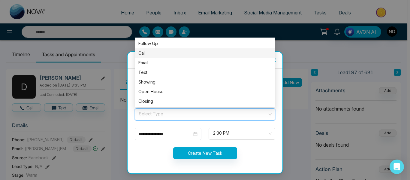
click at [153, 55] on div "Call" at bounding box center [204, 53] width 133 height 7
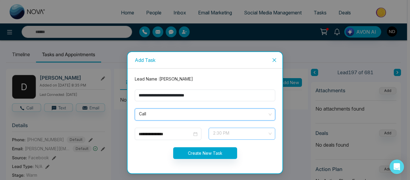
click at [234, 134] on span "2:30 PM" at bounding box center [242, 134] width 58 height 10
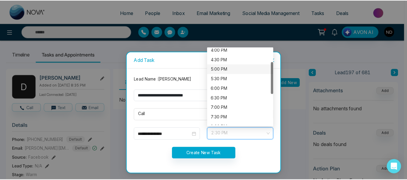
scroll to position [32, 0]
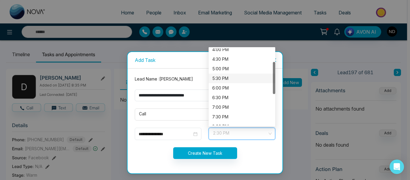
click at [229, 77] on div "5:30 PM" at bounding box center [241, 78] width 59 height 7
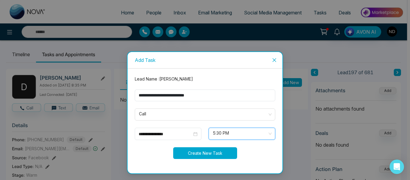
click at [204, 150] on button "Create New Task" at bounding box center [205, 153] width 64 height 12
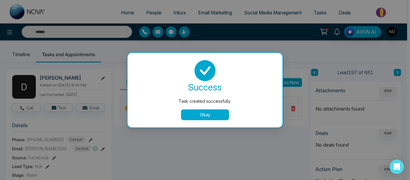
click at [205, 114] on button "Okay" at bounding box center [205, 114] width 48 height 11
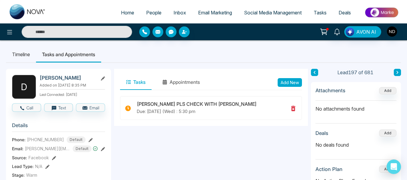
click at [398, 73] on icon at bounding box center [397, 73] width 3 height 4
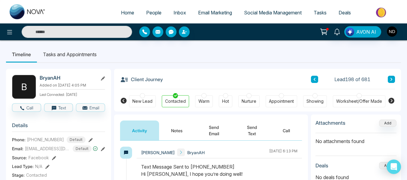
click at [174, 130] on button "Notes" at bounding box center [176, 130] width 35 height 20
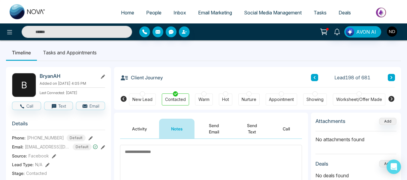
scroll to position [1, 0]
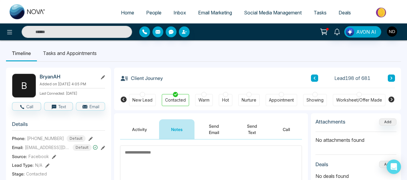
click at [392, 77] on icon at bounding box center [391, 78] width 3 height 4
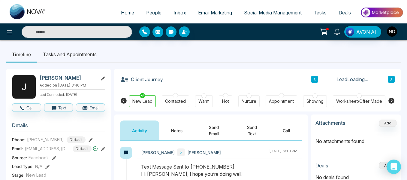
click at [164, 129] on button "Notes" at bounding box center [176, 130] width 35 height 20
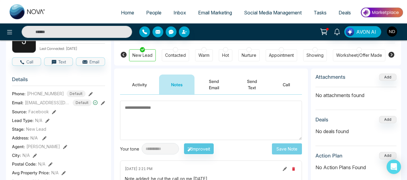
scroll to position [3, 0]
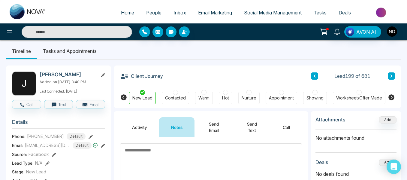
click at [180, 96] on div "Contacted" at bounding box center [175, 98] width 21 height 6
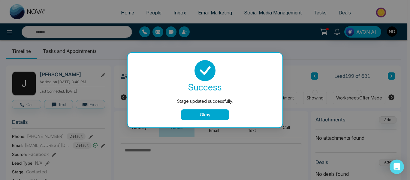
click at [215, 112] on button "Okay" at bounding box center [205, 114] width 48 height 11
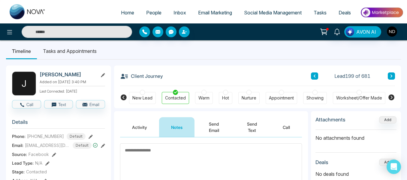
click at [389, 77] on button at bounding box center [391, 75] width 7 height 7
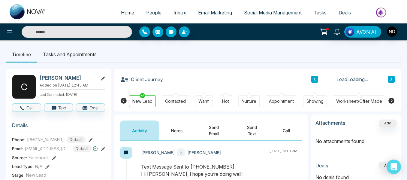
click at [173, 128] on button "Notes" at bounding box center [176, 130] width 35 height 20
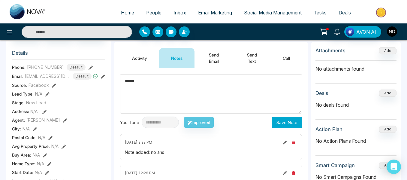
scroll to position [73, 0]
type textarea "******"
click at [280, 119] on button "Save Note" at bounding box center [287, 121] width 30 height 11
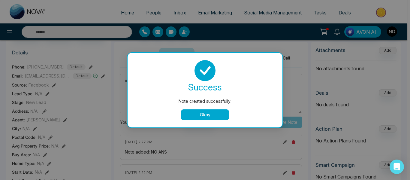
click at [183, 114] on button "Okay" at bounding box center [205, 114] width 48 height 11
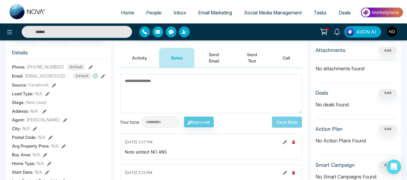
scroll to position [0, 0]
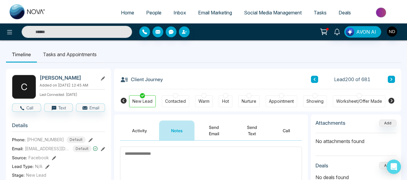
click at [313, 11] on link "Tasks" at bounding box center [320, 12] width 25 height 11
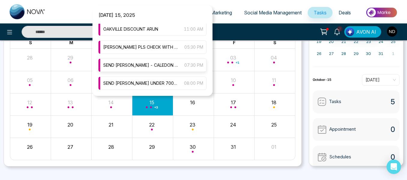
scroll to position [65, 0]
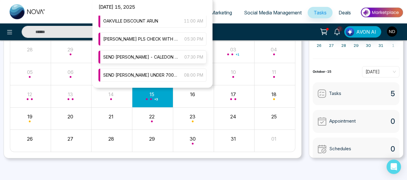
click at [149, 59] on span "SEND [PERSON_NAME] - CALEDON 1M DETACH BRAMPTON" at bounding box center [140, 57] width 75 height 7
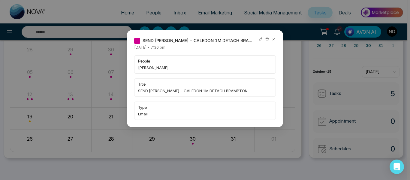
click at [106, 68] on div "SEND ANANDA BRAMPTON - CALEDON 1M DETACH BRAMPTON Wednesday October-15-2025 • 7…" at bounding box center [205, 90] width 410 height 180
click at [274, 39] on icon at bounding box center [274, 39] width 4 height 4
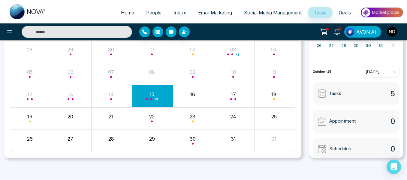
click at [101, 32] on input "text" at bounding box center [77, 32] width 110 height 12
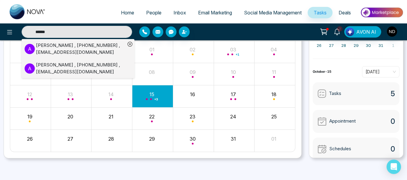
type input "******"
click at [97, 53] on div "Ananda Prematilake , +16476713590 , sameera_prema@yahoo.com" at bounding box center [80, 49] width 89 height 14
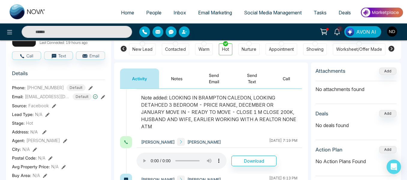
scroll to position [98, 0]
click at [232, 80] on button "Send Email" at bounding box center [214, 78] width 39 height 20
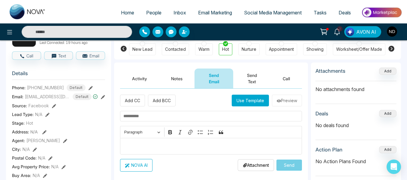
drag, startPoint x: 173, startPoint y: 125, endPoint x: 172, endPoint y: 119, distance: 6.1
click at [173, 125] on div "Add CC Add BCC Use Template Preview Rich Text Editor Paragraph Bold Italic Link…" at bounding box center [211, 133] width 182 height 77
click at [170, 115] on input "text" at bounding box center [211, 116] width 182 height 11
type input "**********"
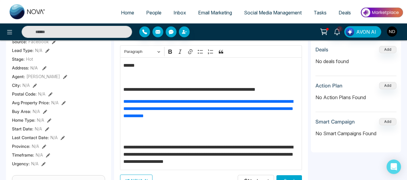
scroll to position [17, 0]
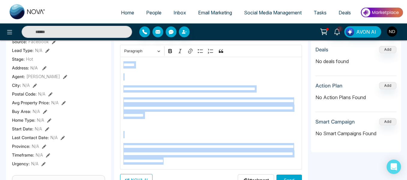
drag, startPoint x: 263, startPoint y: 163, endPoint x: 123, endPoint y: 67, distance: 170.2
click at [123, 67] on div "**********" at bounding box center [211, 113] width 182 height 113
copy div "**********"
click at [285, 176] on button "Send" at bounding box center [290, 179] width 26 height 11
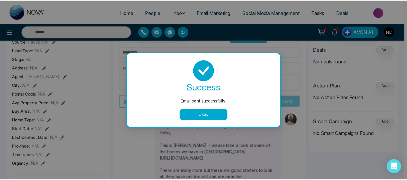
scroll to position [0, 0]
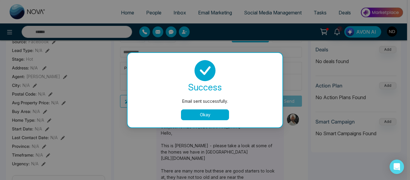
click at [201, 113] on button "Okay" at bounding box center [205, 114] width 48 height 11
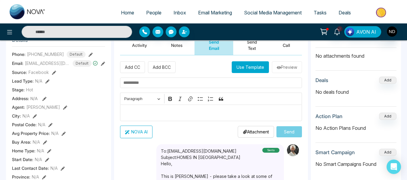
scroll to position [85, 0]
click at [244, 50] on button "Send Text" at bounding box center [252, 45] width 38 height 20
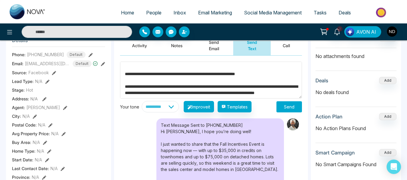
scroll to position [39, 0]
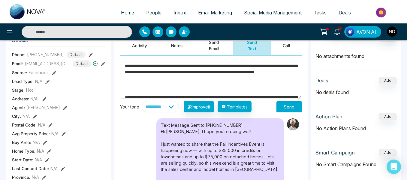
click at [167, 88] on textarea "**********" at bounding box center [211, 80] width 182 height 37
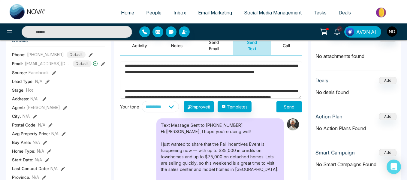
click at [167, 88] on textarea "**********" at bounding box center [211, 80] width 182 height 37
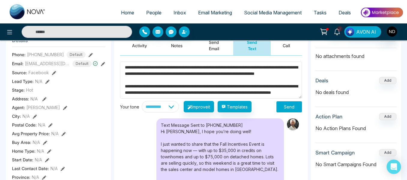
scroll to position [0, 0]
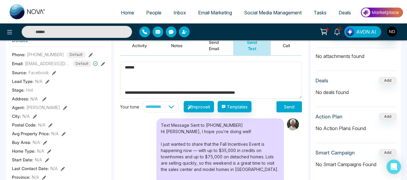
click at [151, 87] on textarea "**********" at bounding box center [211, 80] width 182 height 37
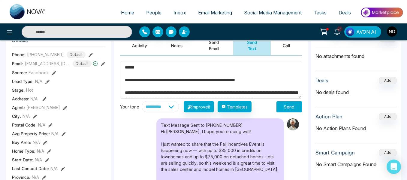
click at [122, 80] on textarea "**********" at bounding box center [211, 80] width 182 height 37
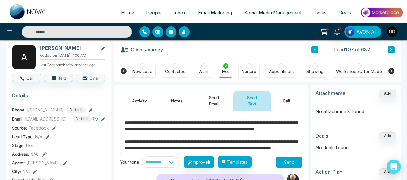
scroll to position [30, 0]
click at [166, 135] on textarea "**********" at bounding box center [211, 134] width 182 height 37
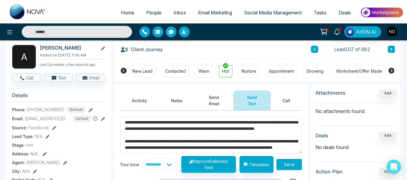
click at [272, 142] on textarea "**********" at bounding box center [211, 134] width 182 height 37
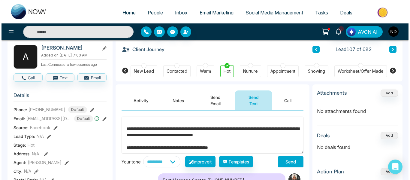
scroll to position [38, 0]
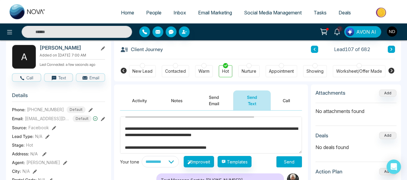
click at [263, 150] on textarea "**********" at bounding box center [211, 134] width 182 height 37
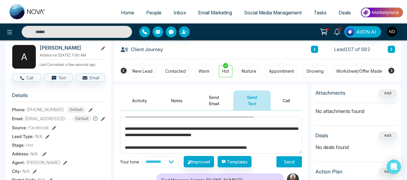
type textarea "**********"
click at [289, 162] on button "Send" at bounding box center [290, 161] width 26 height 11
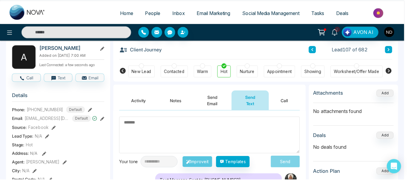
scroll to position [0, 0]
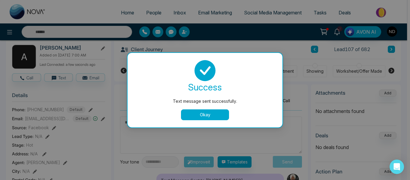
click at [209, 114] on button "Okay" at bounding box center [205, 114] width 48 height 11
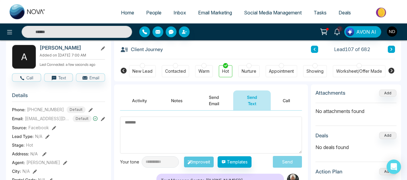
click at [143, 16] on link "People" at bounding box center [153, 12] width 27 height 11
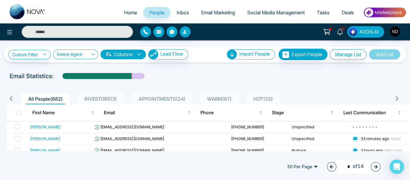
click at [177, 15] on span "Inbox" at bounding box center [183, 13] width 13 height 6
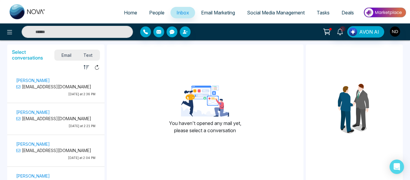
click at [130, 11] on span "Home" at bounding box center [130, 13] width 13 height 6
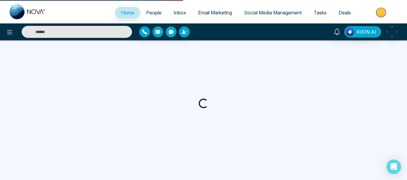
select select "*"
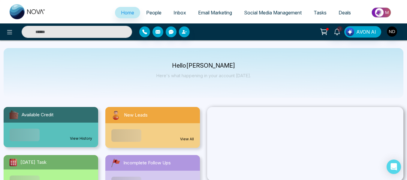
click at [312, 18] on li "Tasks" at bounding box center [320, 13] width 25 height 12
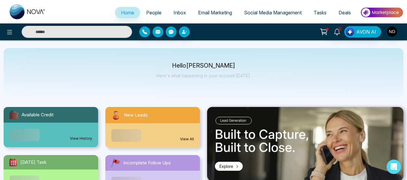
click at [314, 15] on link "Tasks" at bounding box center [320, 12] width 25 height 11
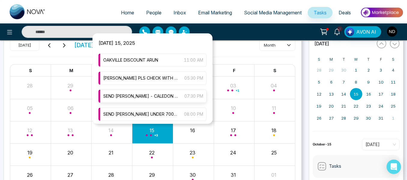
scroll to position [17, 0]
click at [157, 111] on span "SEND [PERSON_NAME] UNDER 700K DETACHED [GEOGRAPHIC_DATA]" at bounding box center [140, 113] width 75 height 7
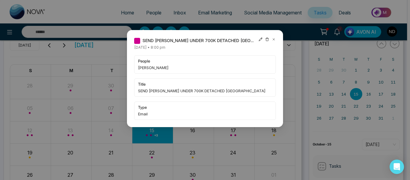
click at [79, 30] on div "SEND SHEIKH RESALE UNDER 700K DETACHED STONEY CREEK Wednesday October-15-2025 •…" at bounding box center [205, 90] width 410 height 180
click at [275, 40] on icon at bounding box center [274, 39] width 4 height 4
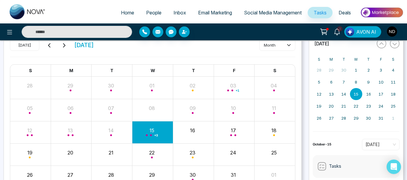
click at [105, 33] on input "text" at bounding box center [77, 32] width 110 height 12
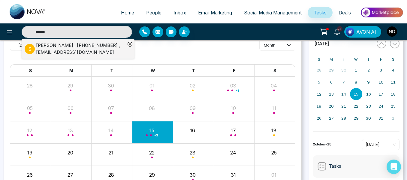
type input "******"
click at [93, 49] on div "Sheikh Shahid , +19059293421 , Zeefashionz@gmail.com" at bounding box center [80, 49] width 89 height 14
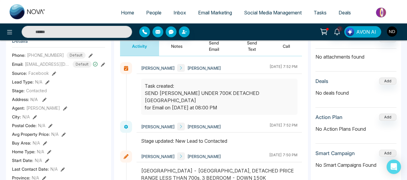
scroll to position [23, 0]
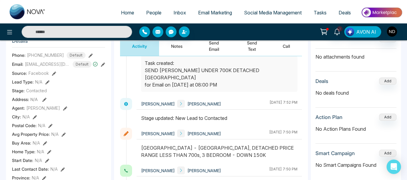
click at [218, 50] on button "Send Email" at bounding box center [214, 46] width 39 height 20
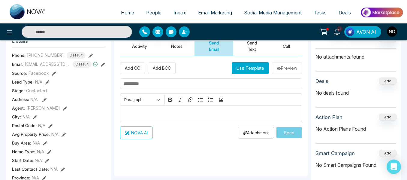
click at [177, 80] on input "text" at bounding box center [211, 83] width 182 height 11
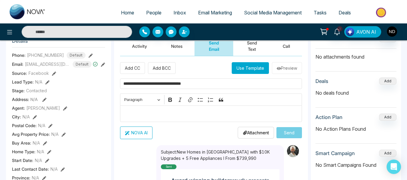
type input "**********"
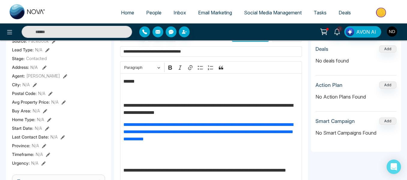
scroll to position [123, 0]
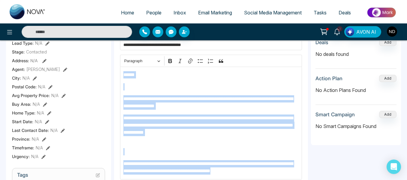
drag, startPoint x: 124, startPoint y: 75, endPoint x: 281, endPoint y: 177, distance: 187.2
click at [281, 177] on div "**********" at bounding box center [211, 123] width 182 height 113
copy div "**********"
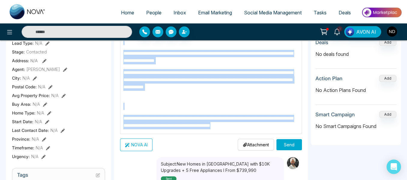
scroll to position [48, 0]
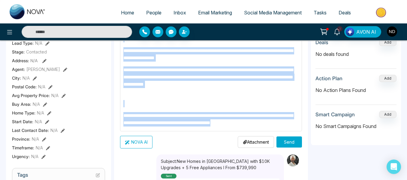
click at [287, 141] on button "Send" at bounding box center [290, 141] width 26 height 11
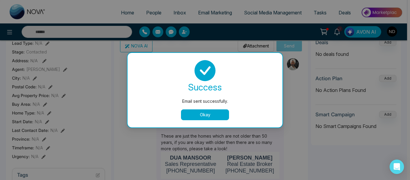
click at [192, 111] on button "Okay" at bounding box center [205, 114] width 48 height 11
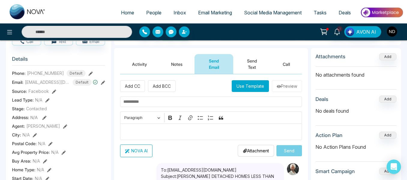
scroll to position [62, 0]
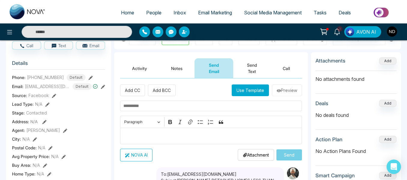
click at [244, 73] on button "Send Text" at bounding box center [252, 68] width 38 height 20
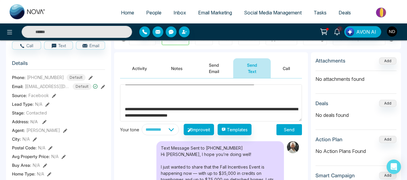
scroll to position [59, 0]
click at [130, 107] on textarea "**********" at bounding box center [211, 102] width 182 height 37
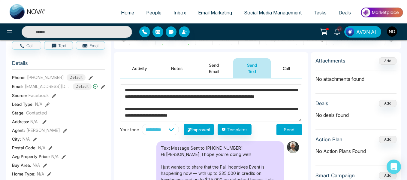
scroll to position [9, 0]
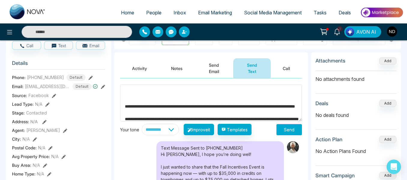
click at [125, 107] on textarea "**********" at bounding box center [211, 102] width 182 height 37
click at [127, 108] on textarea "**********" at bounding box center [211, 102] width 182 height 37
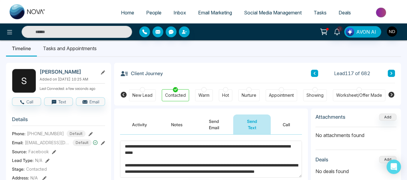
scroll to position [5, 0]
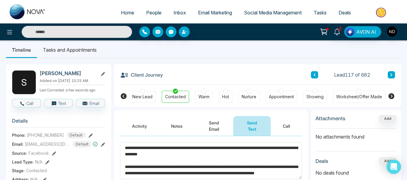
click at [221, 155] on textarea "**********" at bounding box center [211, 160] width 182 height 37
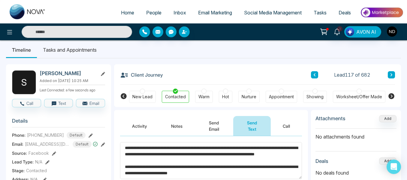
click at [252, 175] on textarea "**********" at bounding box center [211, 160] width 182 height 37
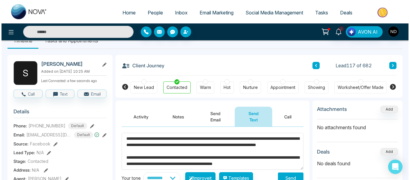
scroll to position [14, 0]
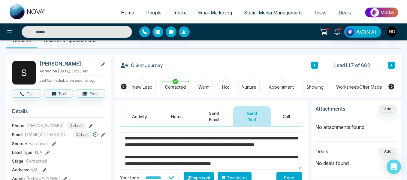
type textarea "**********"
click at [285, 174] on button "Send" at bounding box center [290, 177] width 26 height 11
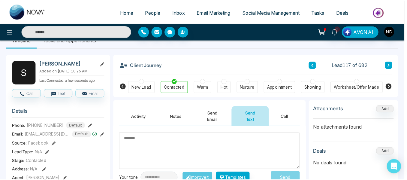
scroll to position [0, 0]
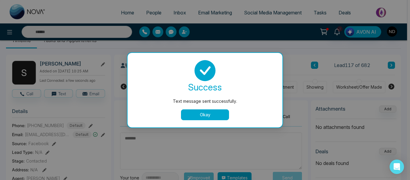
click at [196, 117] on button "Okay" at bounding box center [205, 114] width 48 height 11
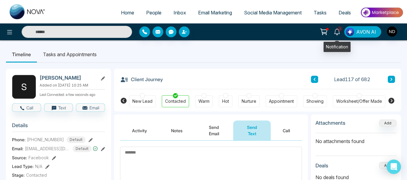
click at [338, 31] on icon at bounding box center [337, 32] width 7 height 7
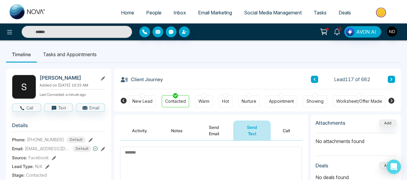
click at [316, 13] on span "Tasks" at bounding box center [320, 13] width 13 height 6
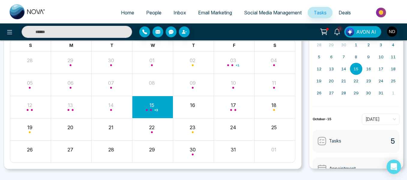
scroll to position [54, 0]
click at [152, 106] on div "+ 3" at bounding box center [152, 106] width 41 height 14
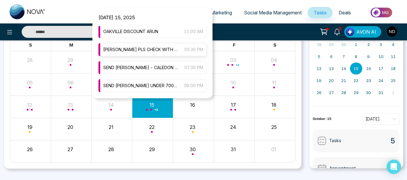
scroll to position [0, 0]
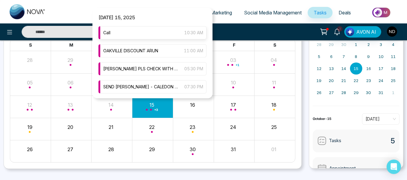
click at [167, 35] on div "Call 10:30 AM" at bounding box center [152, 32] width 108 height 13
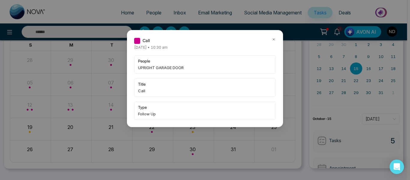
click at [275, 39] on icon at bounding box center [274, 39] width 4 height 4
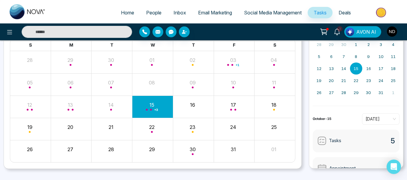
click at [152, 9] on link "People" at bounding box center [153, 12] width 27 height 11
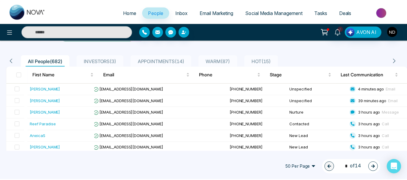
scroll to position [38, 0]
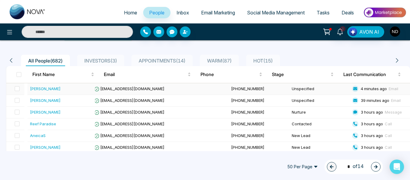
click at [72, 88] on div "Anoo Krishna" at bounding box center [61, 89] width 62 height 6
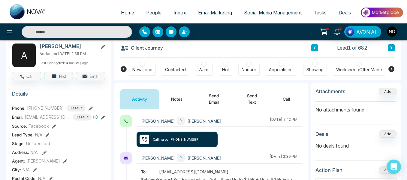
scroll to position [30, 0]
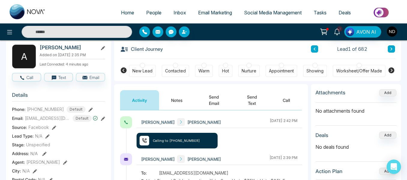
click at [186, 99] on button "Notes" at bounding box center [176, 100] width 35 height 20
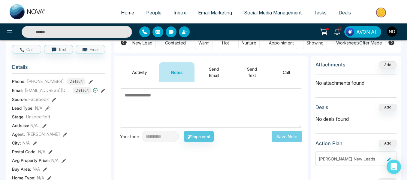
scroll to position [59, 0]
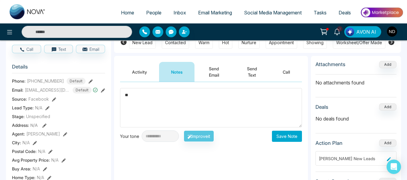
type textarea "*"
type textarea "**********"
click at [208, 72] on button "Send Email" at bounding box center [214, 72] width 39 height 20
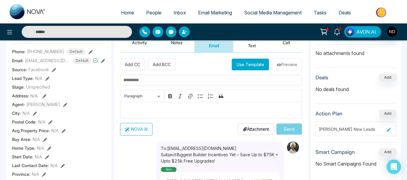
scroll to position [88, 0]
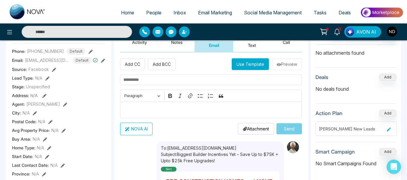
click at [240, 67] on button "Use Template" at bounding box center [250, 64] width 37 height 12
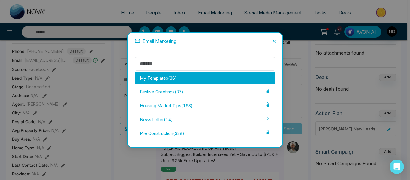
click at [222, 81] on div "My Templates ( 38 )" at bounding box center [205, 78] width 141 height 13
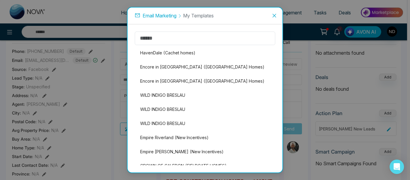
click at [275, 19] on span "Close" at bounding box center [274, 16] width 16 height 16
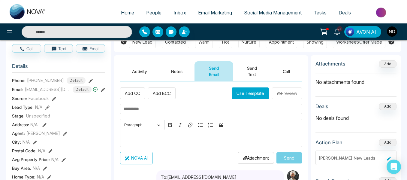
scroll to position [58, 0]
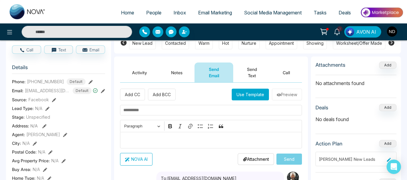
click at [174, 74] on button "Notes" at bounding box center [176, 72] width 35 height 20
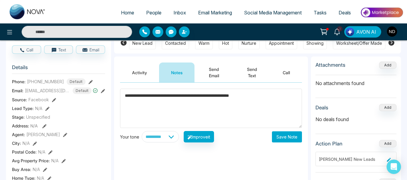
type textarea "**********"
click at [277, 134] on button "Save Note" at bounding box center [287, 136] width 30 height 11
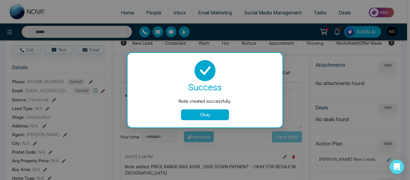
click at [197, 112] on button "Okay" at bounding box center [205, 114] width 48 height 11
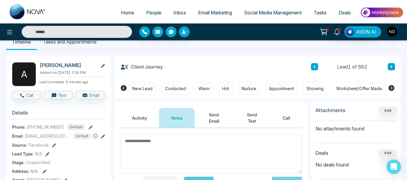
scroll to position [12, 0]
click at [203, 86] on div "Warm" at bounding box center [203, 89] width 11 height 6
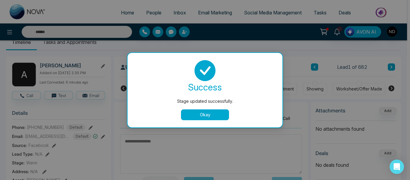
click at [190, 110] on button "Okay" at bounding box center [205, 114] width 48 height 11
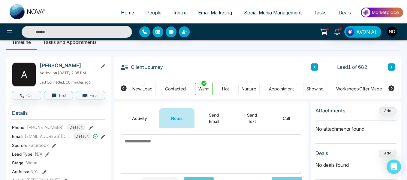
click at [222, 113] on button "Send Email" at bounding box center [214, 118] width 39 height 20
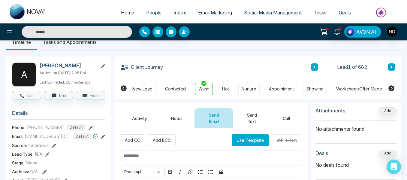
click at [159, 152] on input "text" at bounding box center [211, 155] width 182 height 11
type input "**********"
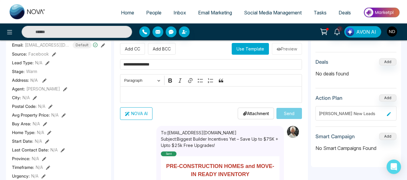
scroll to position [108, 0]
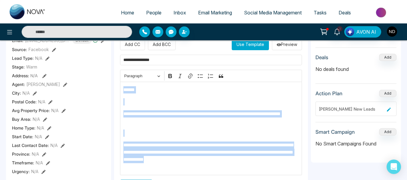
drag, startPoint x: 202, startPoint y: 166, endPoint x: 122, endPoint y: 91, distance: 109.0
click at [122, 91] on div "**********" at bounding box center [211, 128] width 182 height 93
copy div "**********"
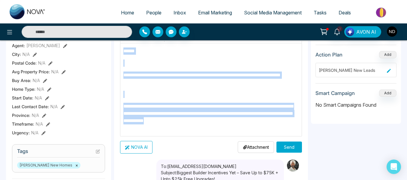
scroll to position [147, 0]
click at [292, 148] on button "Send" at bounding box center [290, 146] width 26 height 11
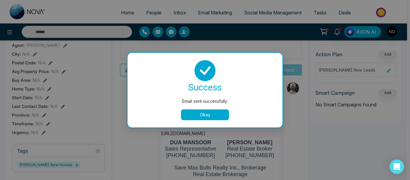
click at [199, 112] on button "Okay" at bounding box center [205, 114] width 48 height 11
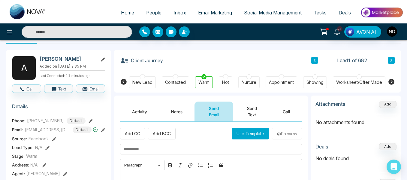
scroll to position [15, 0]
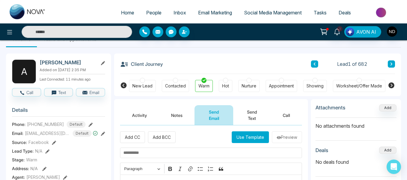
click at [260, 115] on button "Send Text" at bounding box center [252, 115] width 38 height 20
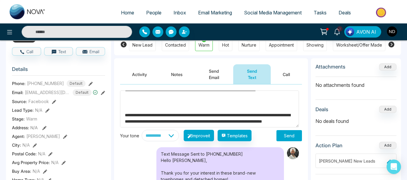
scroll to position [39, 0]
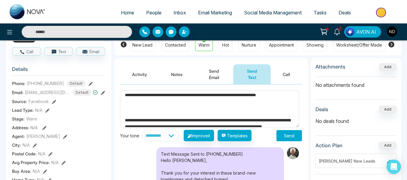
click at [144, 116] on textarea "**********" at bounding box center [209, 108] width 179 height 37
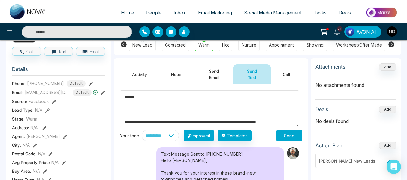
scroll to position [13, 0]
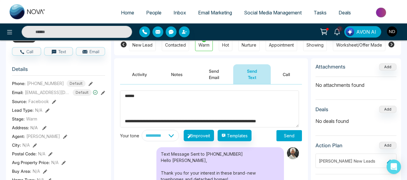
drag, startPoint x: 125, startPoint y: 122, endPoint x: 122, endPoint y: 98, distance: 23.9
click at [122, 98] on textarea "**********" at bounding box center [209, 108] width 179 height 37
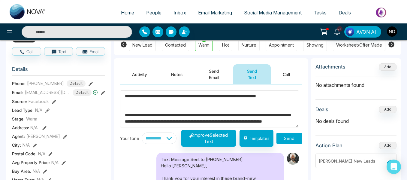
scroll to position [0, 0]
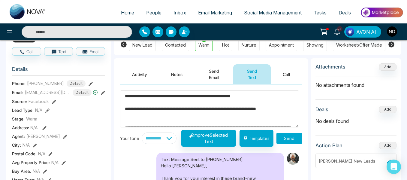
type textarea "**********"
click at [286, 138] on button "Send" at bounding box center [290, 138] width 26 height 11
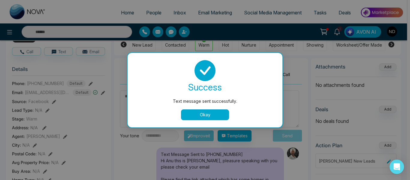
click at [200, 113] on button "Okay" at bounding box center [205, 114] width 48 height 11
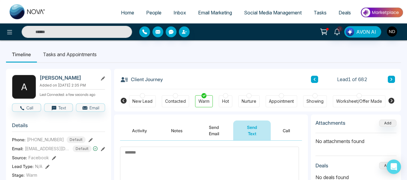
click at [170, 98] on div "Contacted" at bounding box center [175, 101] width 27 height 12
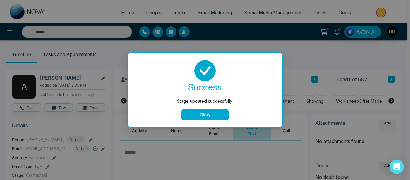
click at [207, 119] on button "Okay" at bounding box center [205, 114] width 48 height 11
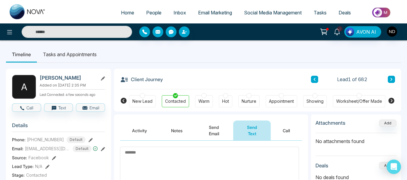
click at [389, 78] on button at bounding box center [391, 79] width 7 height 7
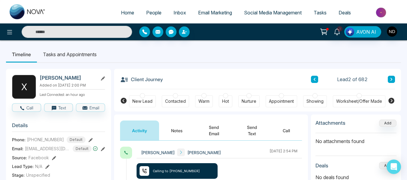
scroll to position [89, 0]
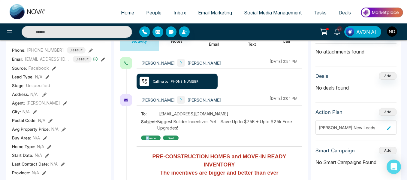
drag, startPoint x: 150, startPoint y: 139, endPoint x: 125, endPoint y: 135, distance: 25.2
click at [125, 135] on div "Navdeep Dhillon Ximena Manotas Dugand October 15 2025 | 2:04 PM To: xmanotas@ho…" at bounding box center [211, 183] width 182 height 179
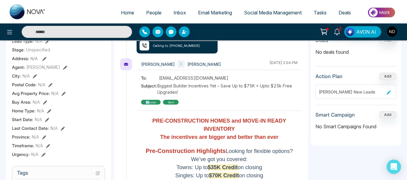
scroll to position [0, 0]
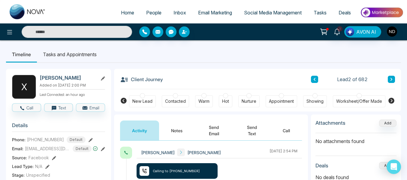
click at [176, 132] on button "Notes" at bounding box center [176, 130] width 35 height 20
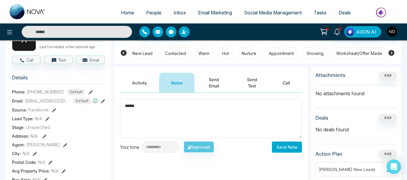
scroll to position [48, 0]
type textarea "******"
click at [284, 147] on button "Save Note" at bounding box center [287, 146] width 30 height 11
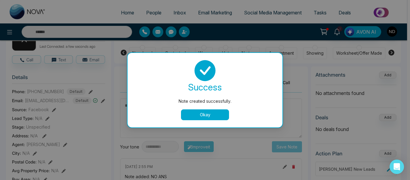
click at [212, 110] on button "Okay" at bounding box center [205, 114] width 48 height 11
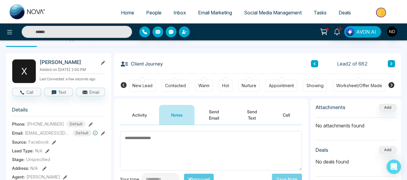
scroll to position [0, 0]
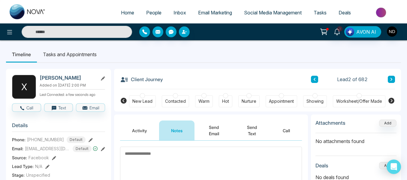
click at [148, 97] on div "New Lead" at bounding box center [142, 101] width 27 height 12
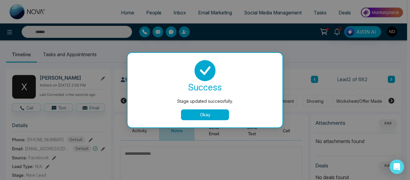
click at [202, 118] on button "Okay" at bounding box center [205, 114] width 48 height 11
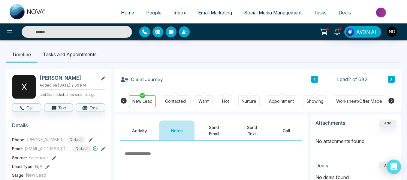
click at [389, 79] on button at bounding box center [391, 79] width 7 height 7
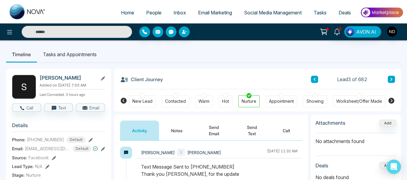
scroll to position [42, 0]
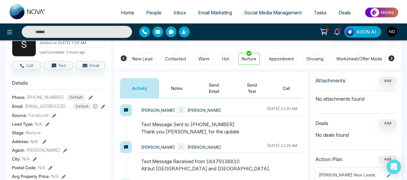
click at [312, 125] on div "Attachments Add No attachments found Deals Add No deals found Action Plan Add H…" at bounding box center [356, 150] width 90 height 156
